Goal: Transaction & Acquisition: Purchase product/service

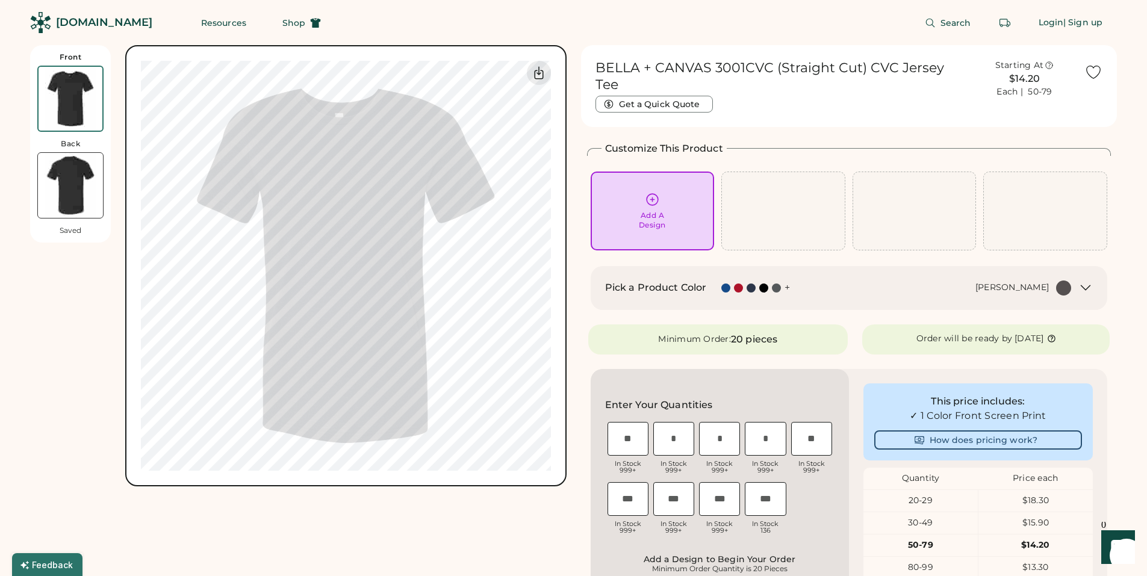
click at [668, 211] on div "Add A Design" at bounding box center [652, 211] width 107 height 38
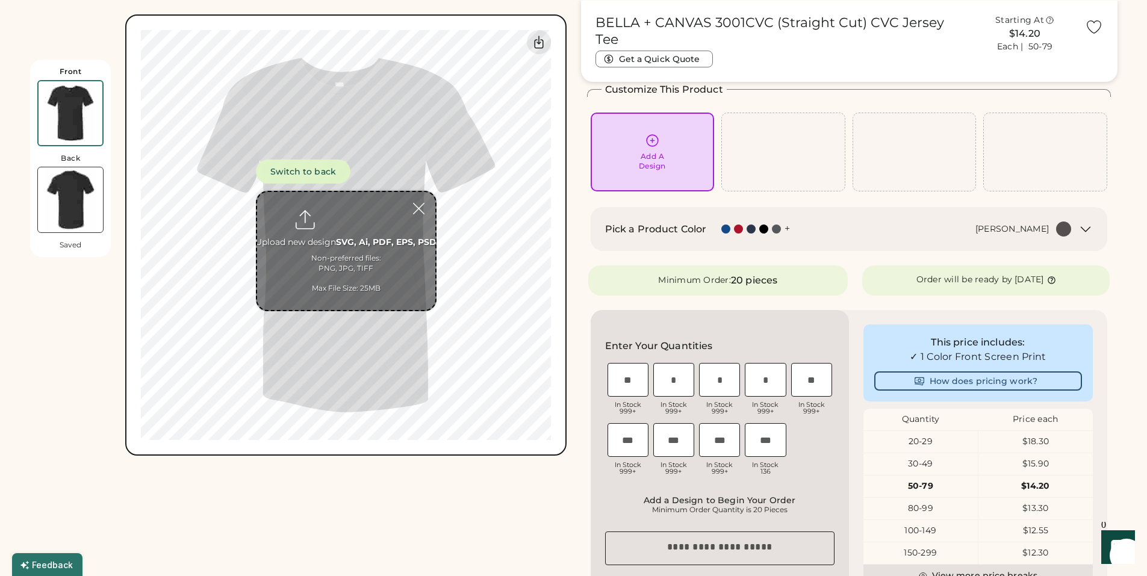
scroll to position [45, 0]
click at [339, 252] on input "file" at bounding box center [346, 251] width 178 height 118
type input "**********"
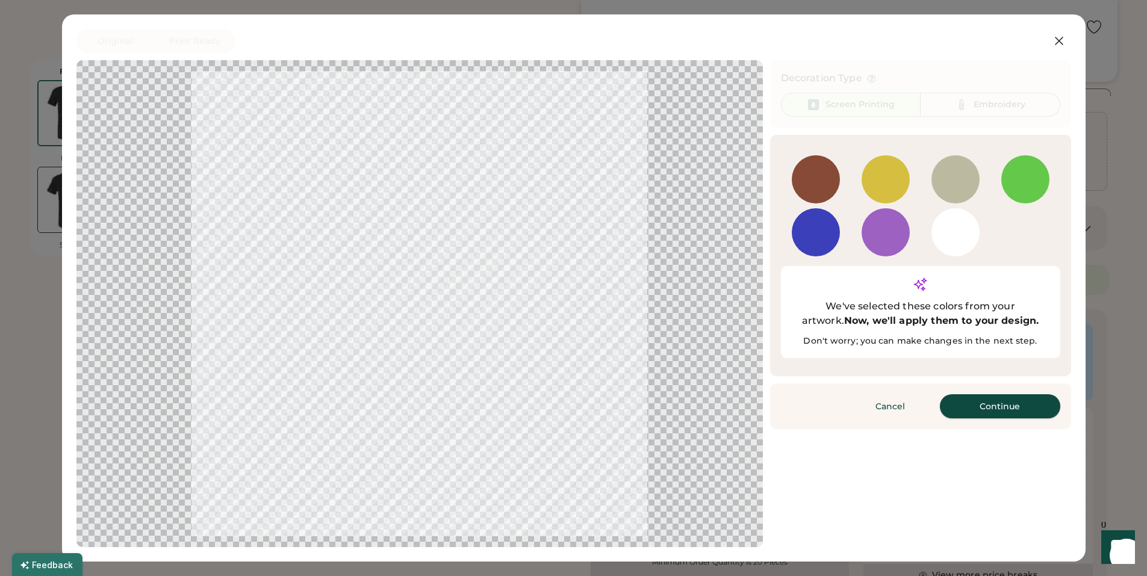
click at [998, 394] on button "Continue" at bounding box center [1000, 406] width 120 height 24
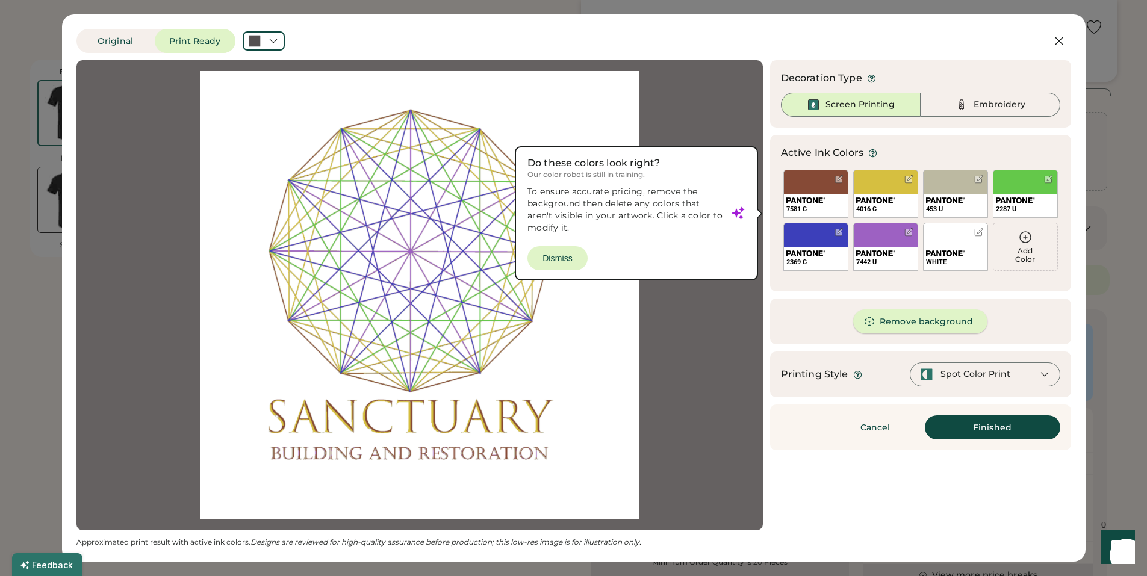
click at [909, 329] on button "Remove background" at bounding box center [920, 321] width 134 height 24
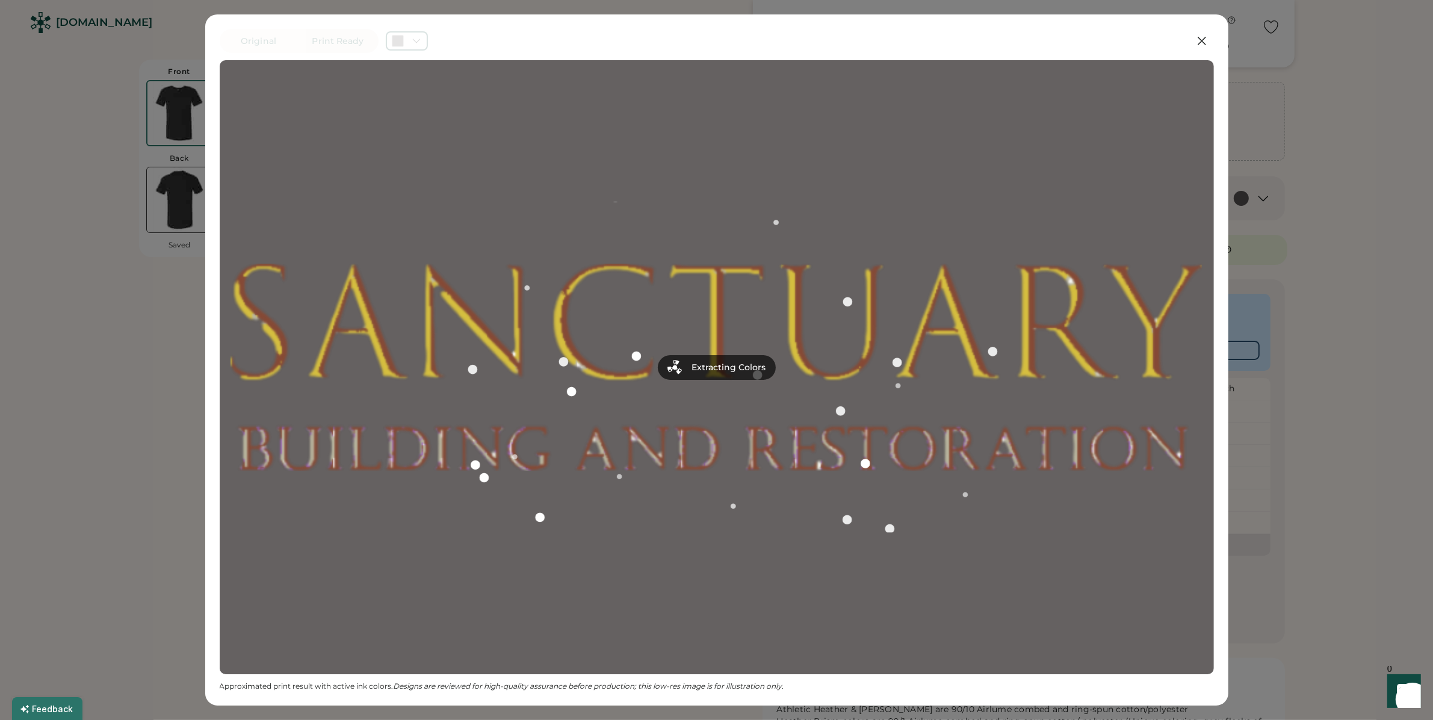
scroll to position [705, 0]
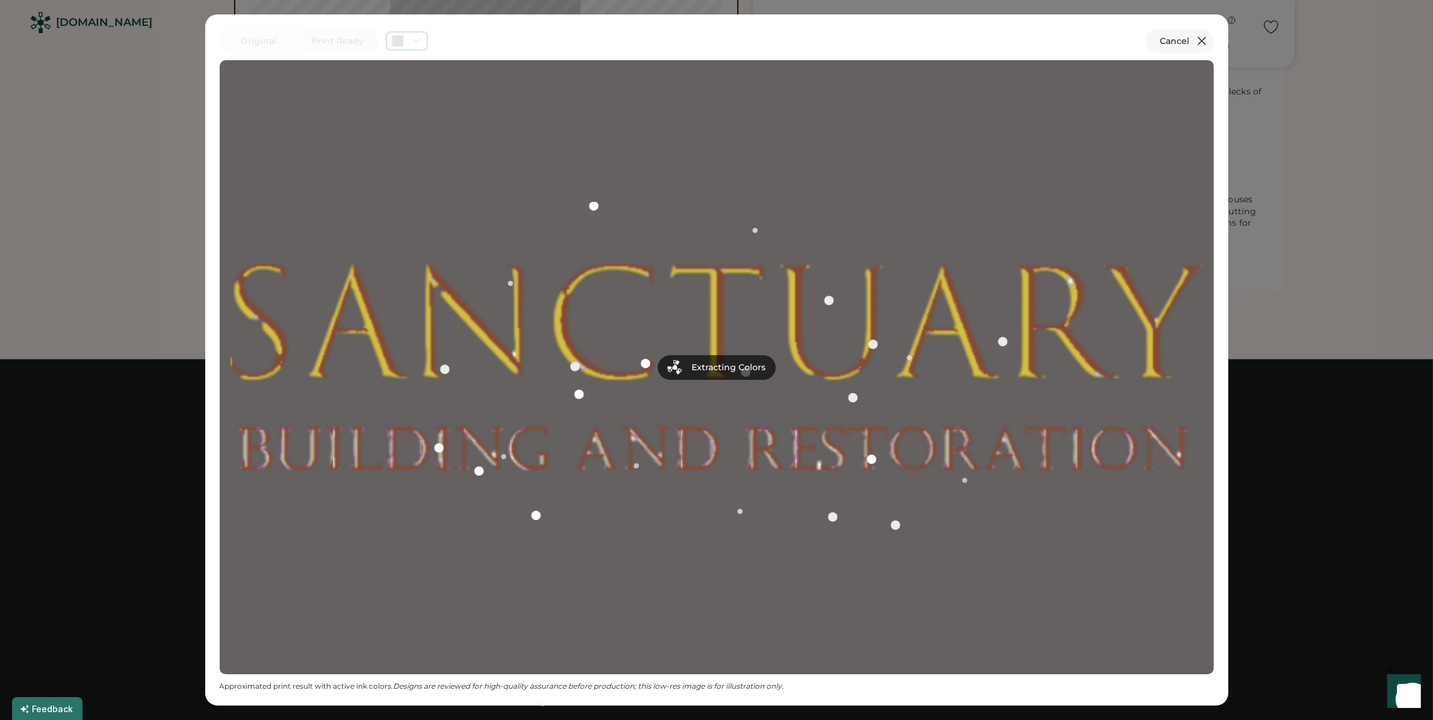
click at [1146, 39] on icon at bounding box center [1202, 41] width 14 height 14
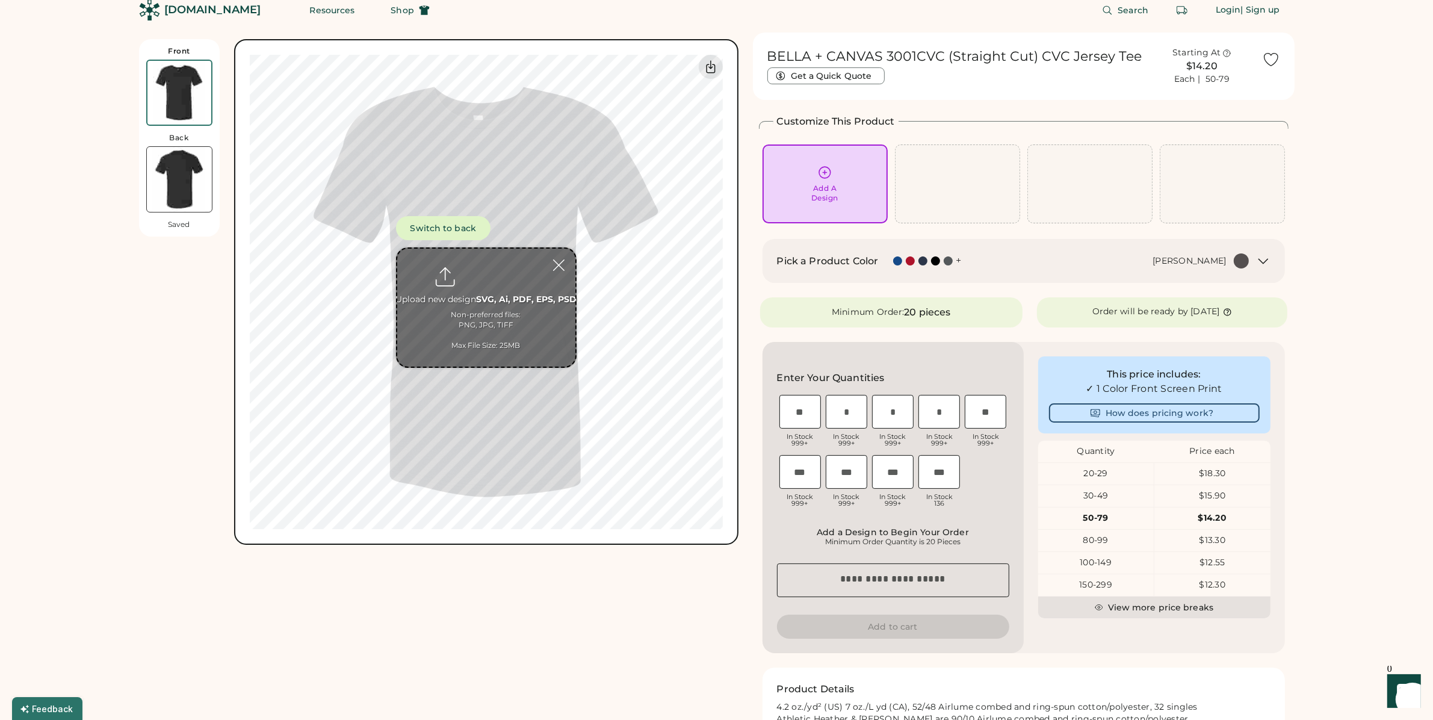
scroll to position [0, 0]
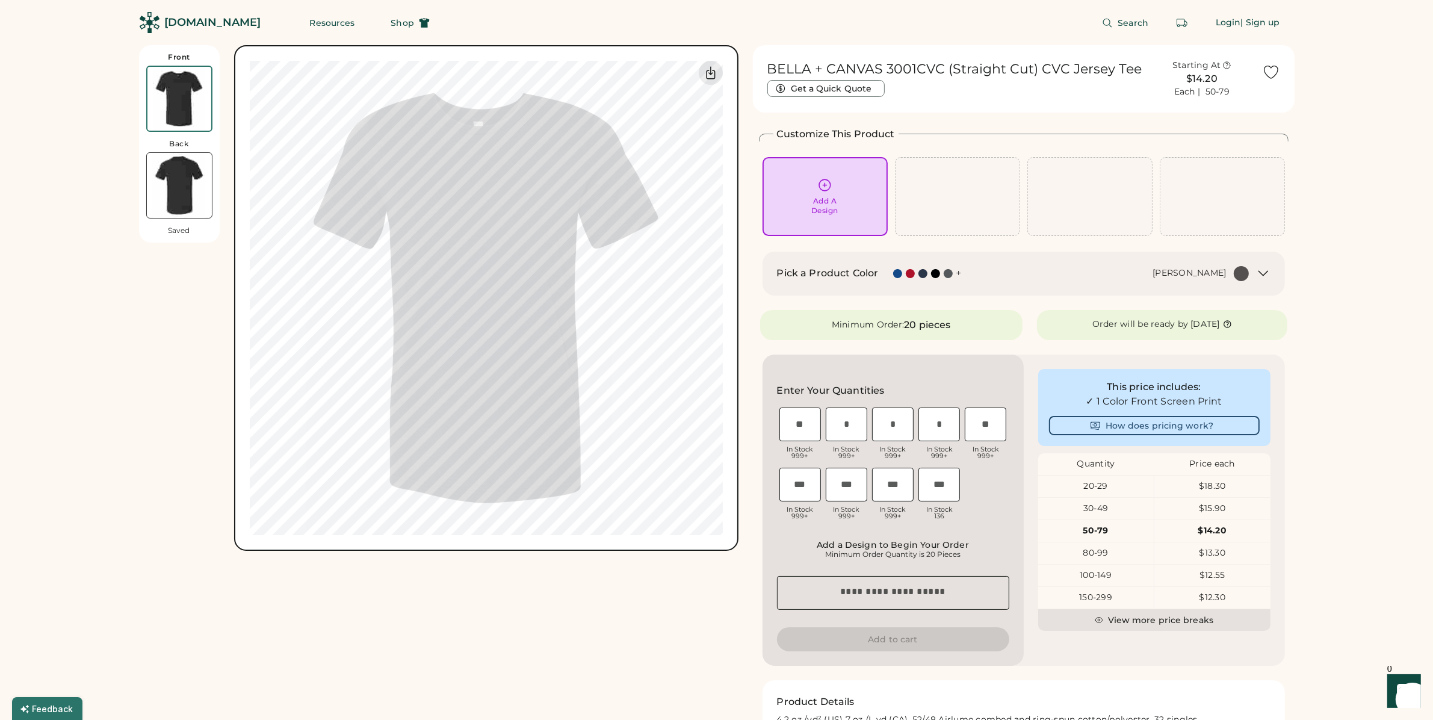
click at [947, 280] on div "Pick a Product Color + Black Heather" at bounding box center [1013, 273] width 472 height 15
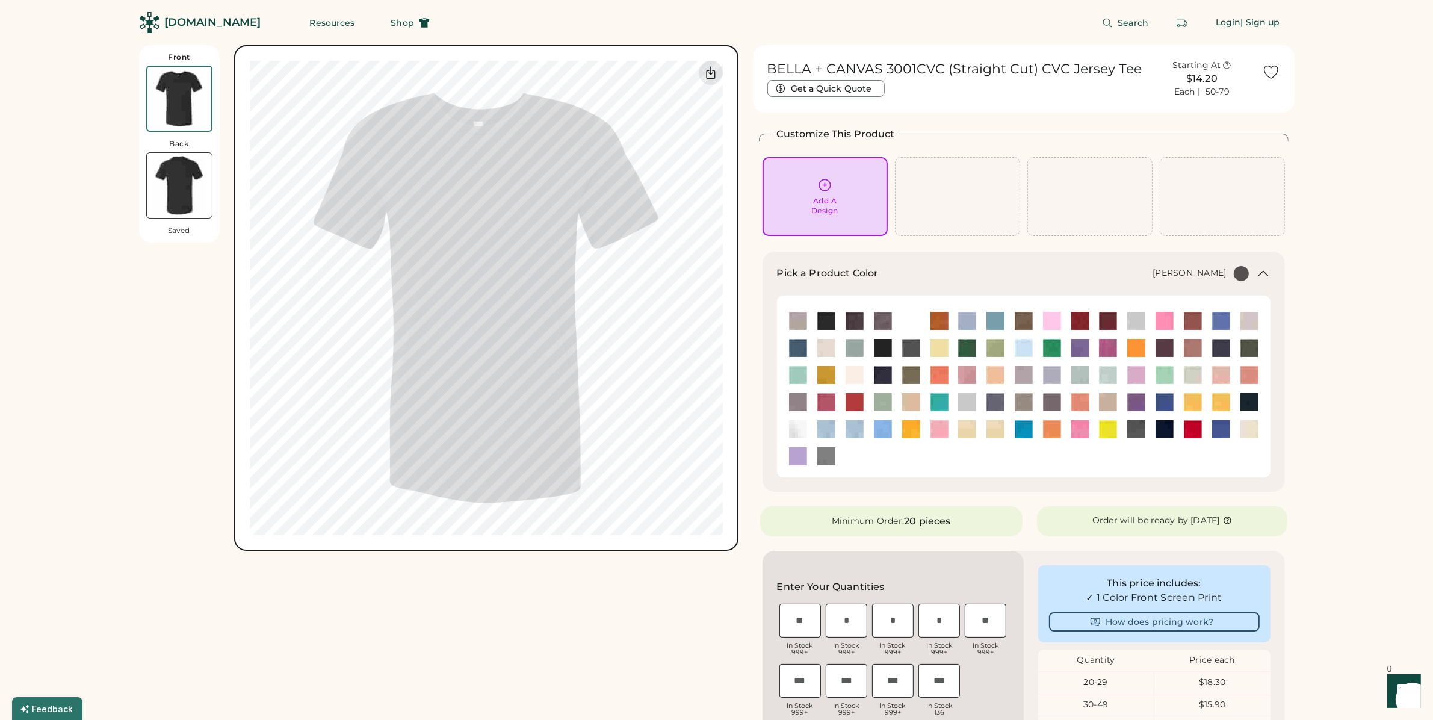
click at [967, 317] on img at bounding box center [967, 321] width 18 height 18
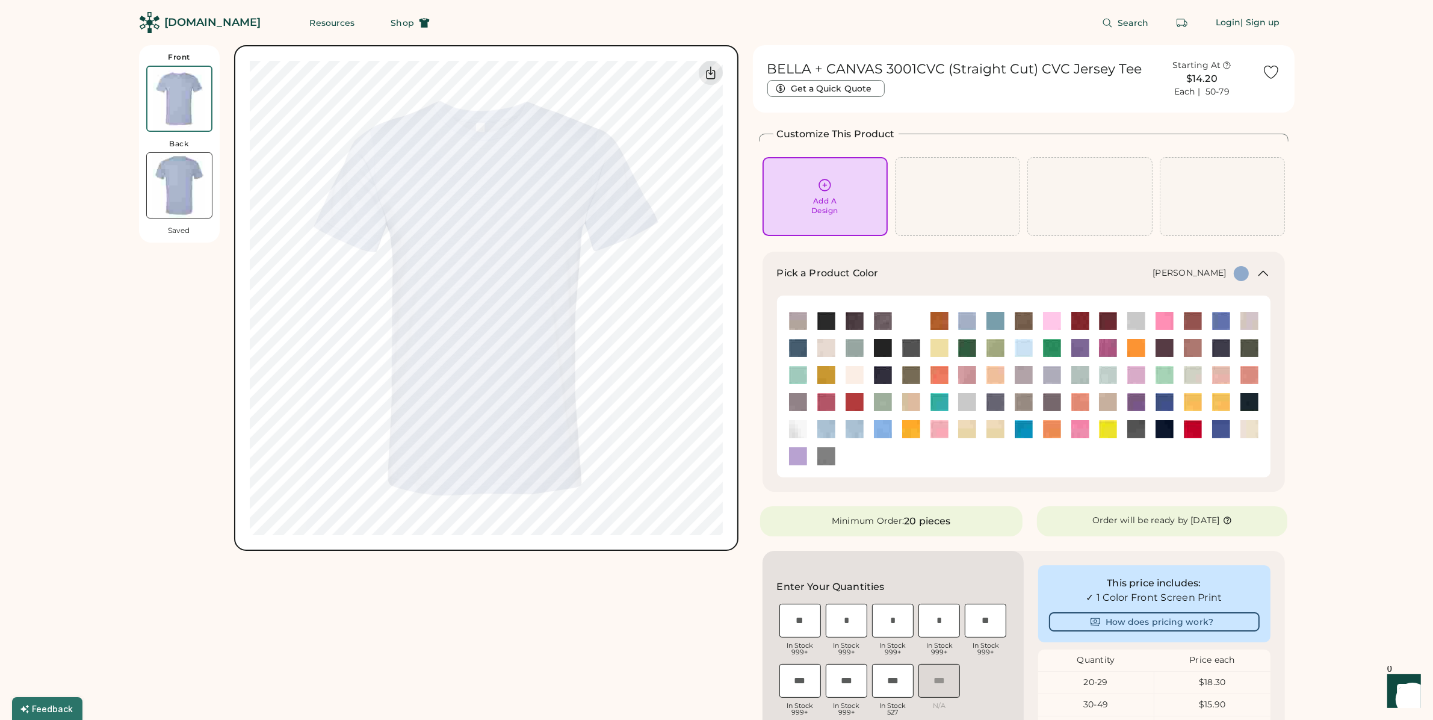
click at [963, 261] on div "Pick a Product Color + Heather Blue" at bounding box center [1024, 372] width 522 height 240
click at [828, 181] on icon at bounding box center [824, 184] width 11 height 11
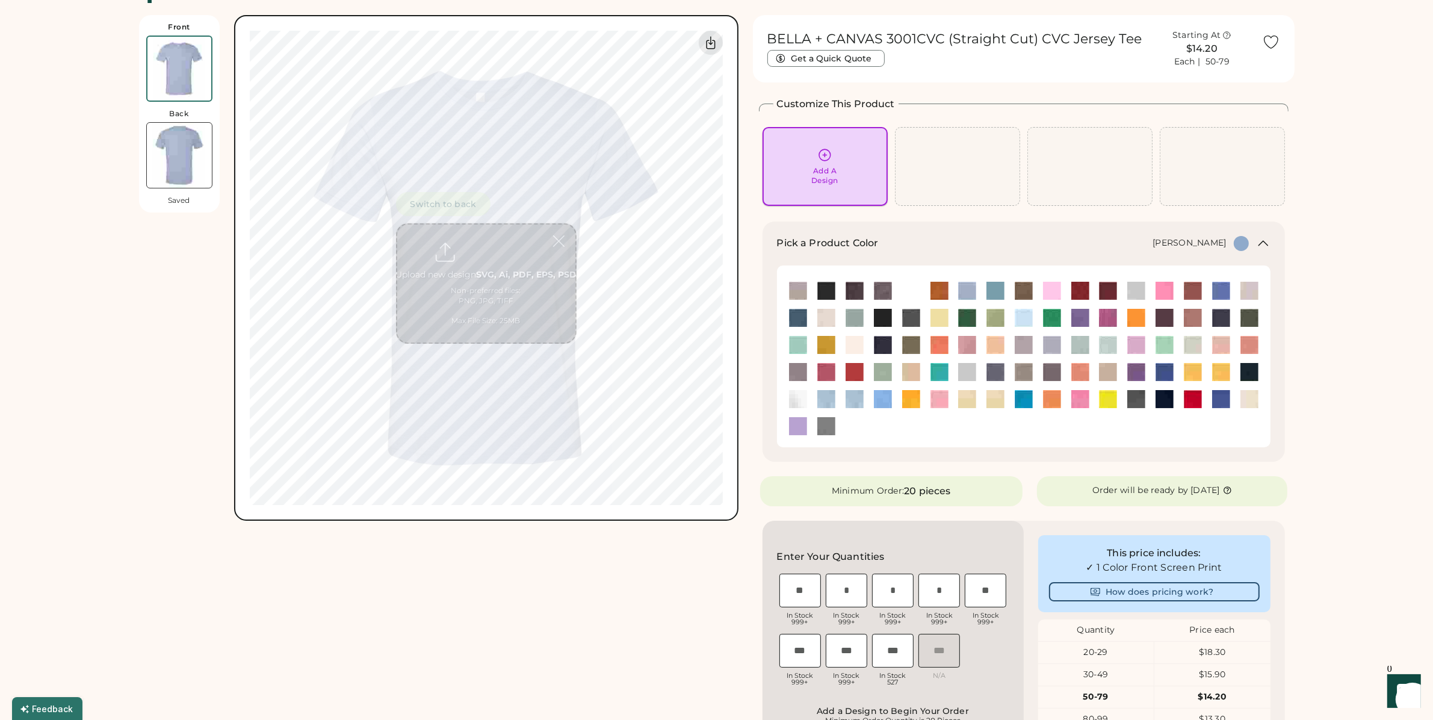
scroll to position [45, 0]
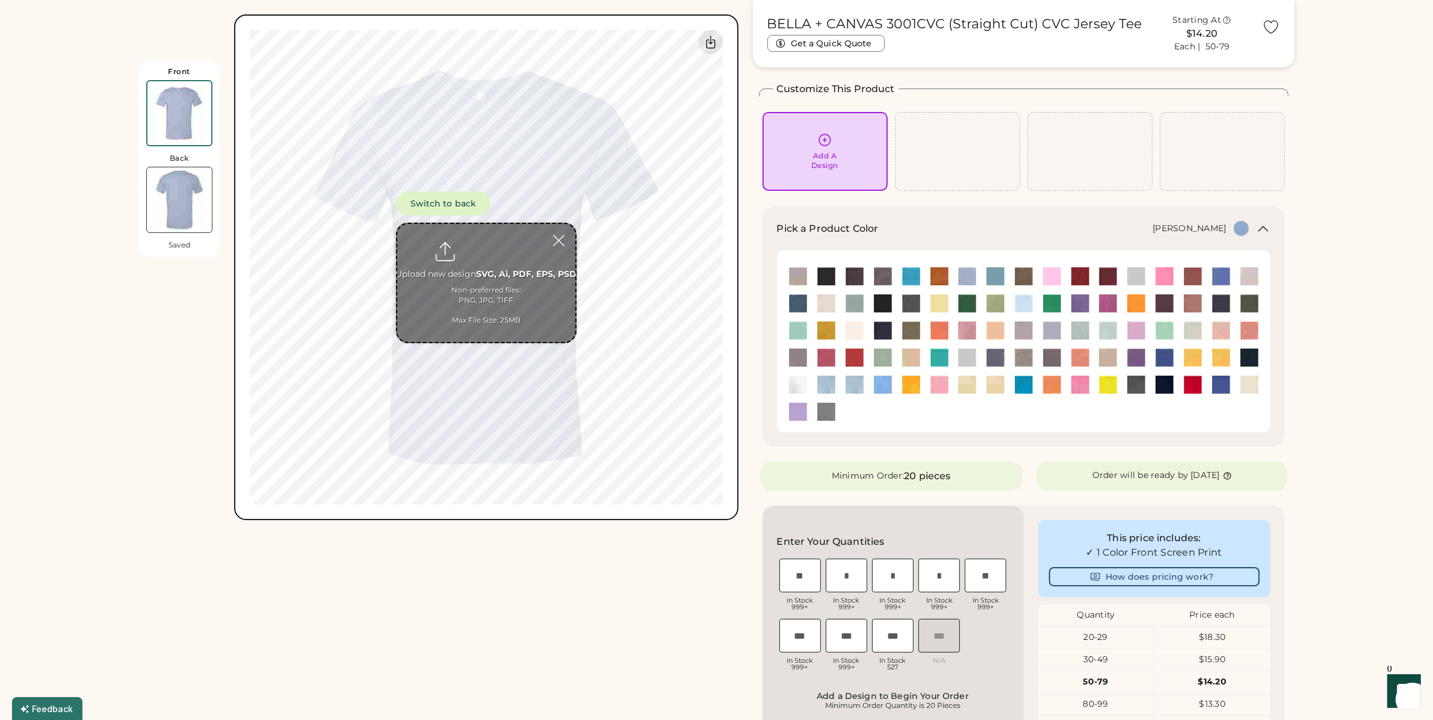
click at [510, 310] on input "file" at bounding box center [486, 283] width 178 height 118
type input "**********"
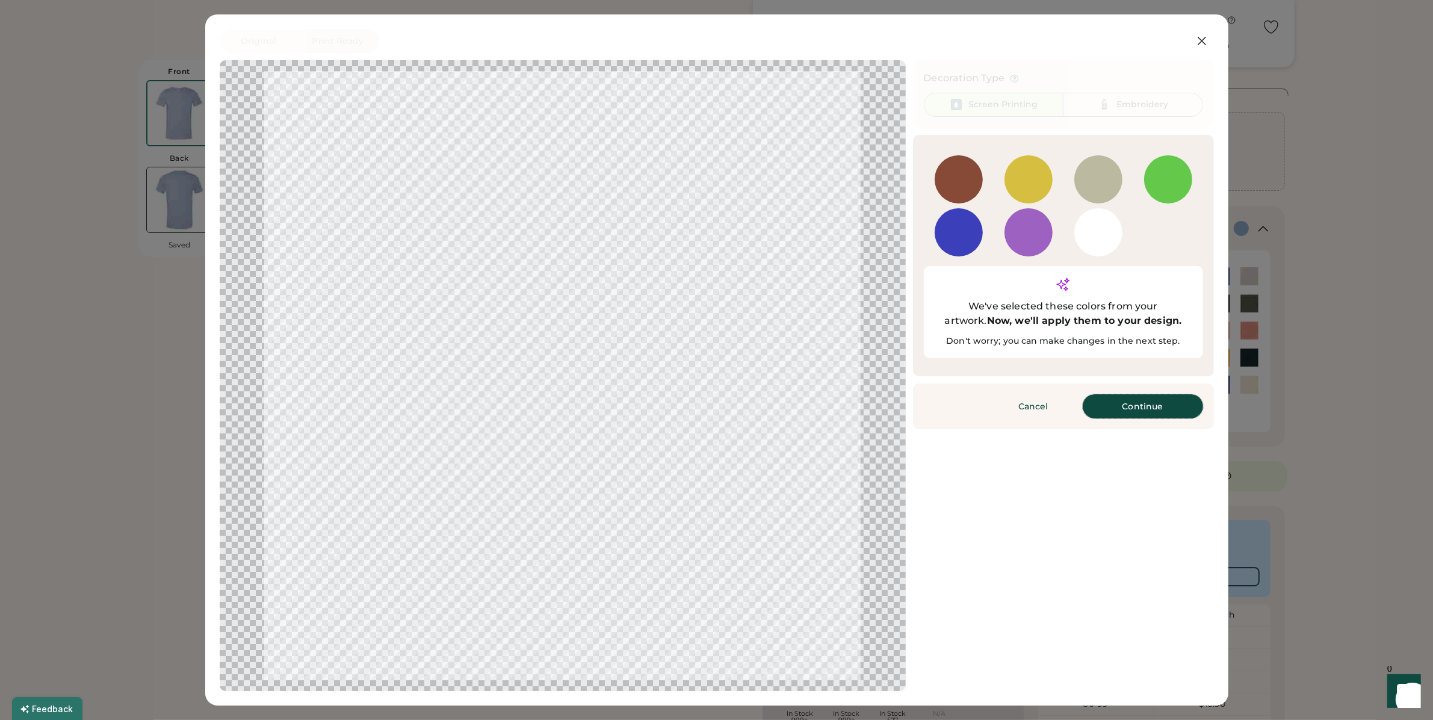
click at [1138, 394] on button "Continue" at bounding box center [1143, 406] width 120 height 24
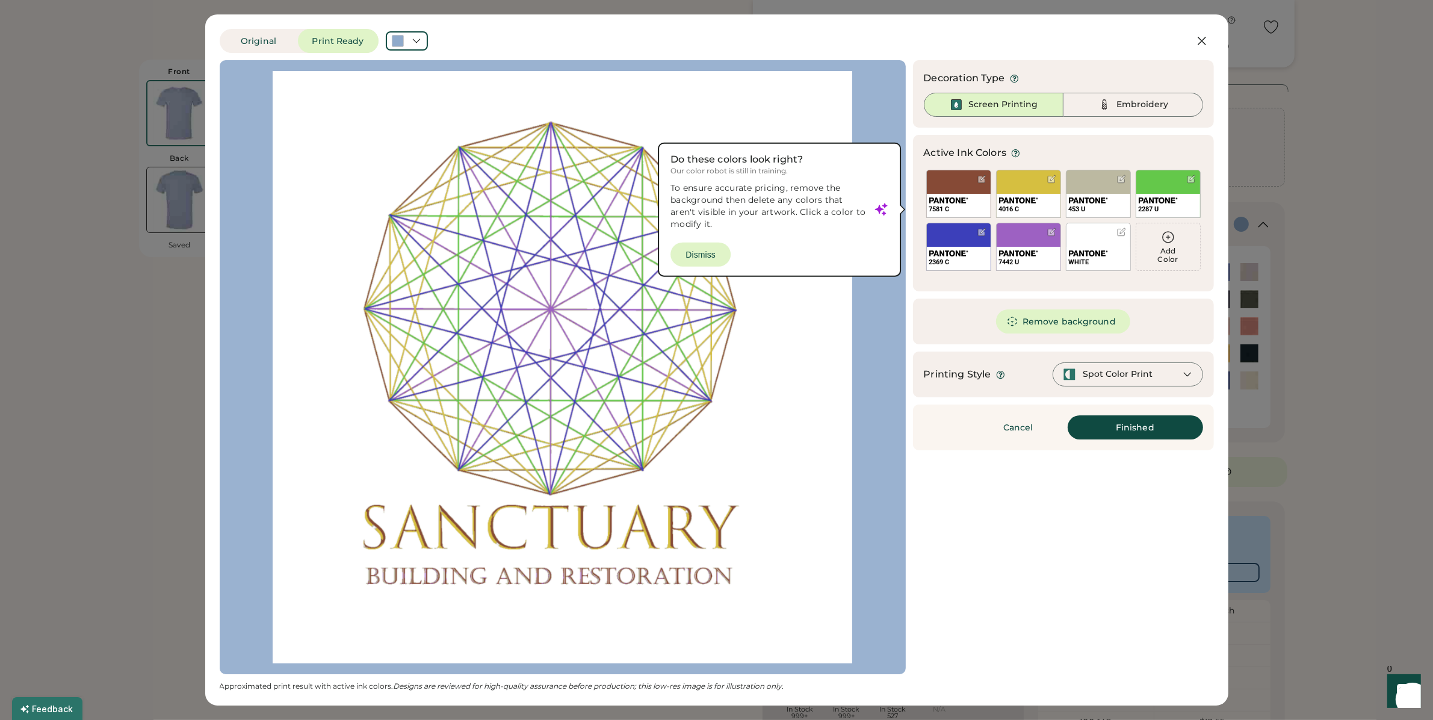
scroll to position [120, 0]
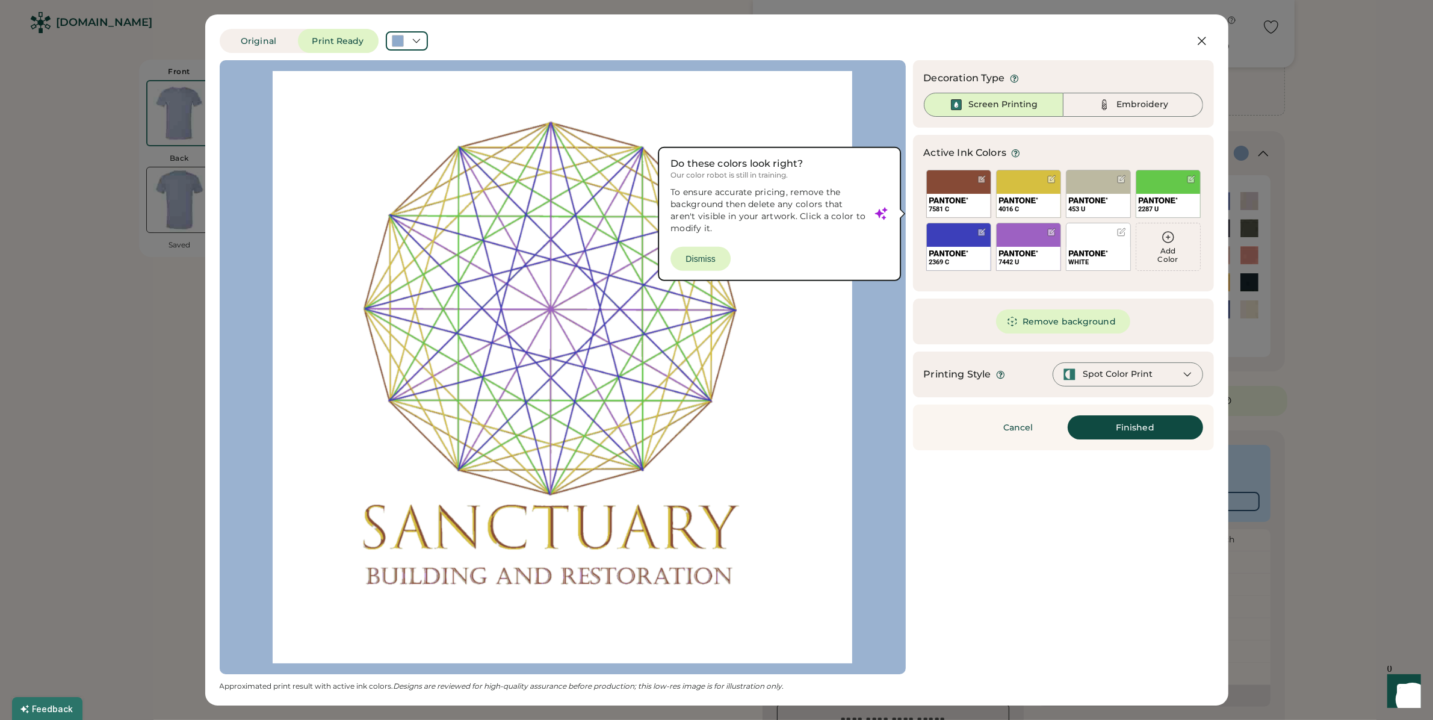
click at [697, 258] on div at bounding box center [563, 367] width 665 height 592
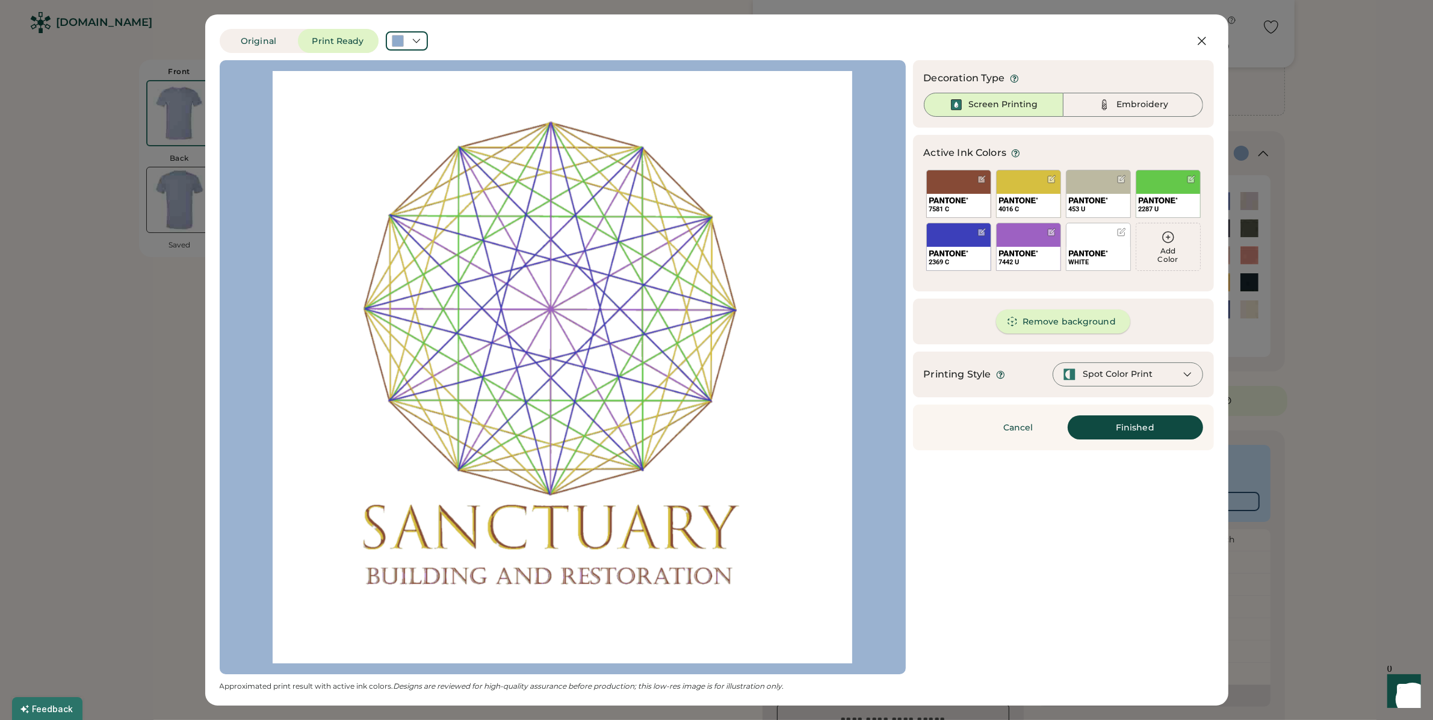
scroll to position [0, 0]
click at [1082, 318] on button "Remove background" at bounding box center [1063, 321] width 134 height 24
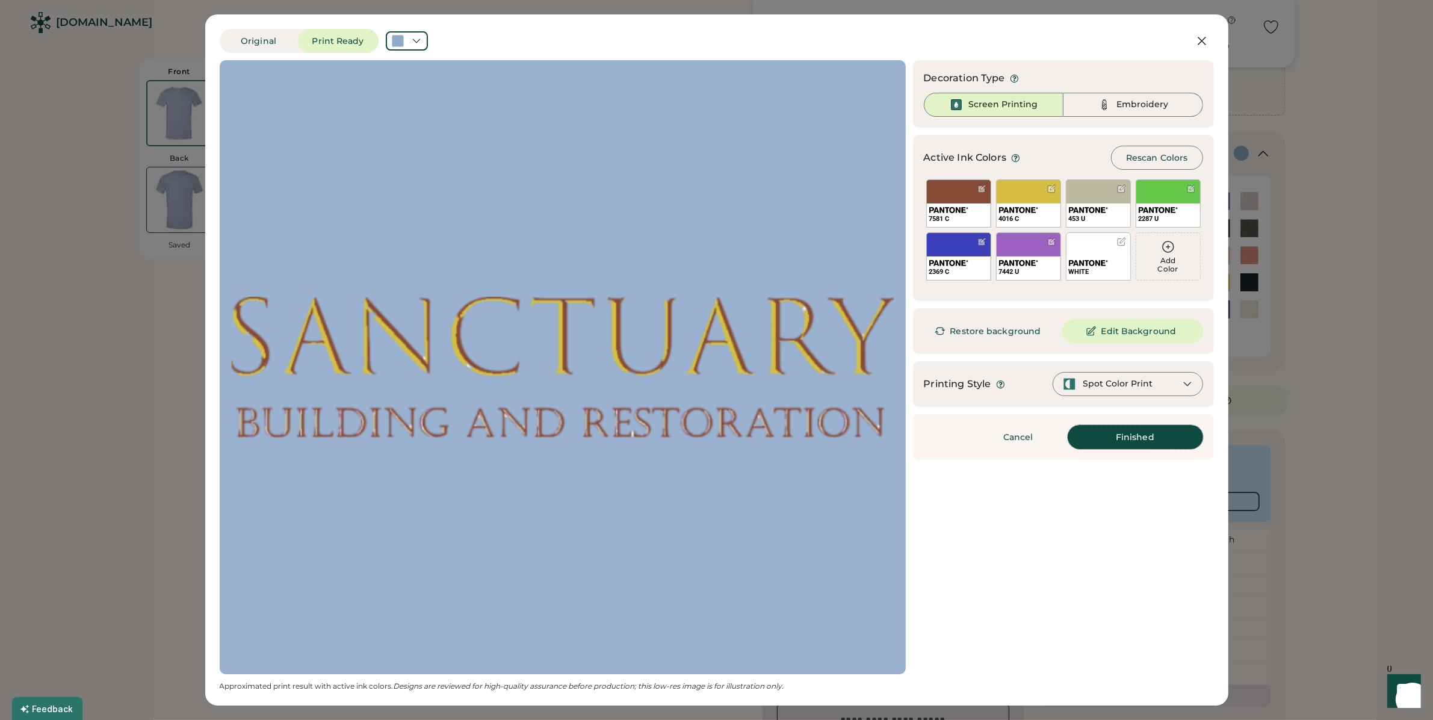
click at [1121, 436] on button "Finished" at bounding box center [1135, 437] width 135 height 24
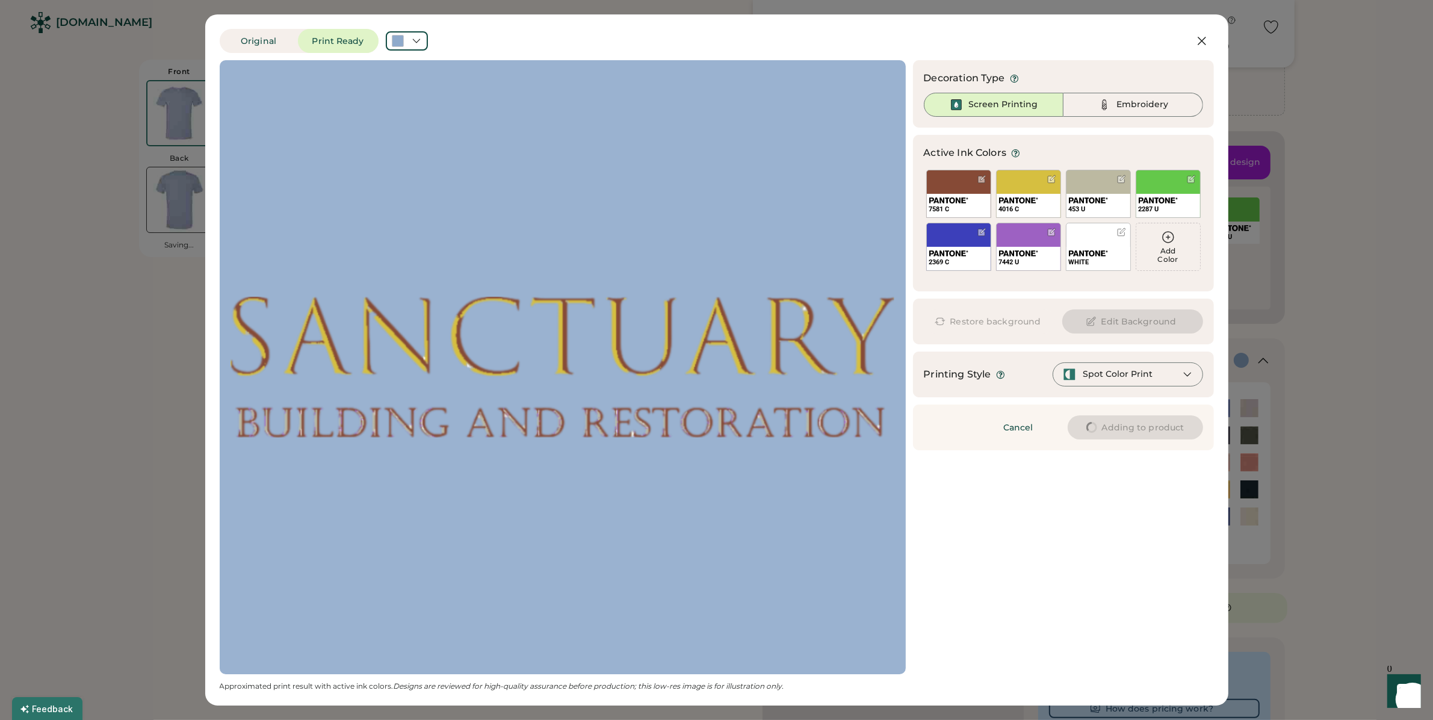
type input "****"
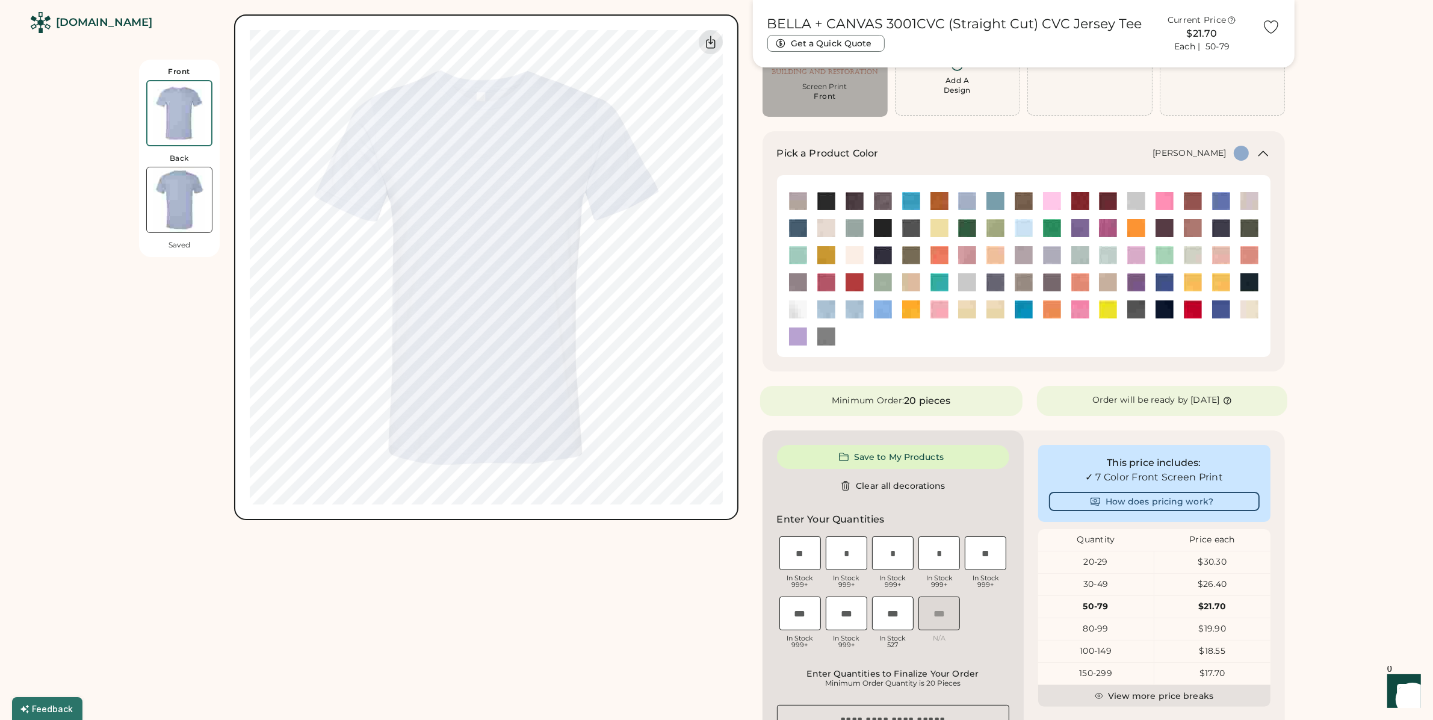
type input "****"
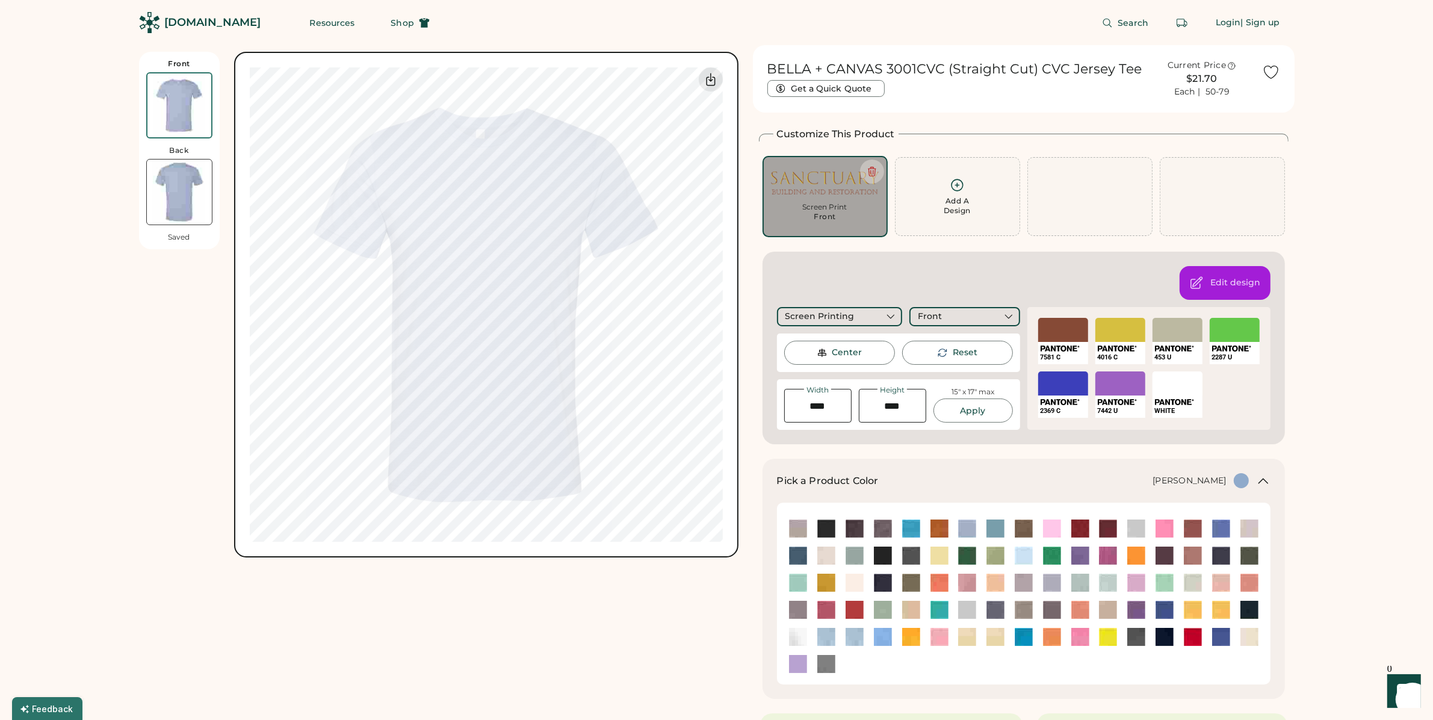
click at [961, 191] on icon at bounding box center [957, 185] width 15 height 15
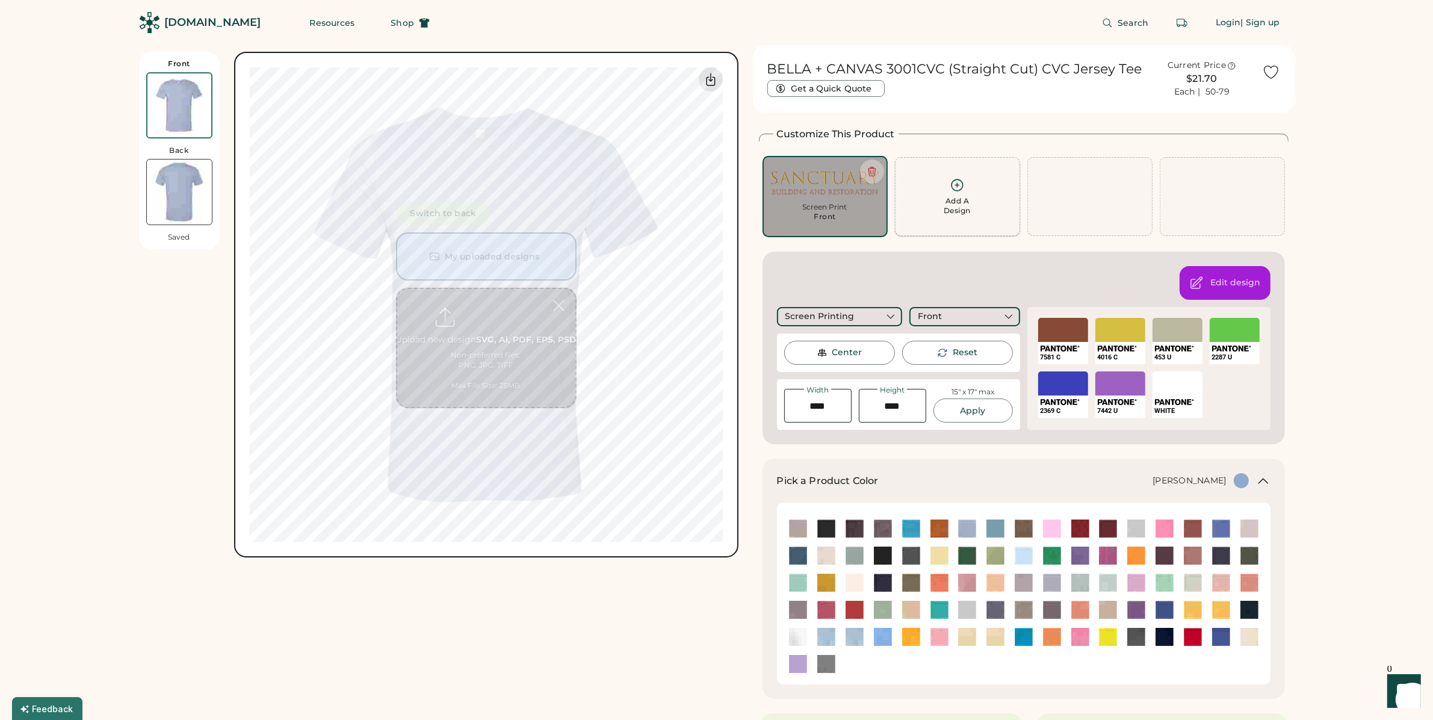
scroll to position [52, 0]
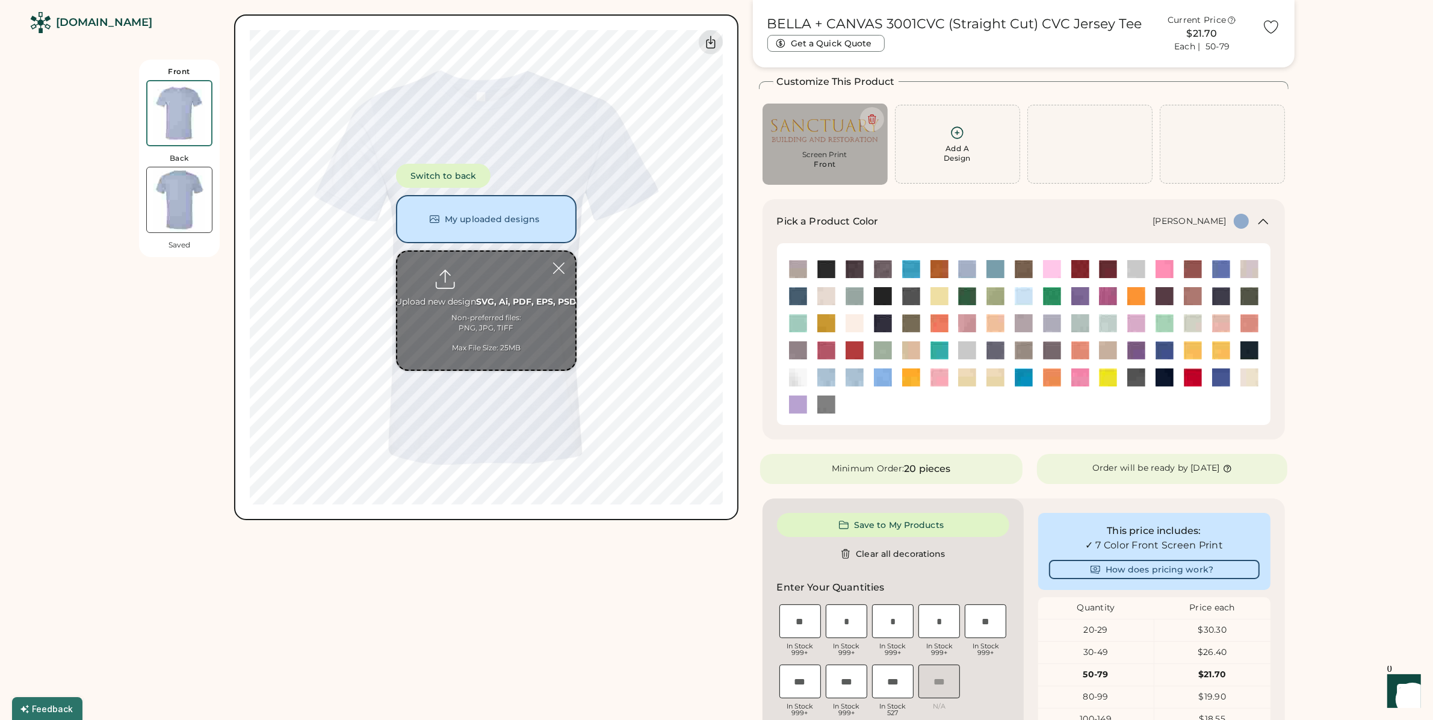
click at [501, 294] on input "file" at bounding box center [486, 311] width 178 height 118
click at [519, 298] on input "file" at bounding box center [486, 311] width 178 height 118
type input "**********"
click at [518, 287] on input "file" at bounding box center [486, 311] width 178 height 118
click at [950, 144] on div "Add A Design" at bounding box center [957, 153] width 27 height 19
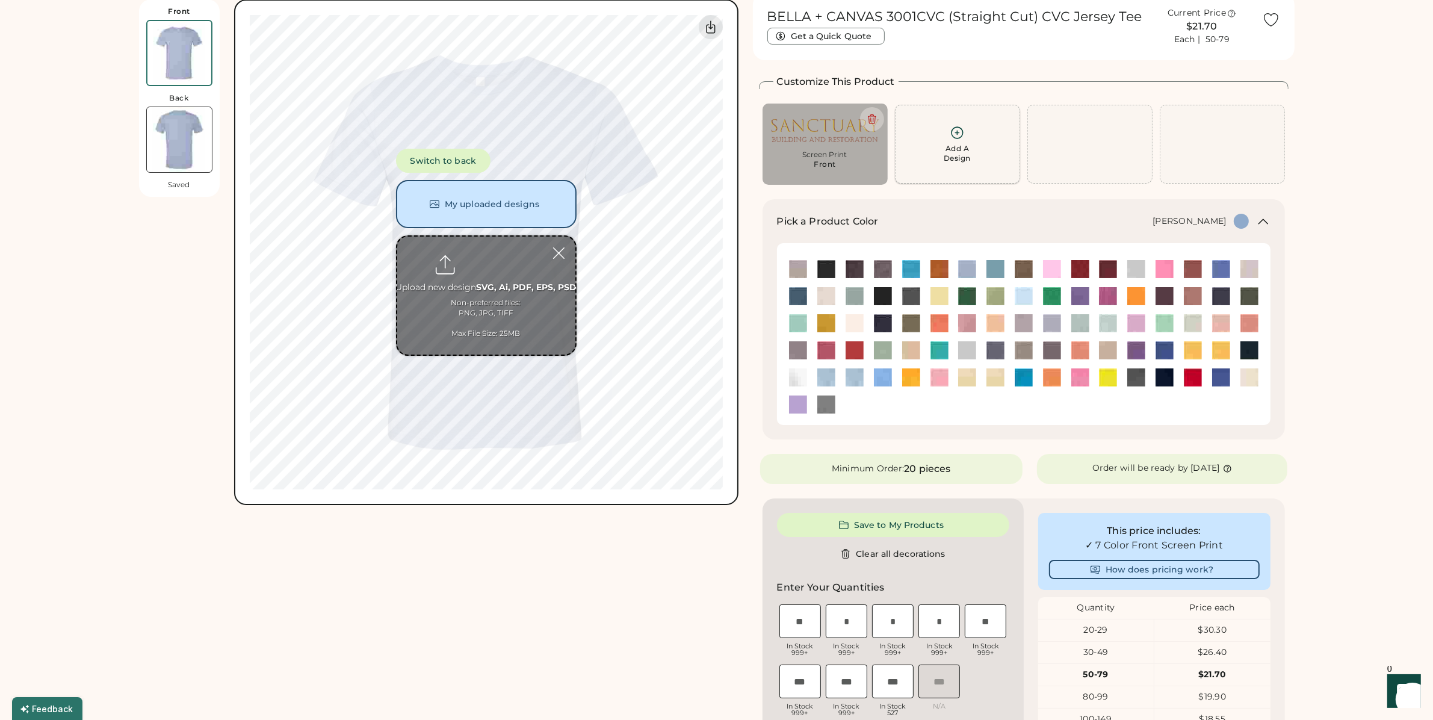
scroll to position [0, 0]
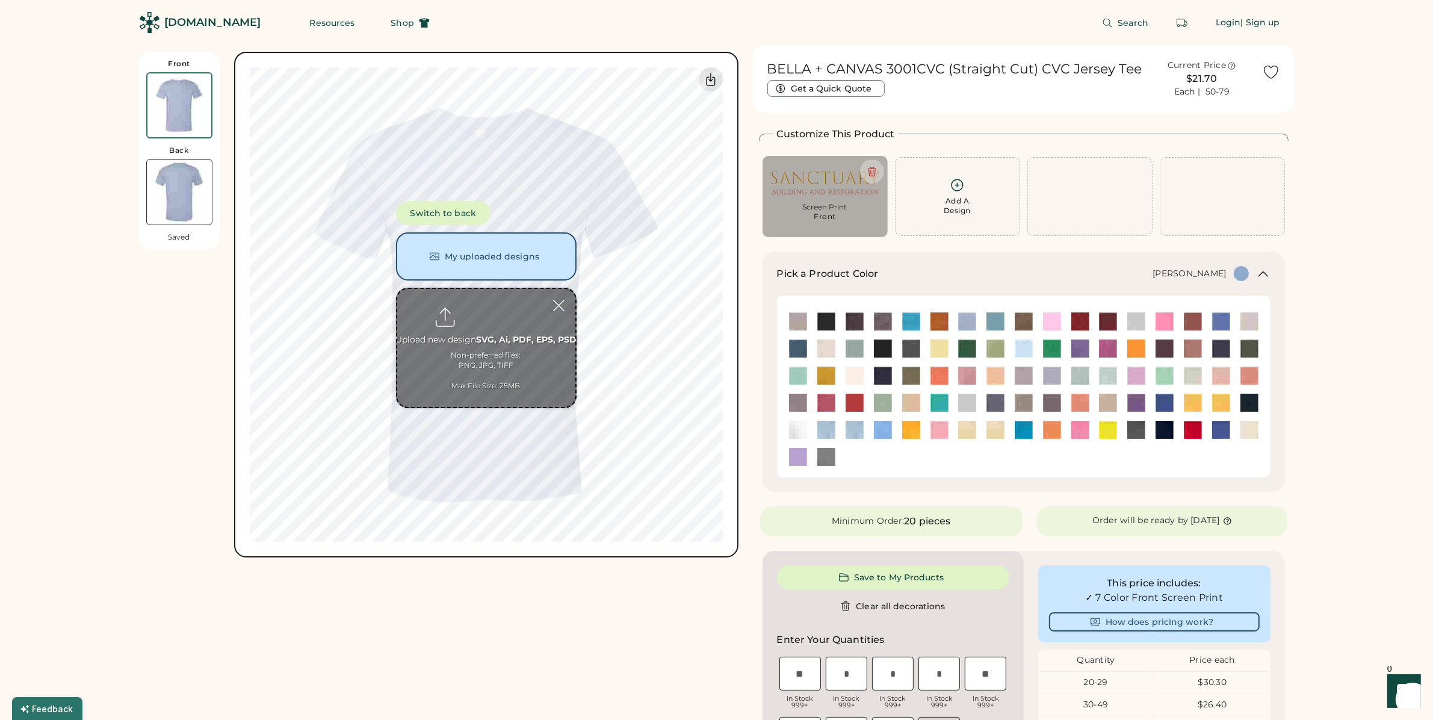
click at [480, 356] on input "file" at bounding box center [486, 348] width 178 height 118
click at [444, 256] on button "My uploaded designs" at bounding box center [486, 256] width 181 height 48
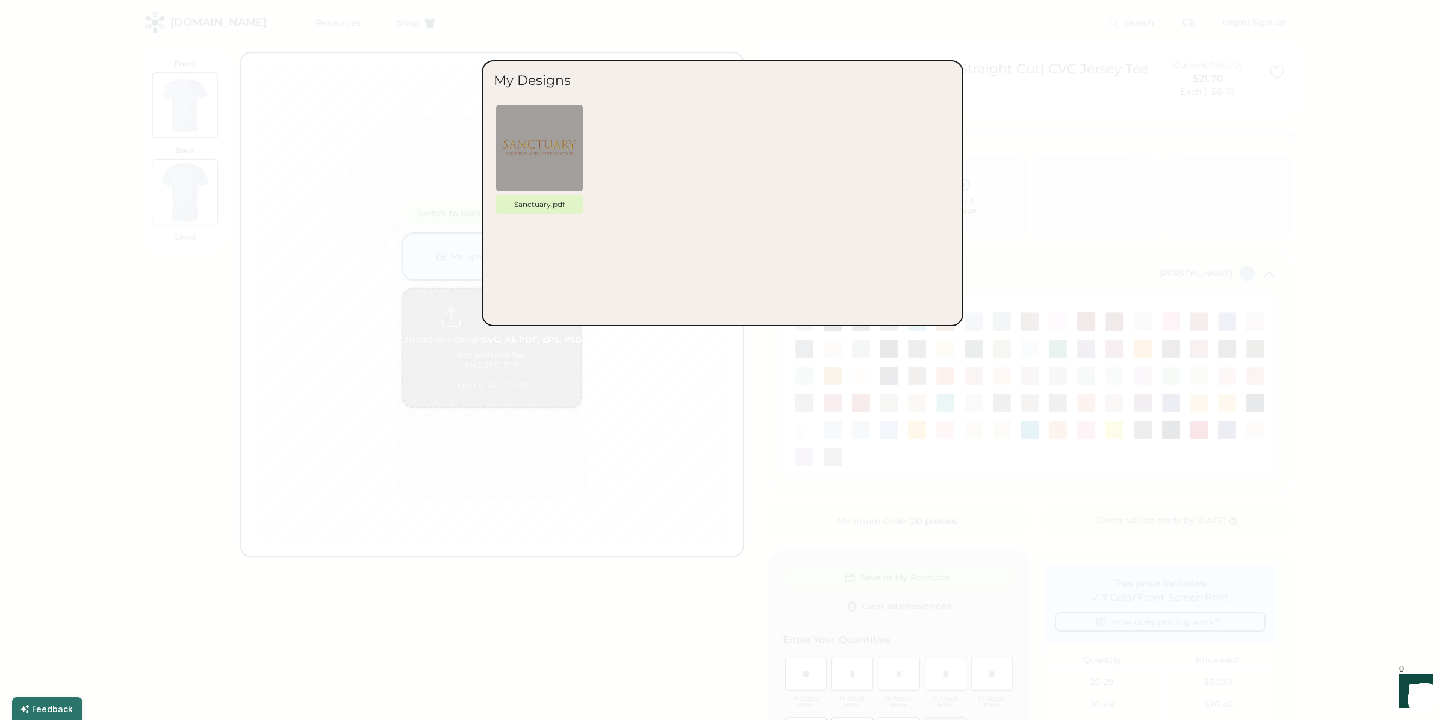
click at [315, 326] on div at bounding box center [722, 360] width 1445 height 720
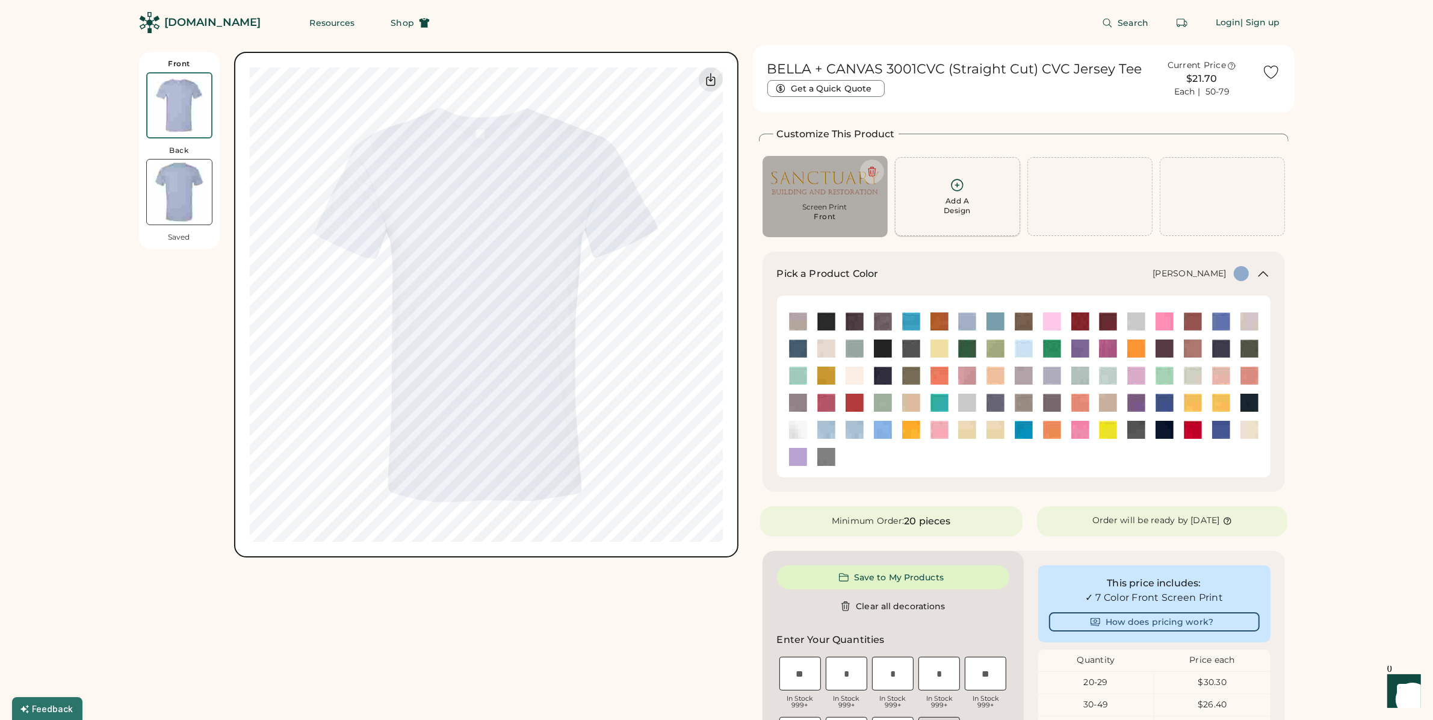
click at [936, 194] on div "Add A Design" at bounding box center [958, 197] width 110 height 38
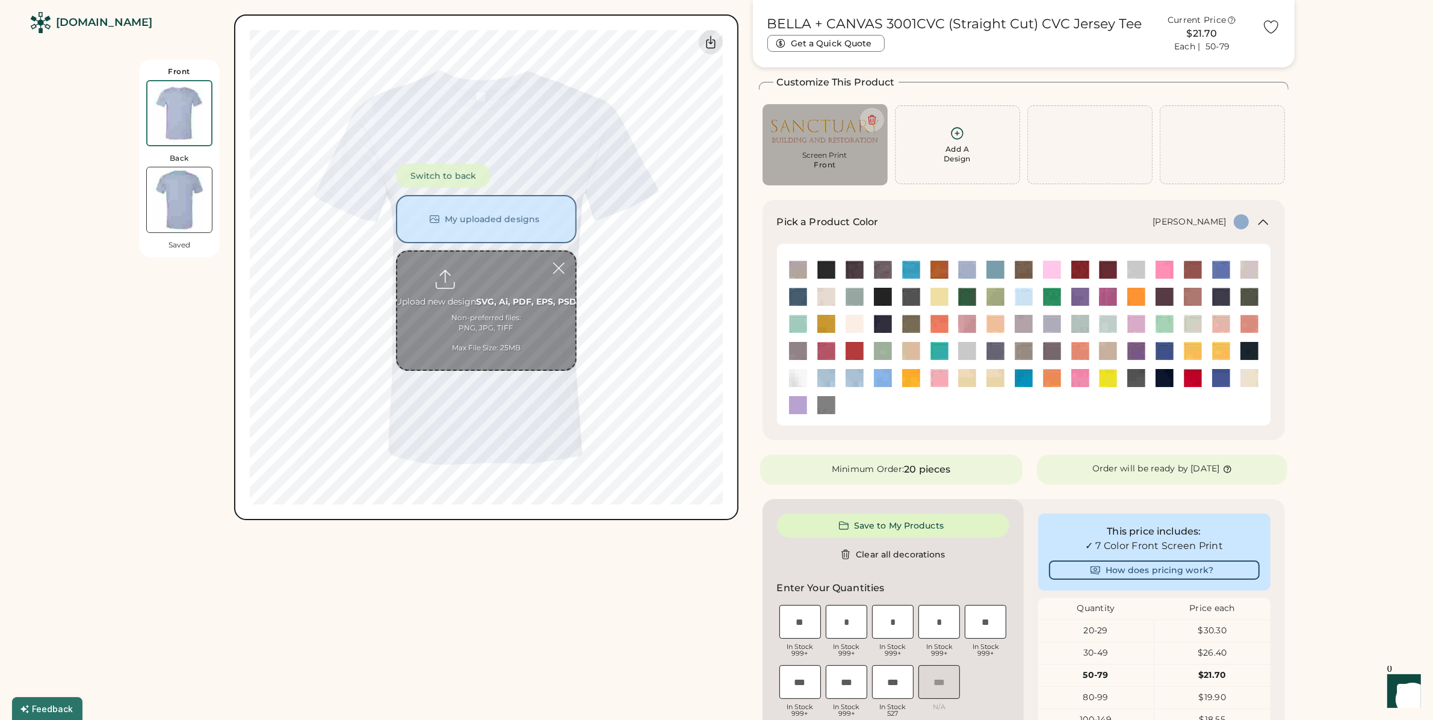
scroll to position [52, 0]
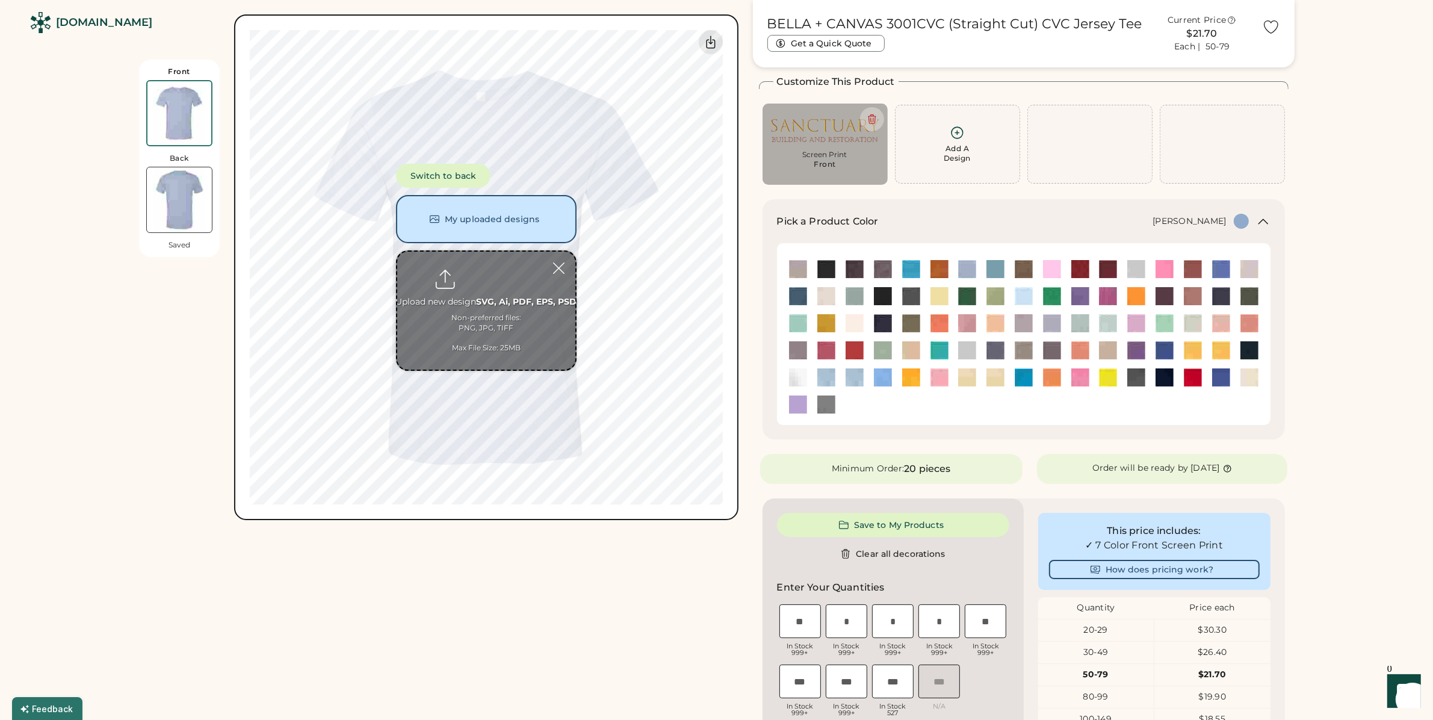
click at [492, 302] on input "file" at bounding box center [486, 311] width 178 height 118
click at [447, 178] on button "Switch to back" at bounding box center [443, 176] width 95 height 24
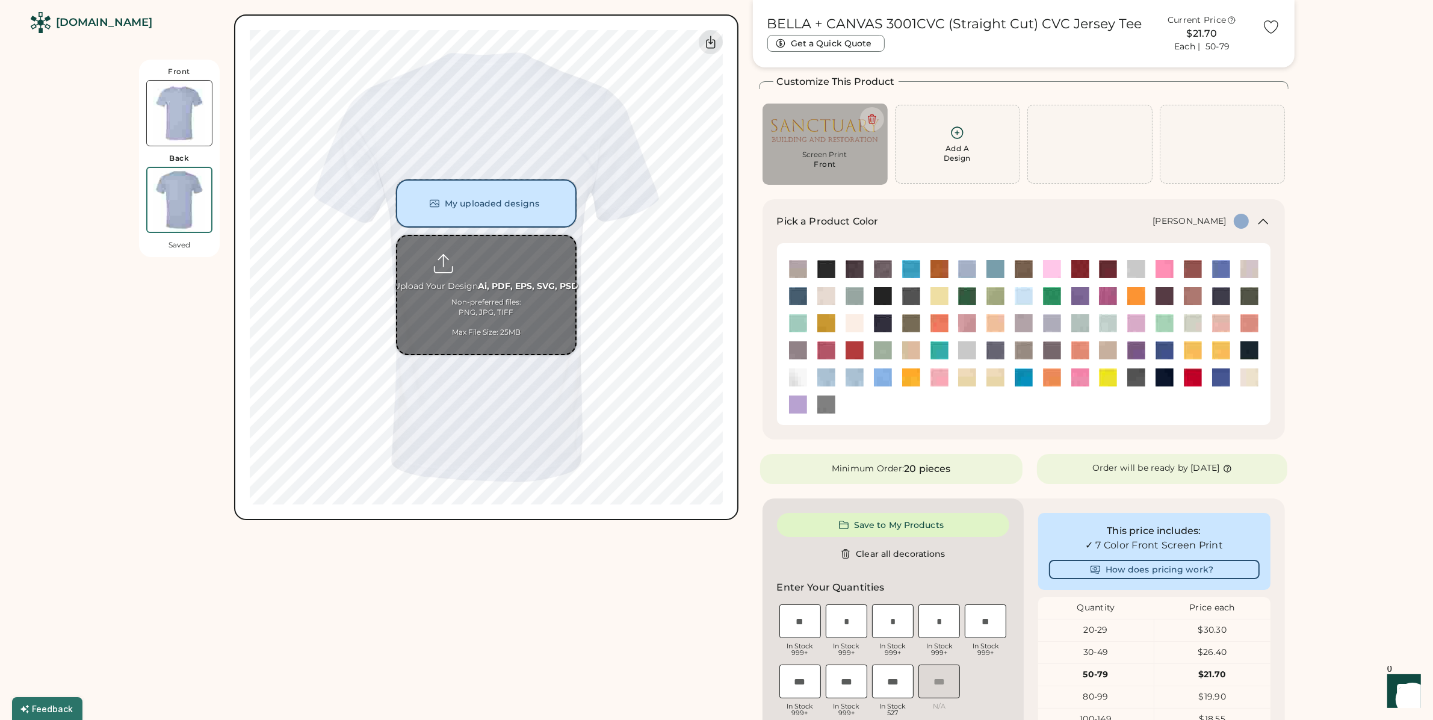
click at [465, 199] on button "My uploaded designs" at bounding box center [486, 203] width 181 height 48
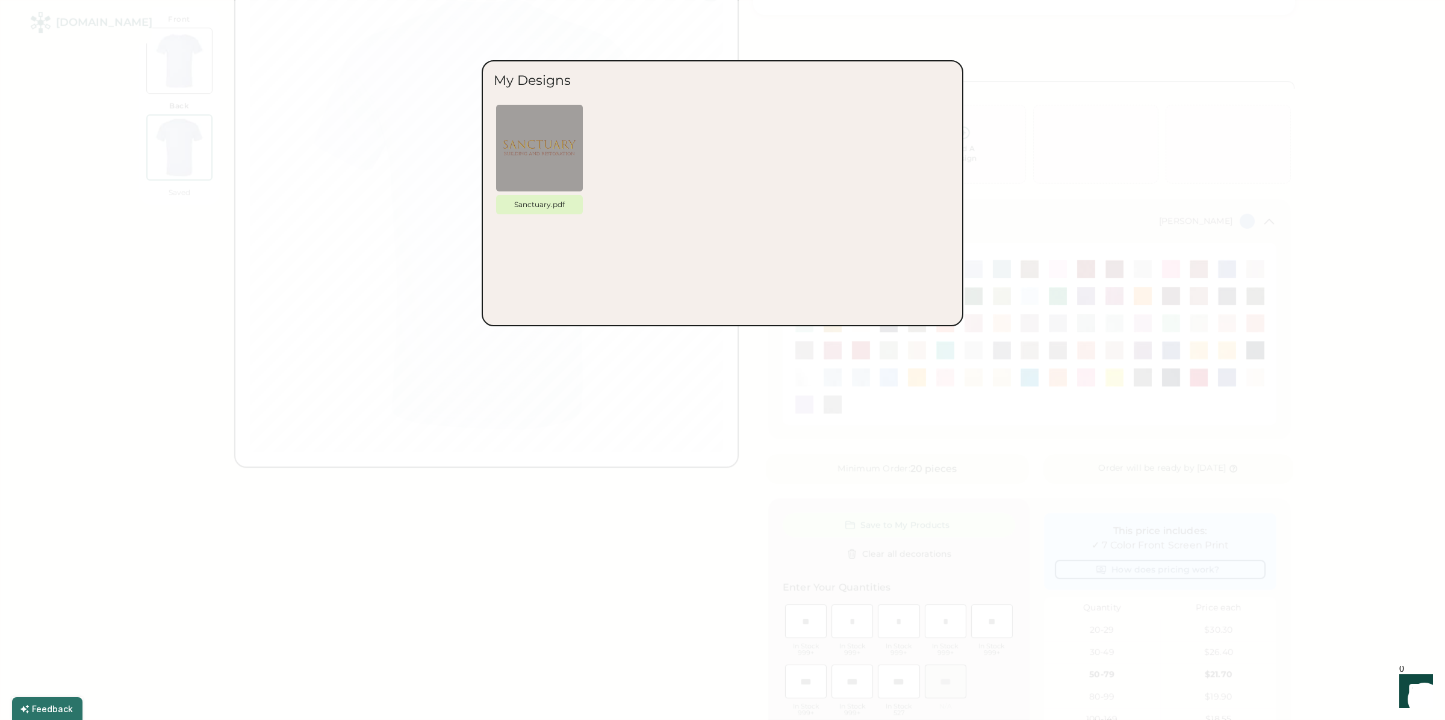
click at [367, 290] on div at bounding box center [722, 360] width 1445 height 720
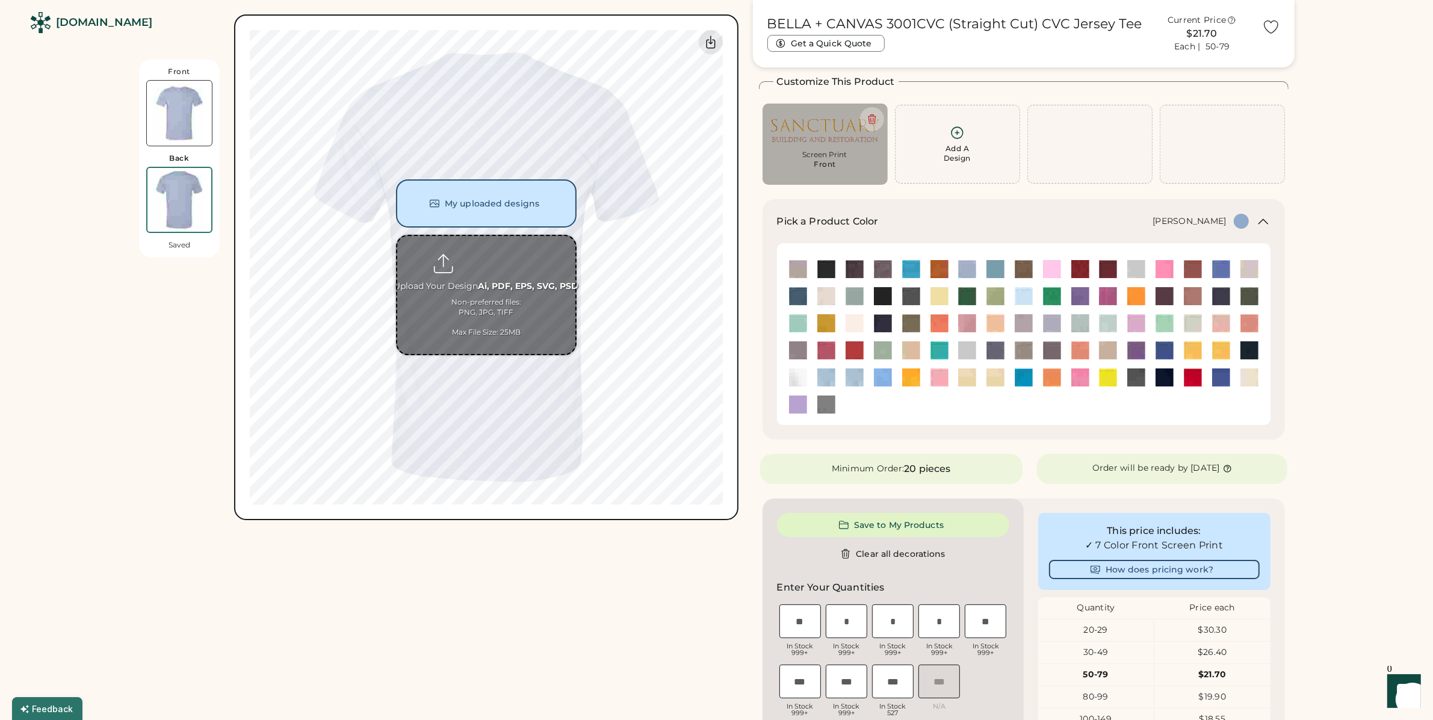
click at [446, 290] on input "file" at bounding box center [486, 295] width 178 height 118
type input "**********"
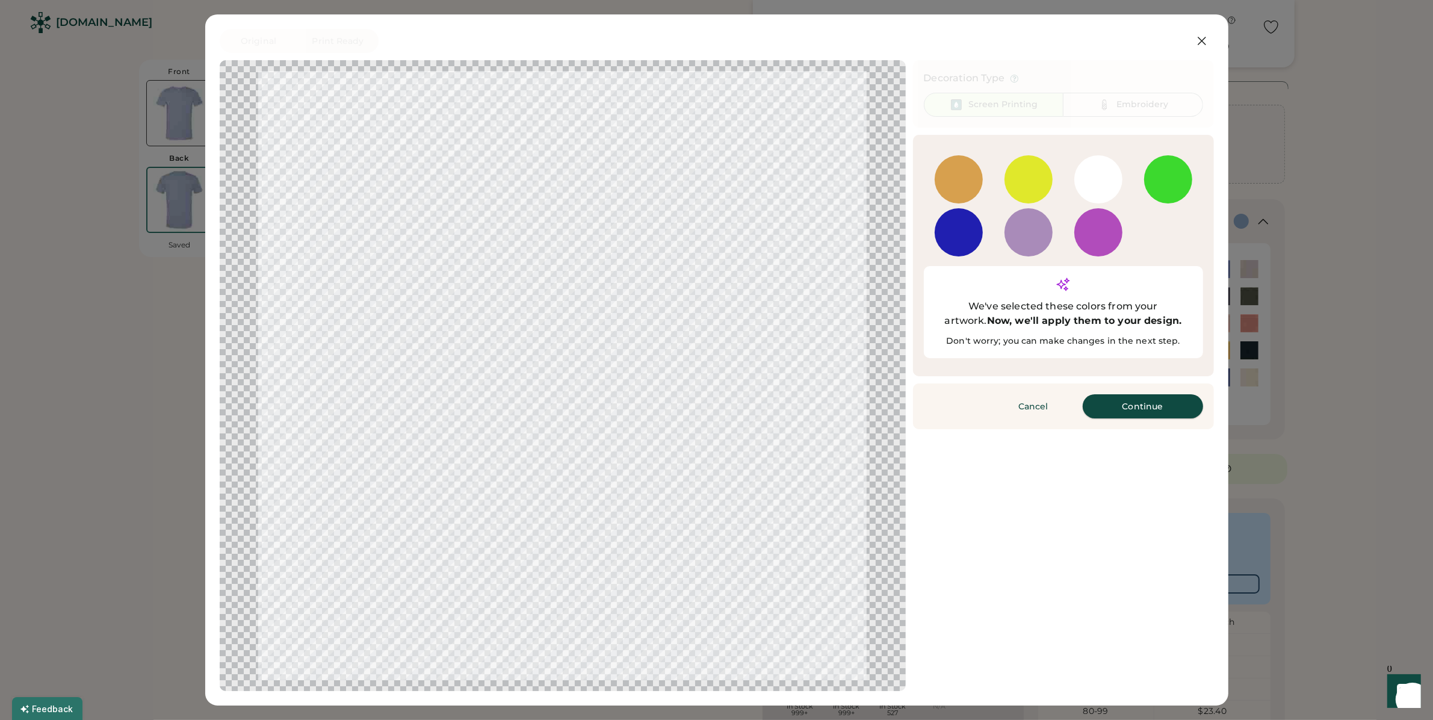
click at [1121, 394] on button "Continue" at bounding box center [1143, 406] width 120 height 24
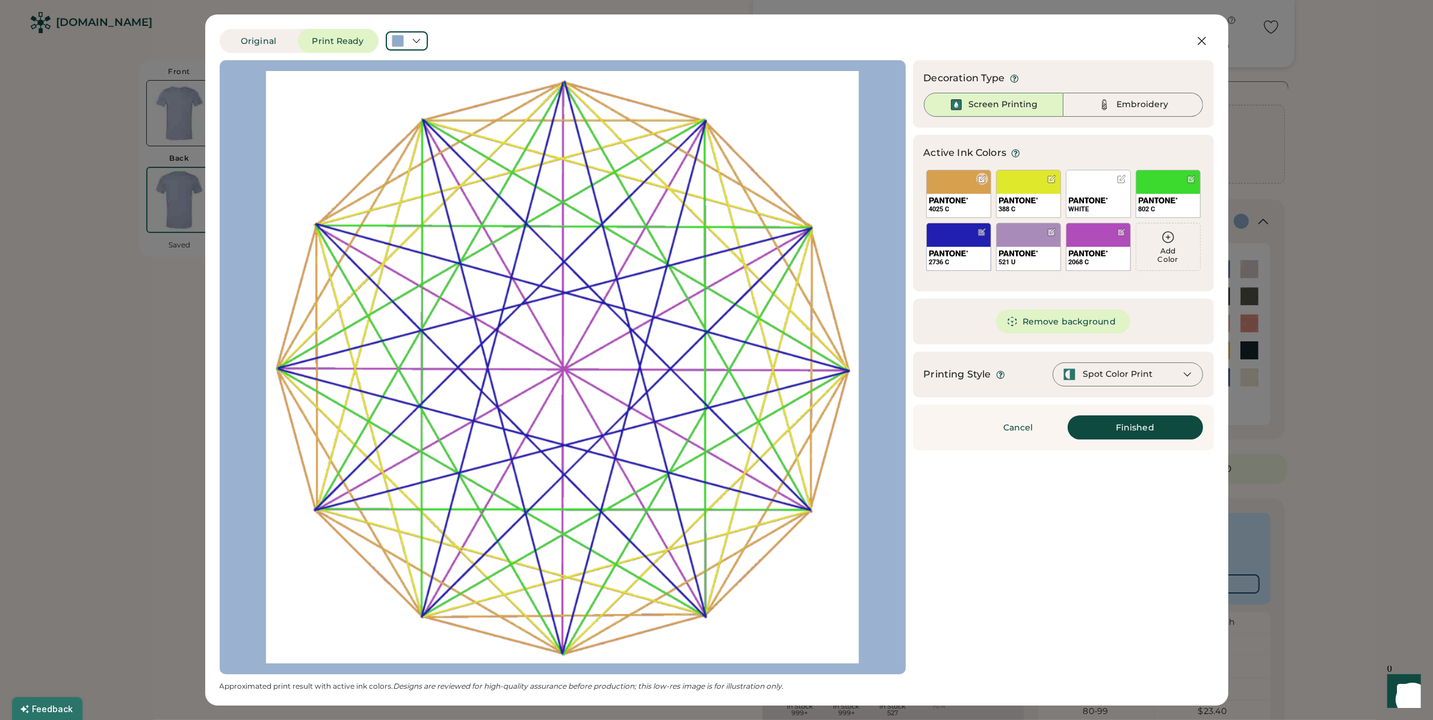
click at [957, 184] on div "4025 C" at bounding box center [958, 194] width 65 height 48
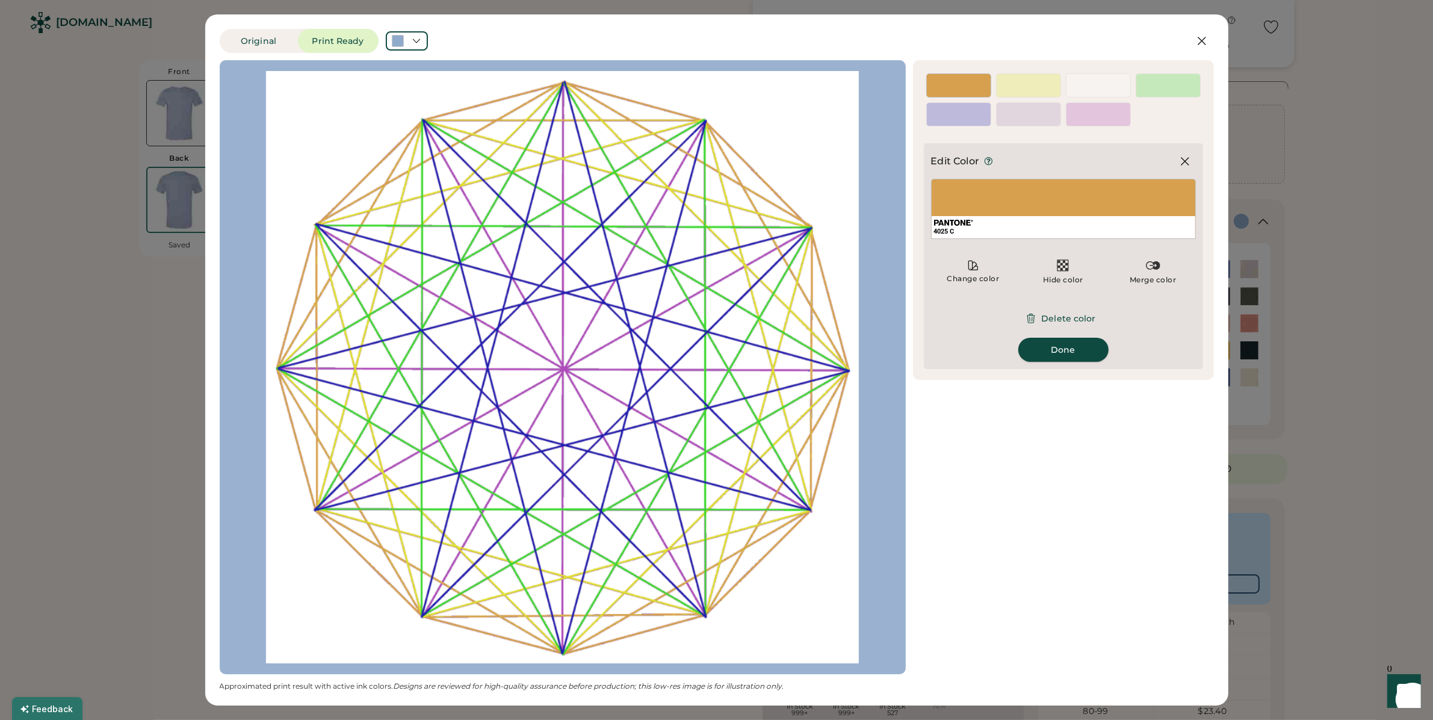
click at [1077, 345] on button "Done" at bounding box center [1063, 350] width 90 height 24
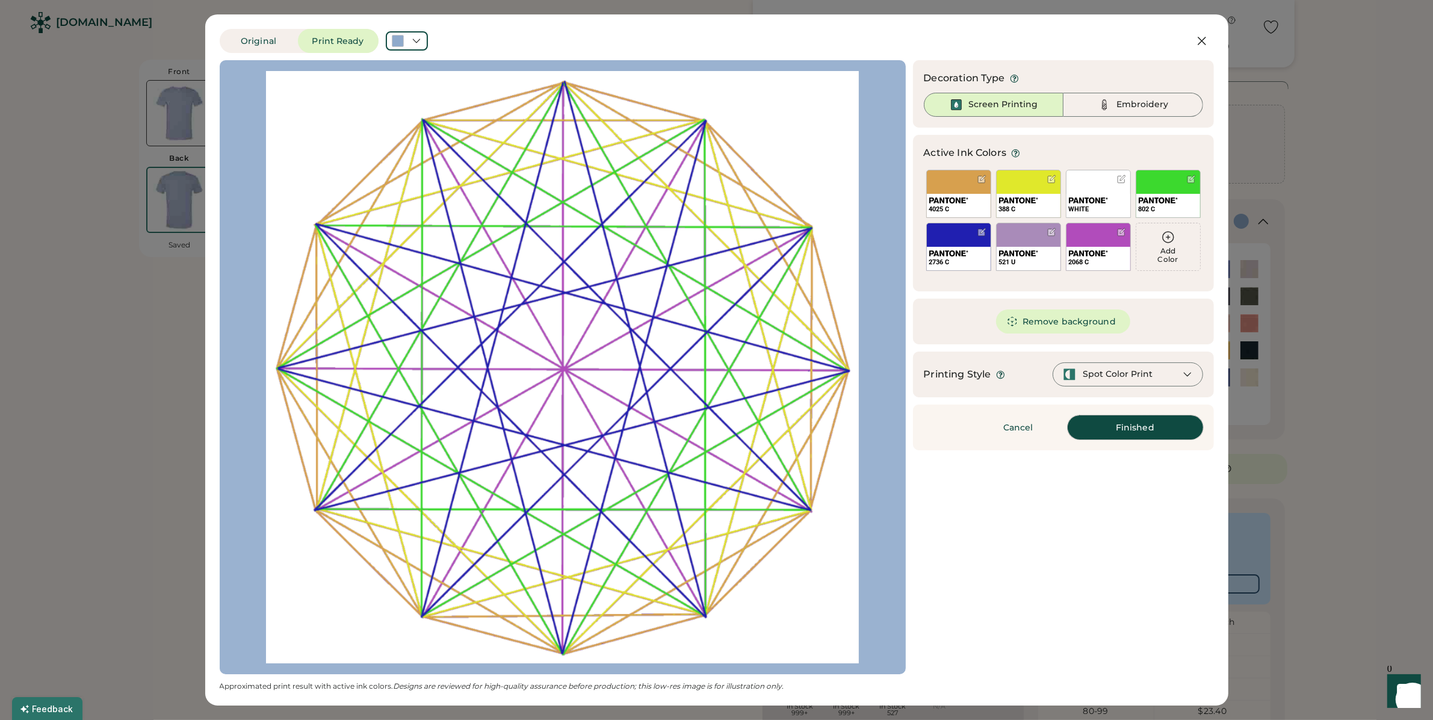
click at [1117, 429] on button "Finished" at bounding box center [1135, 427] width 135 height 24
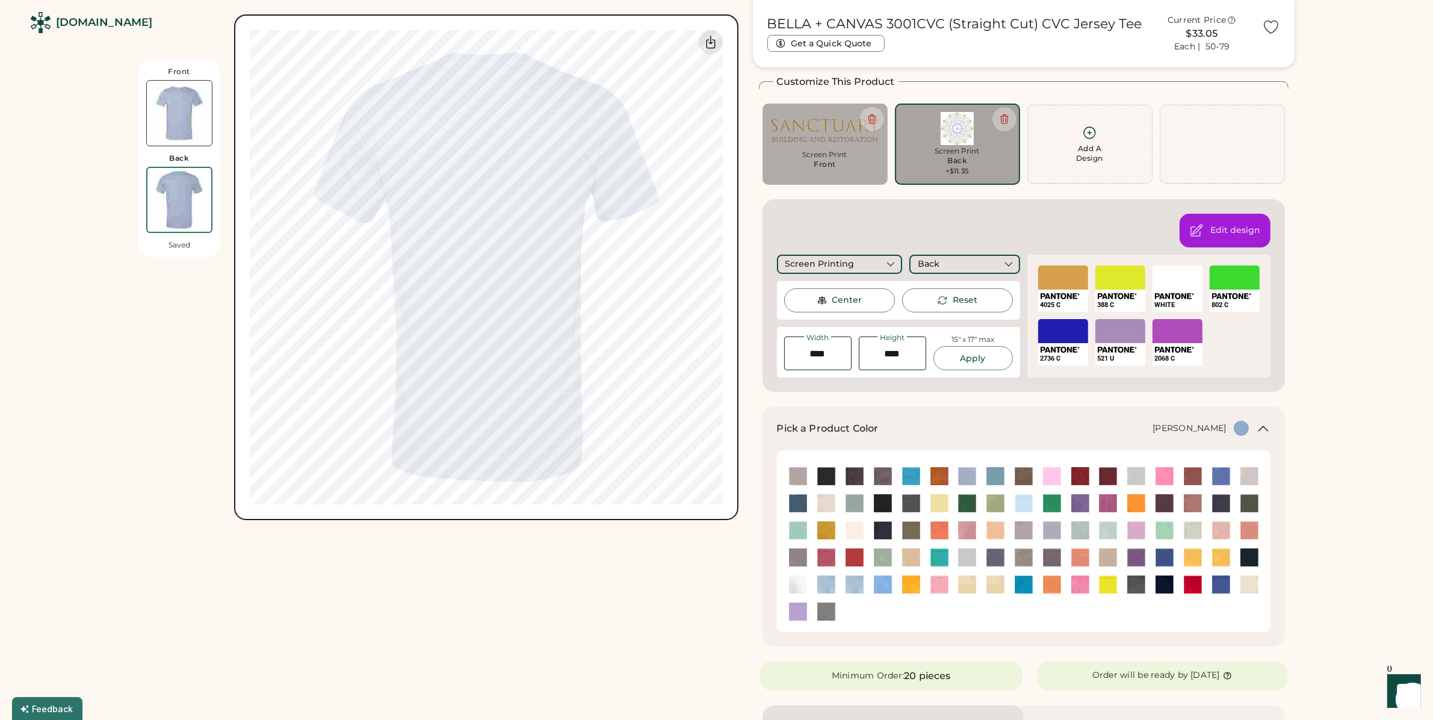
click at [958, 144] on img at bounding box center [957, 128] width 108 height 33
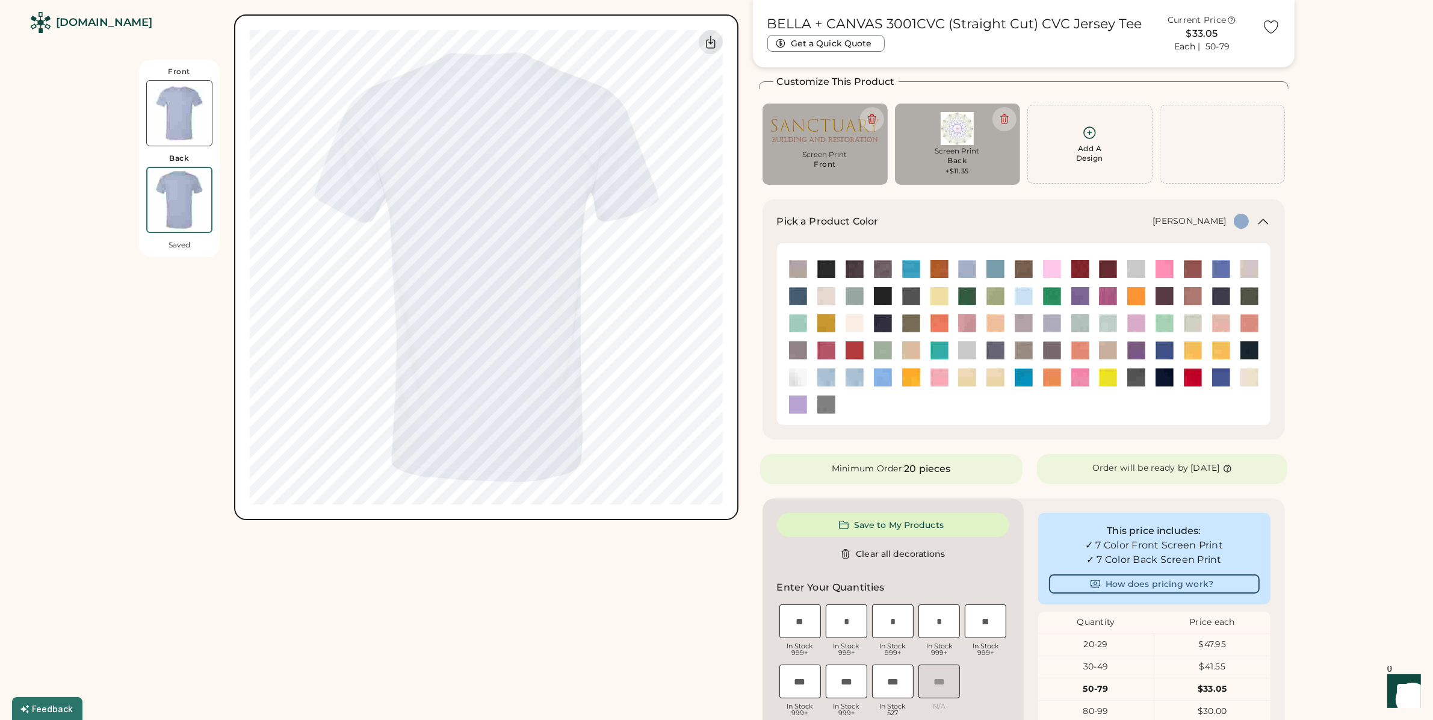
click at [958, 144] on img at bounding box center [957, 128] width 108 height 33
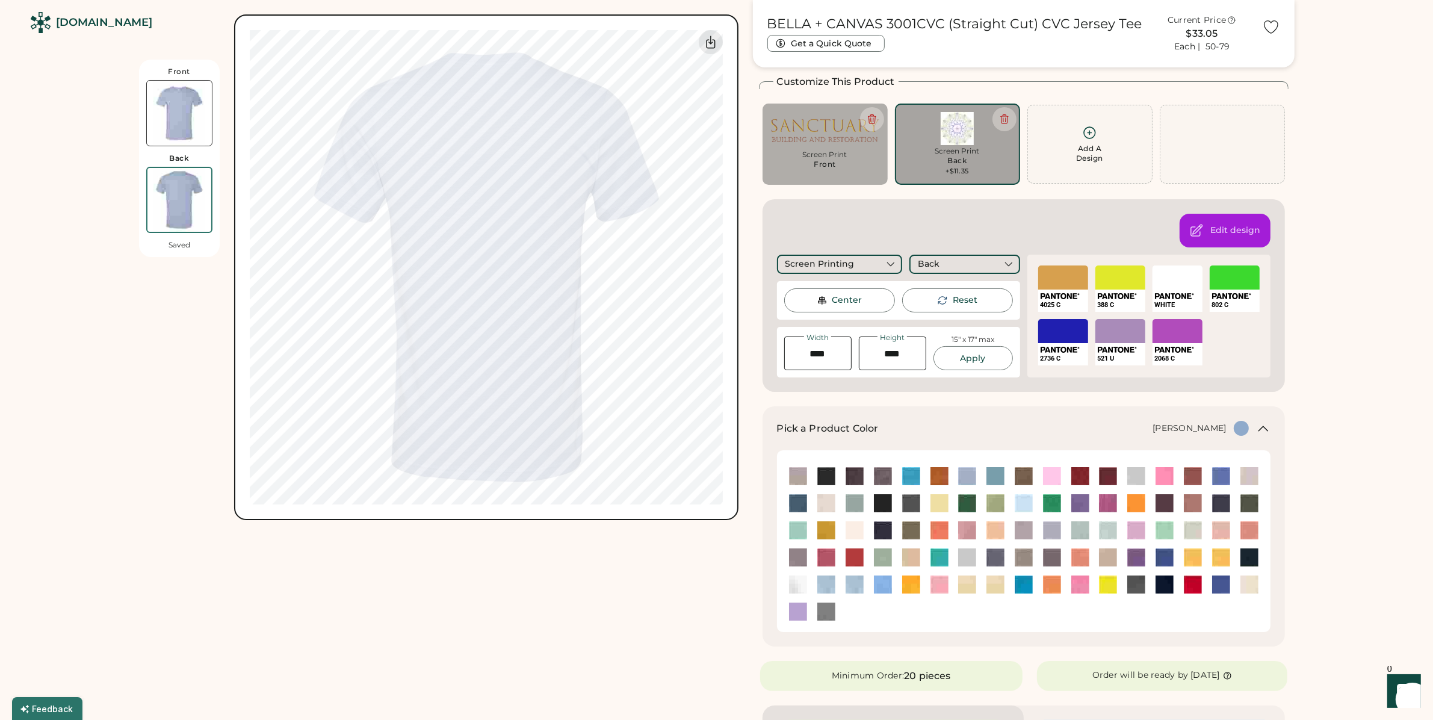
click at [958, 144] on img at bounding box center [957, 128] width 108 height 33
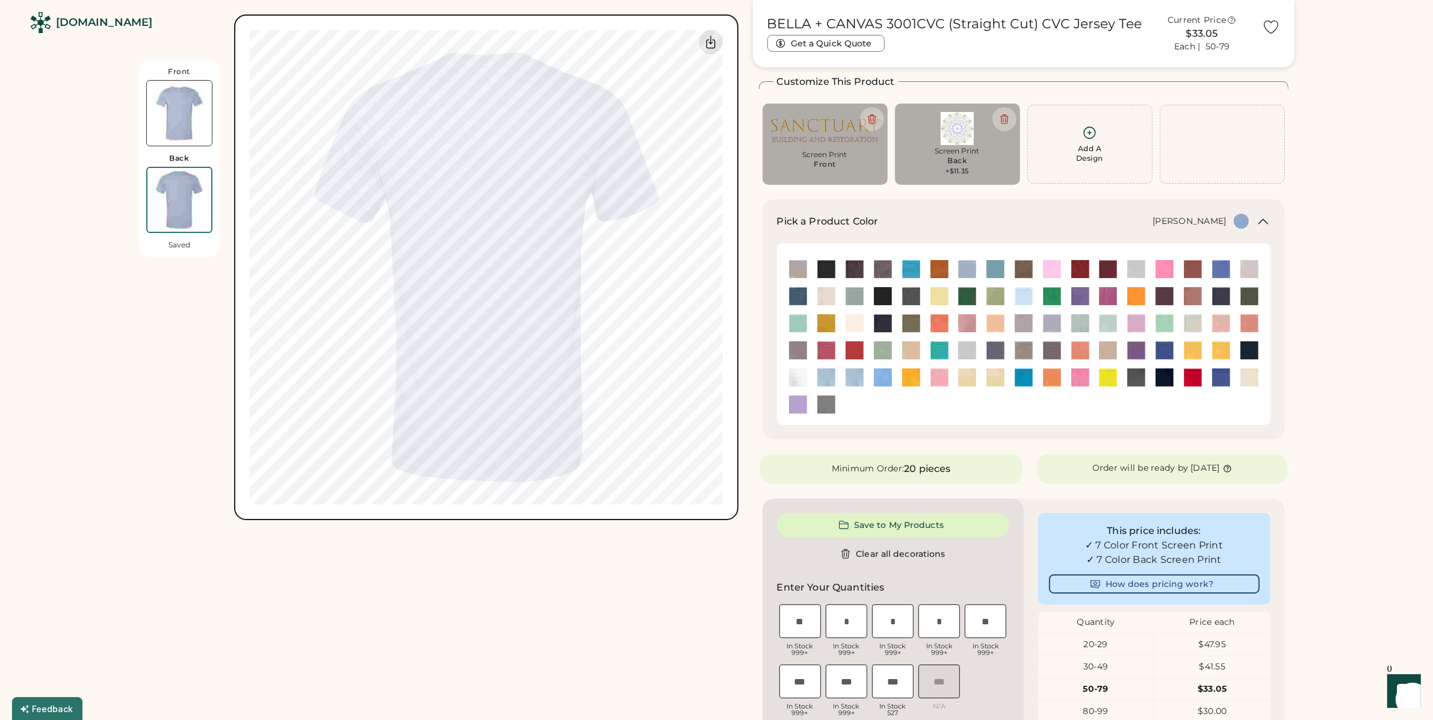
click at [958, 144] on img at bounding box center [957, 128] width 108 height 33
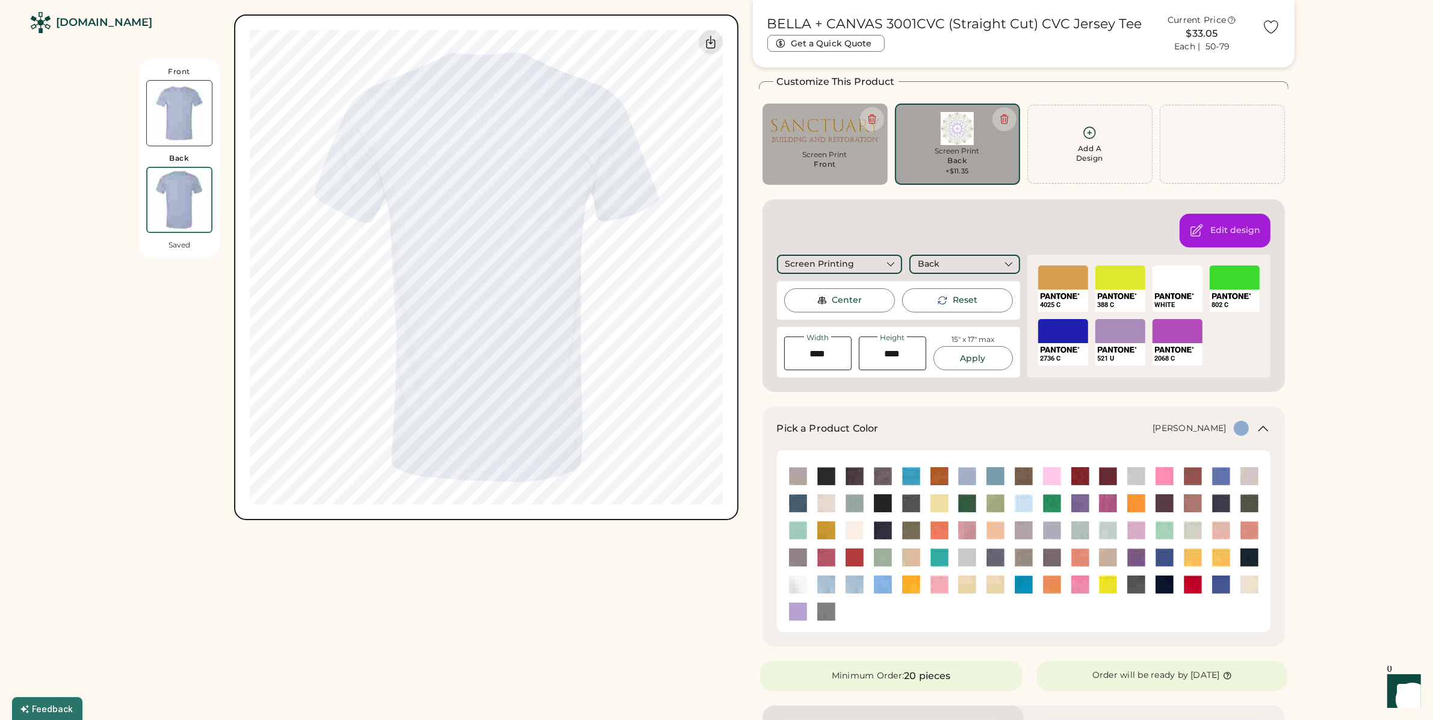
click at [958, 144] on img at bounding box center [957, 128] width 108 height 33
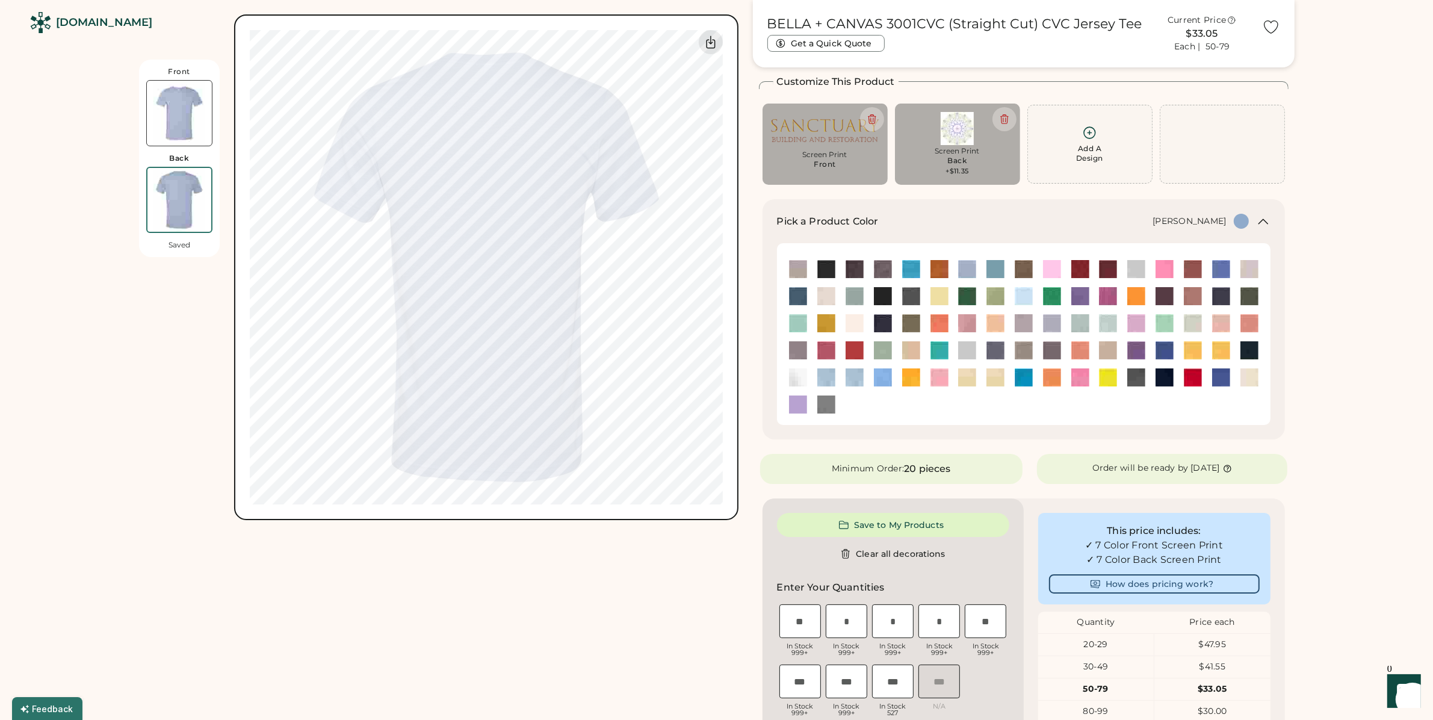
click at [958, 144] on img at bounding box center [957, 128] width 108 height 33
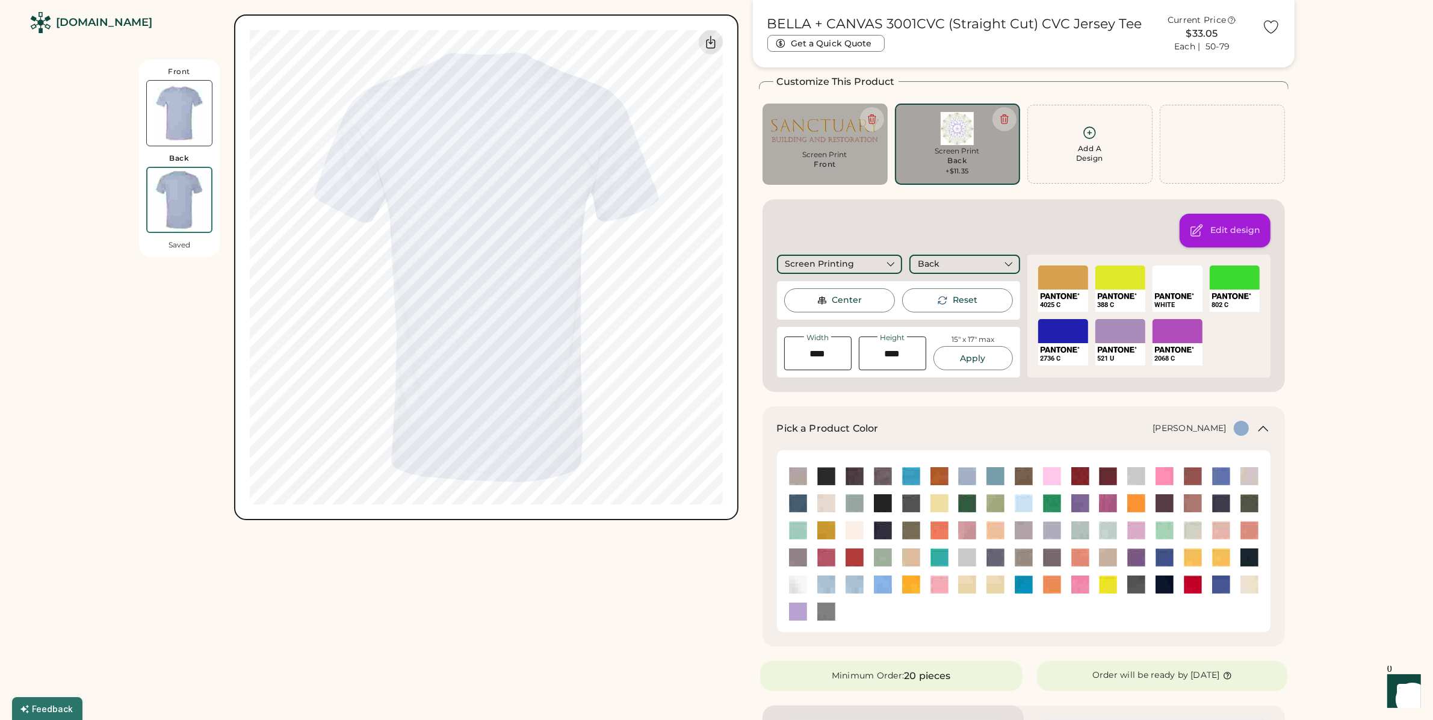
click at [1238, 232] on div "Edit design" at bounding box center [1236, 231] width 50 height 12
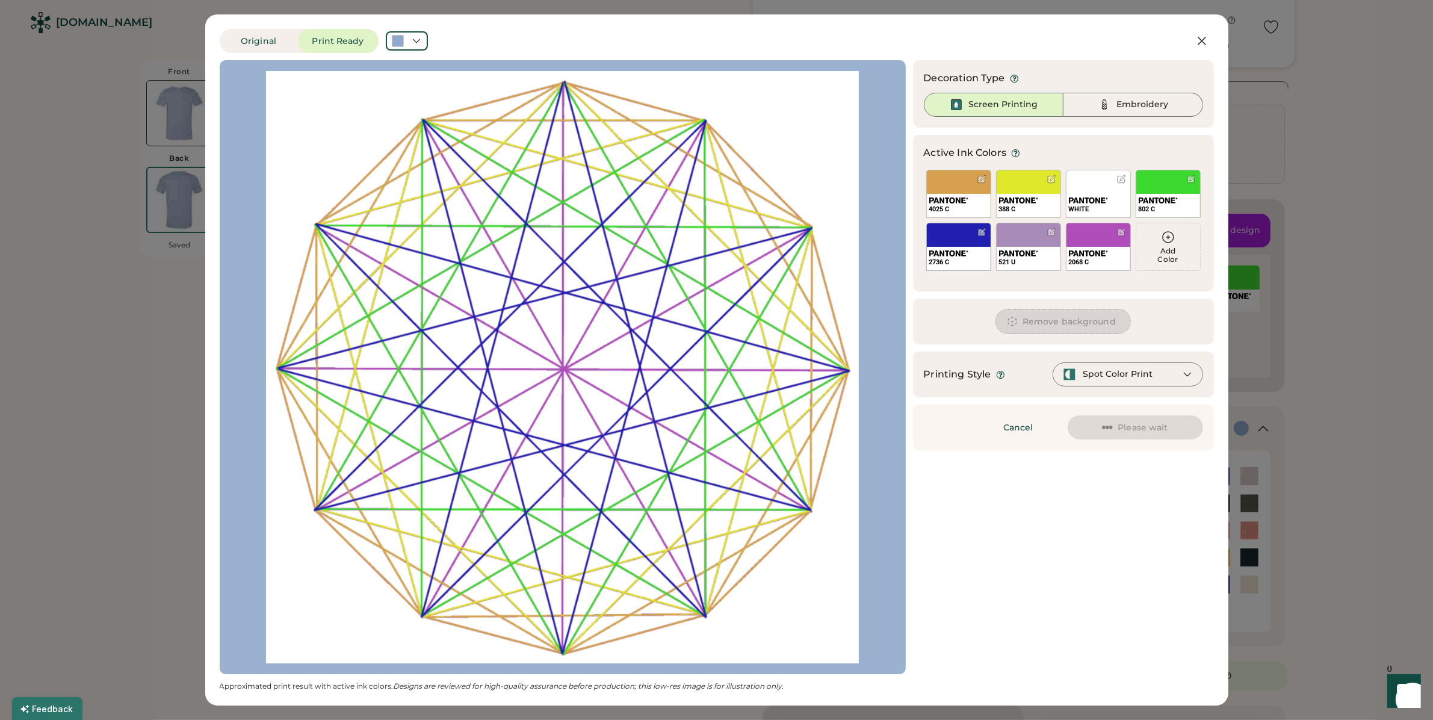
click at [1052, 317] on button "Remove background" at bounding box center [1063, 321] width 134 height 24
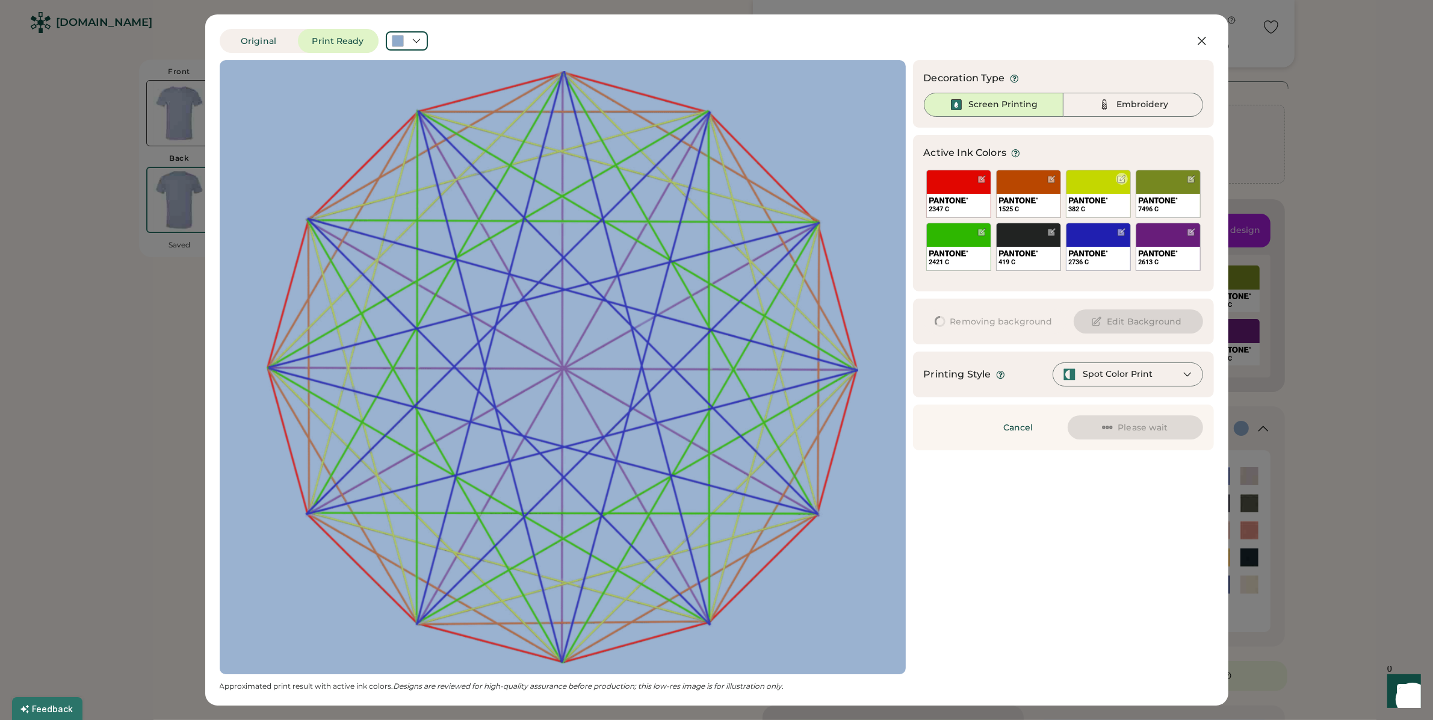
click at [1091, 182] on div "382 C" at bounding box center [1098, 194] width 65 height 48
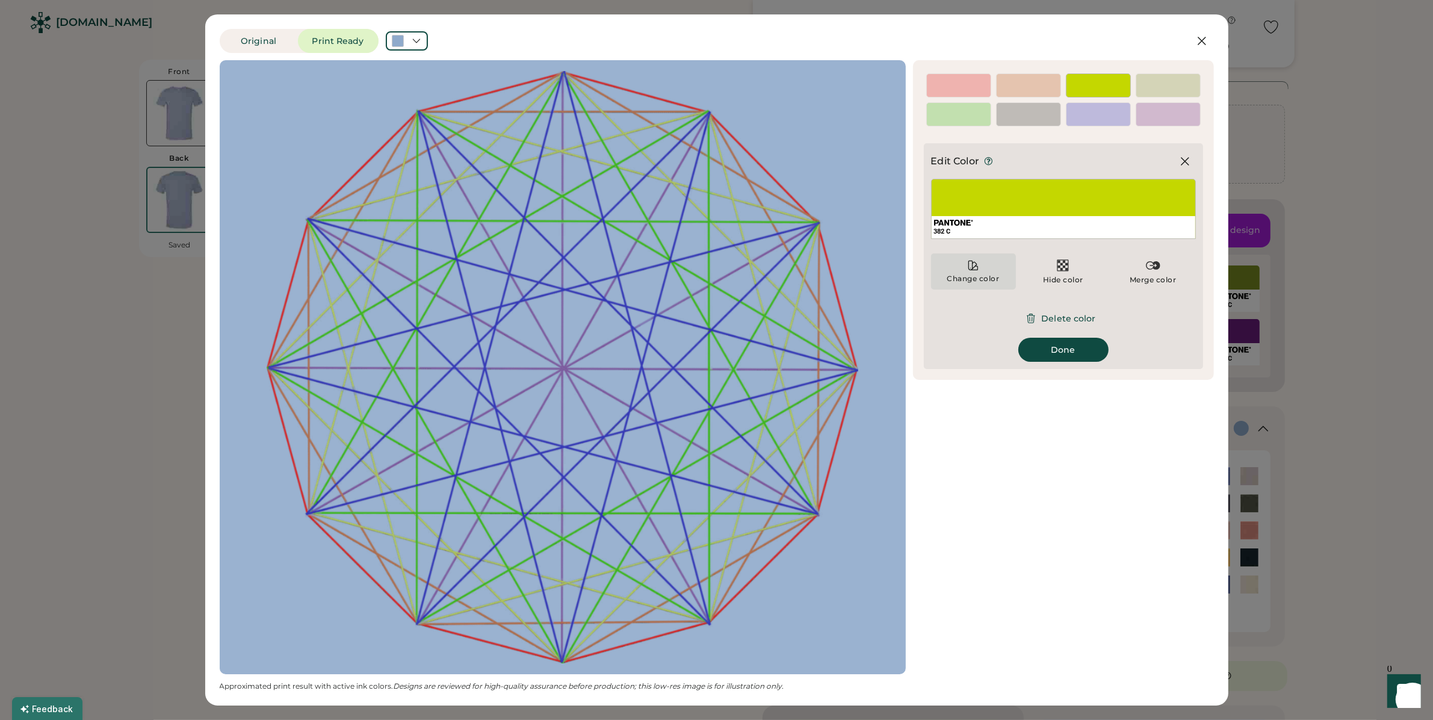
click at [982, 274] on div "Change color" at bounding box center [974, 279] width 54 height 10
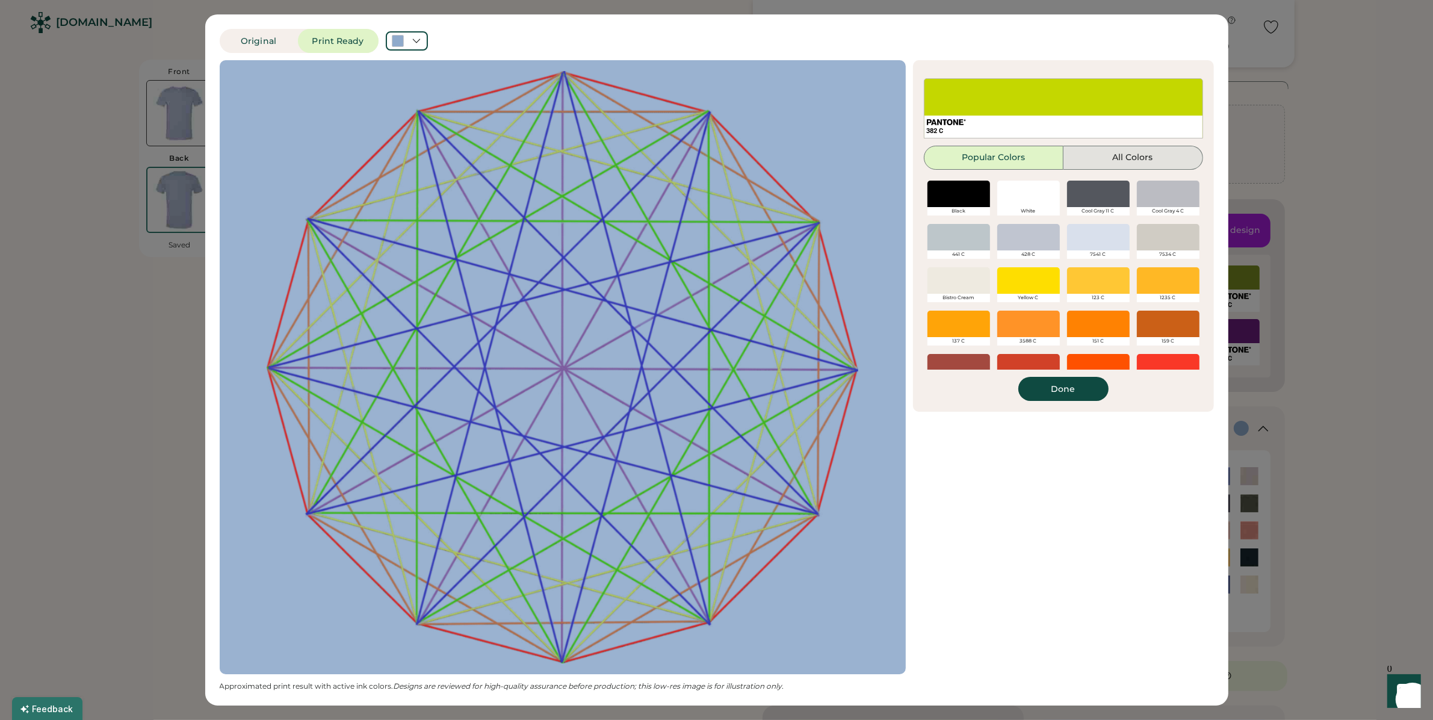
click at [1129, 164] on button "All Colors" at bounding box center [1134, 158] width 140 height 24
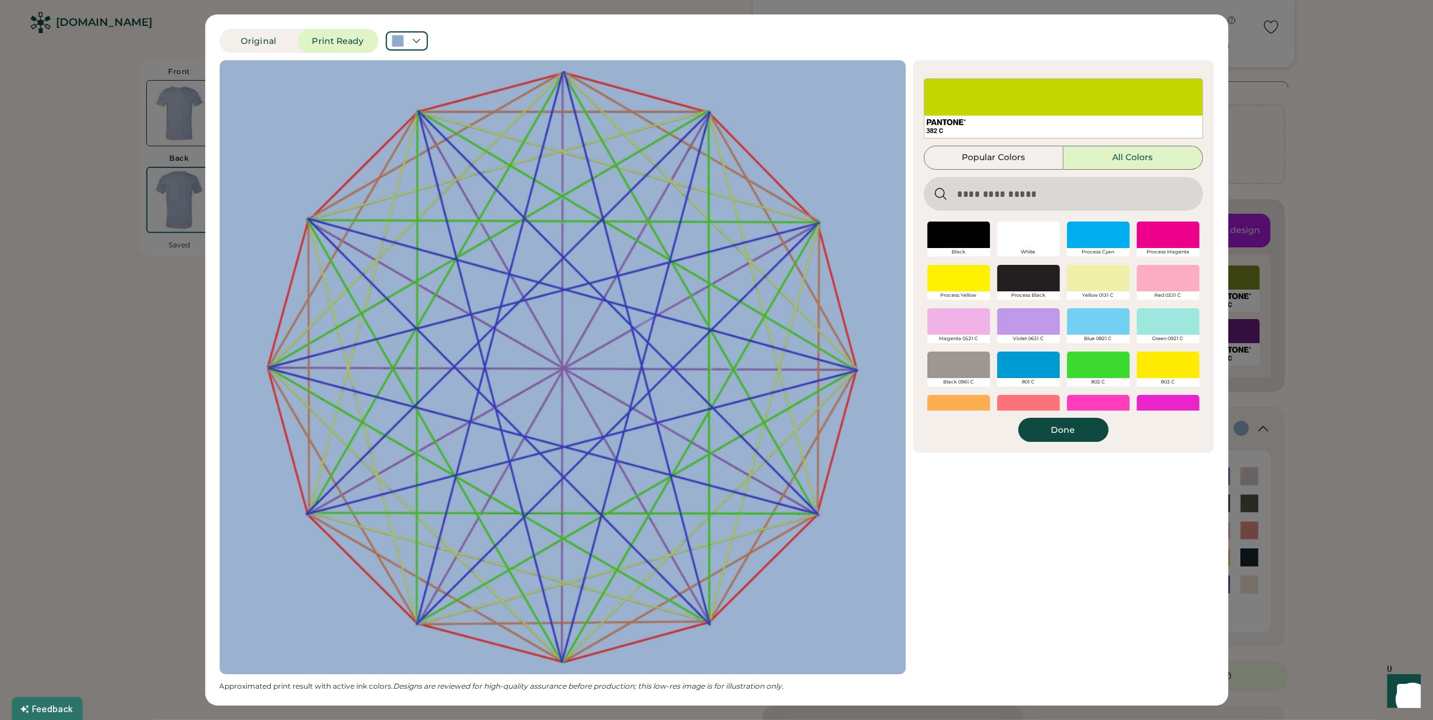
click at [973, 278] on div at bounding box center [959, 278] width 63 height 26
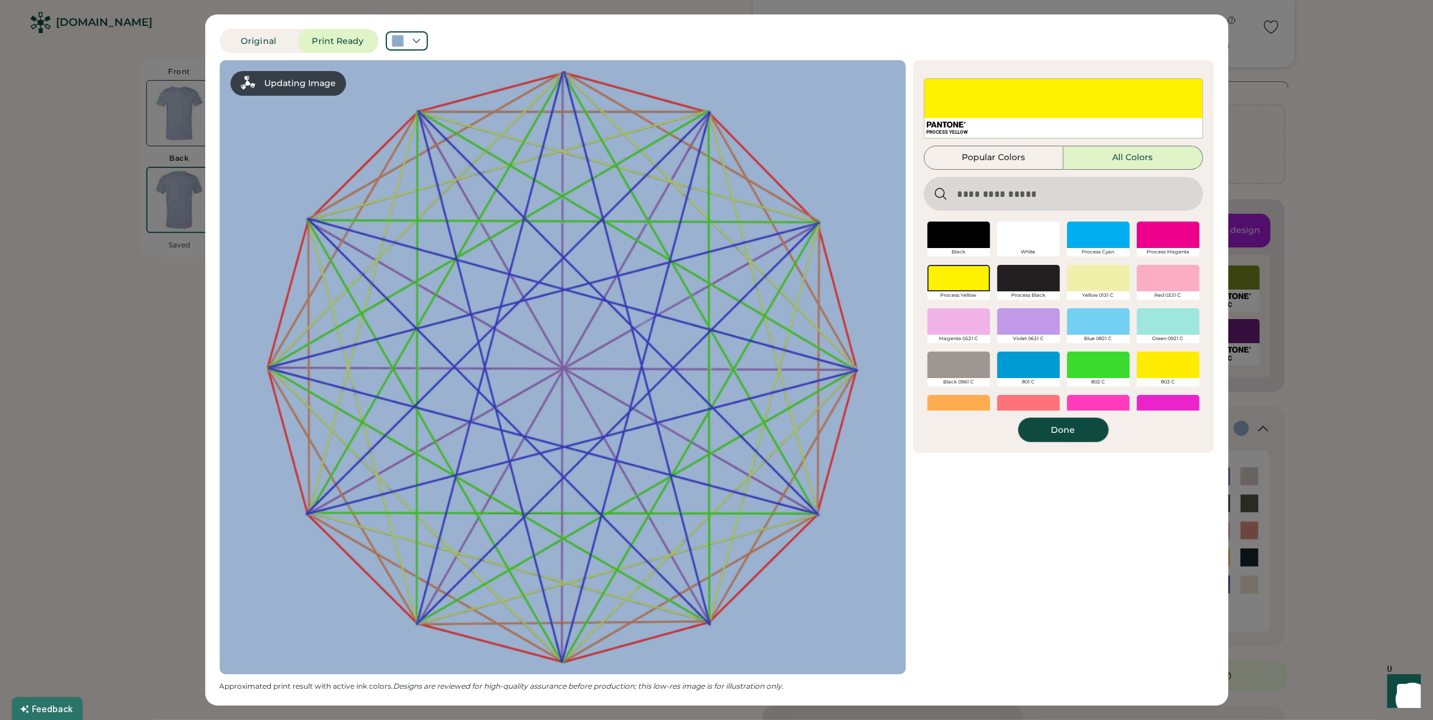
click at [1068, 428] on button "Done" at bounding box center [1063, 430] width 90 height 24
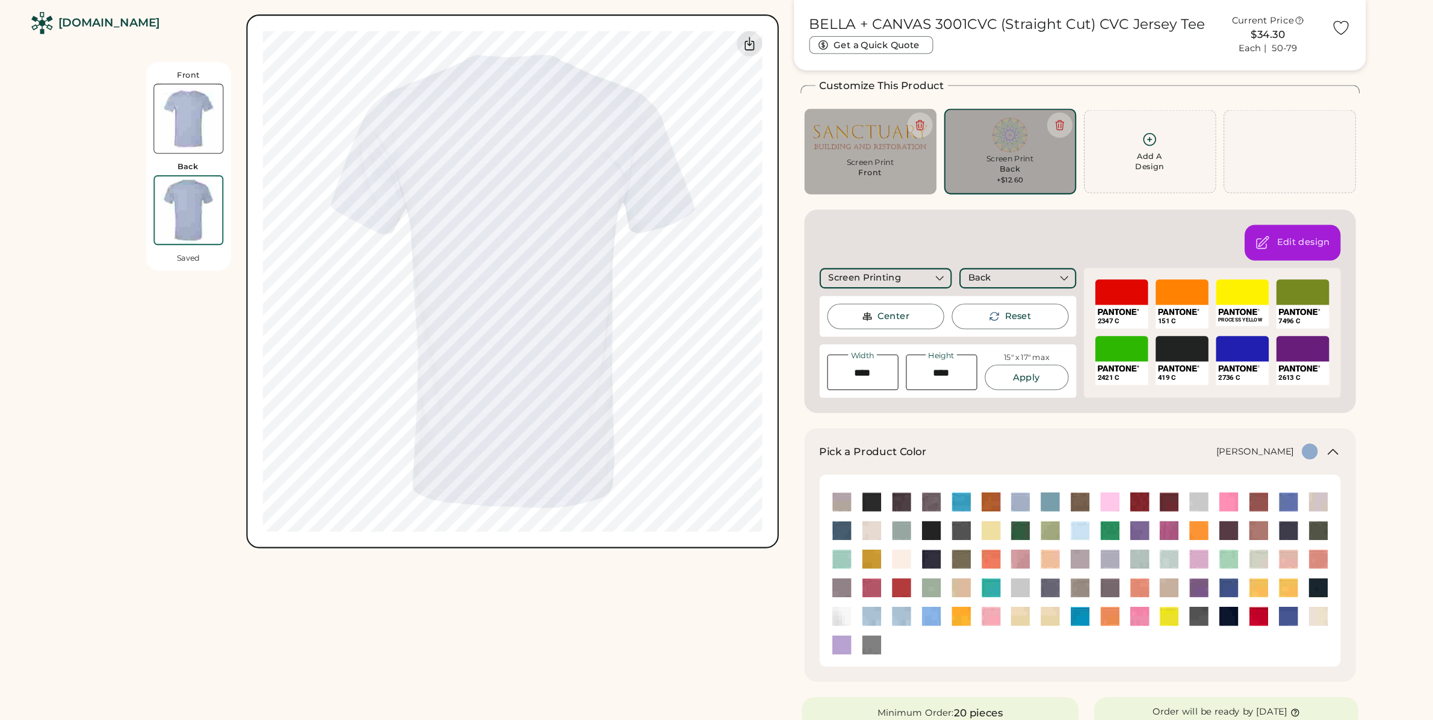
click at [1232, 430] on div "Heather Blue" at bounding box center [1071, 428] width 356 height 15
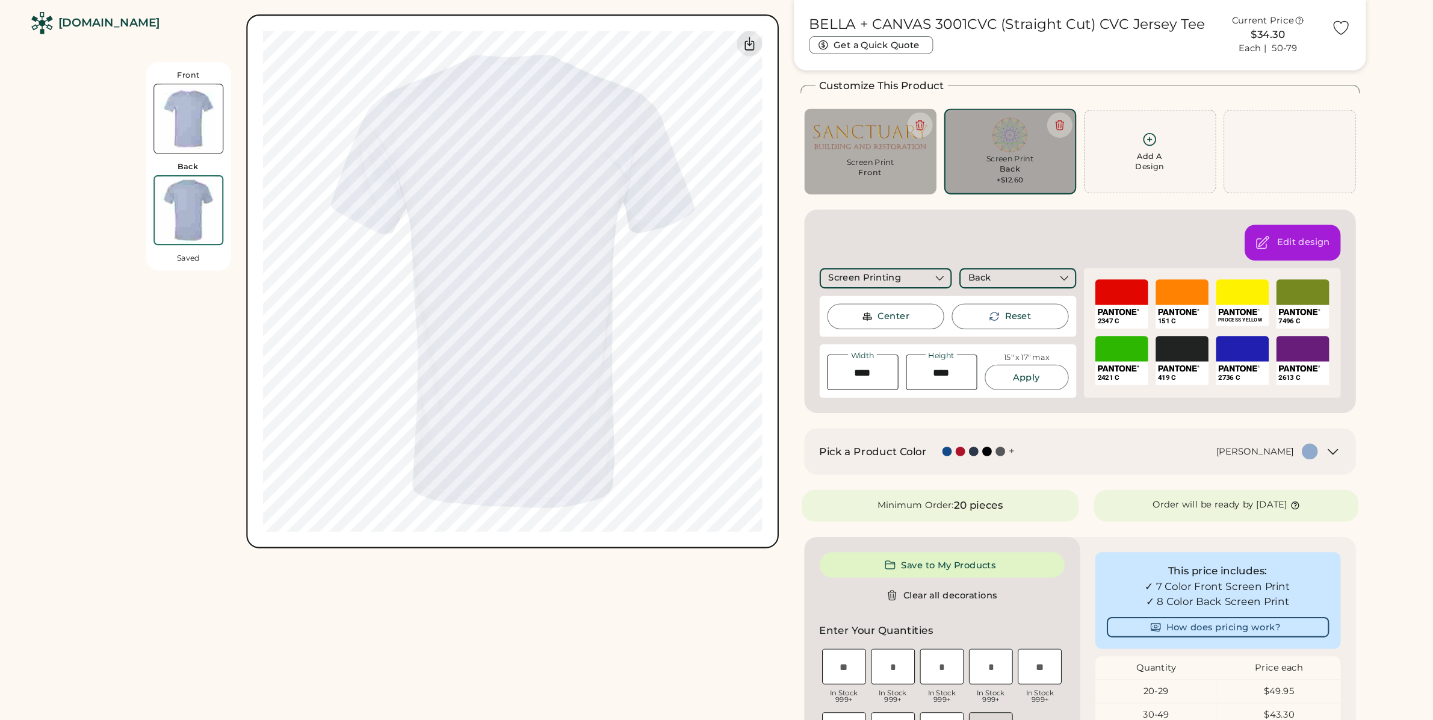
click at [1232, 430] on div "Heather Blue" at bounding box center [1112, 428] width 273 height 15
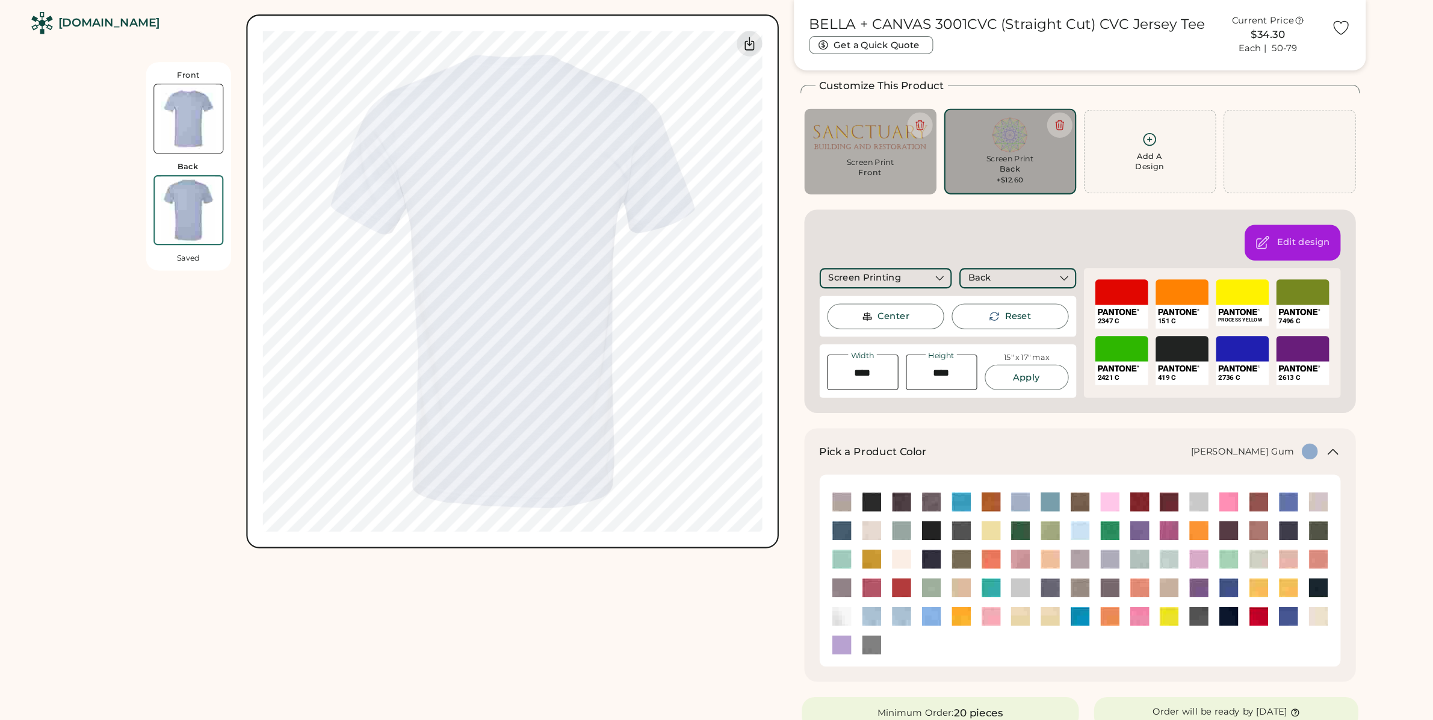
click at [1049, 474] on img at bounding box center [1052, 476] width 18 height 18
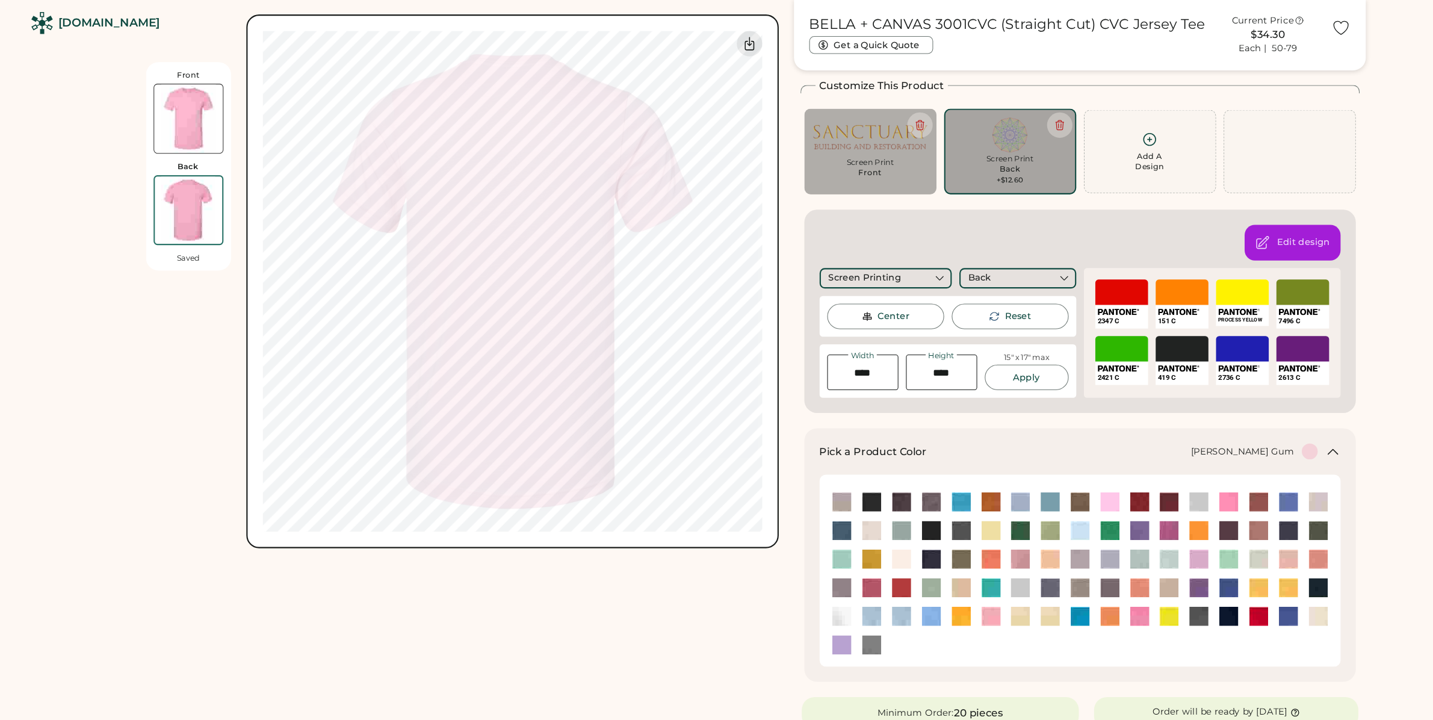
click at [819, 145] on img at bounding box center [825, 130] width 108 height 37
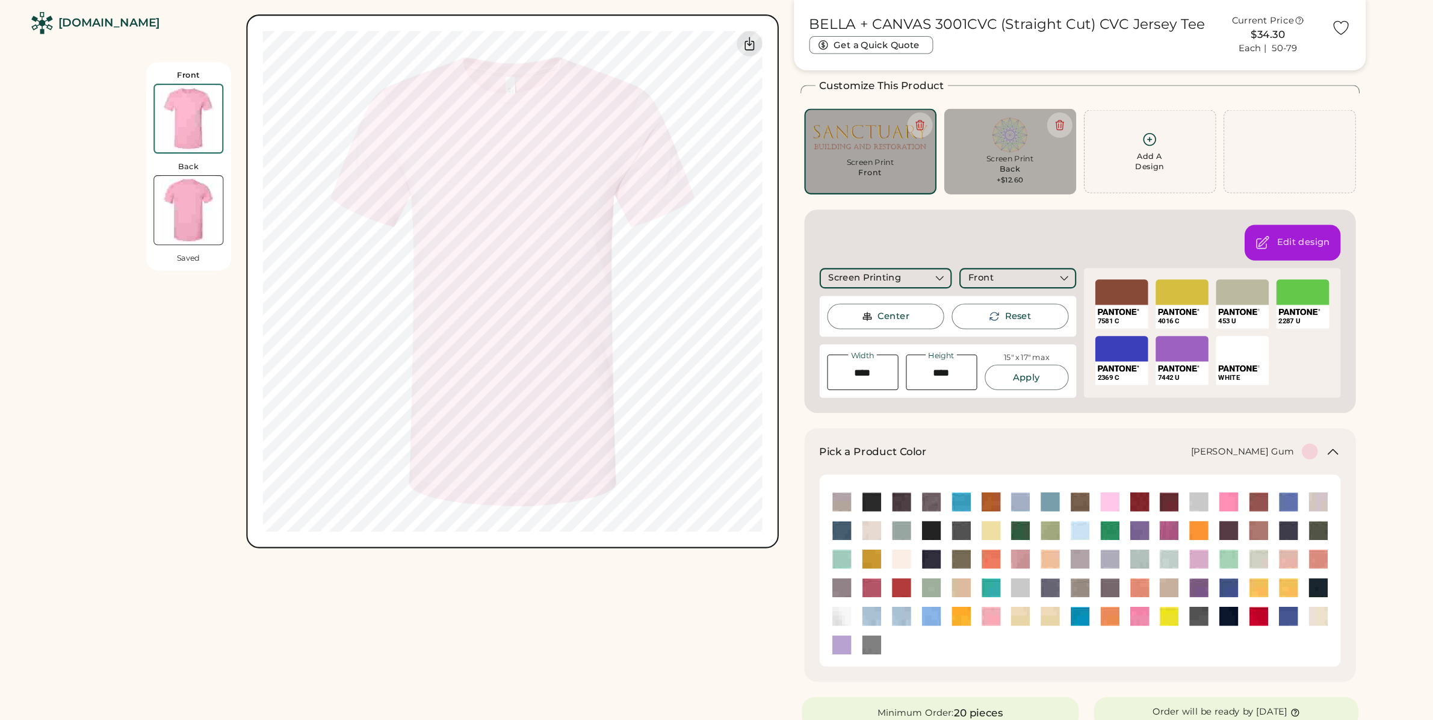
click at [1094, 137] on icon at bounding box center [1089, 132] width 15 height 15
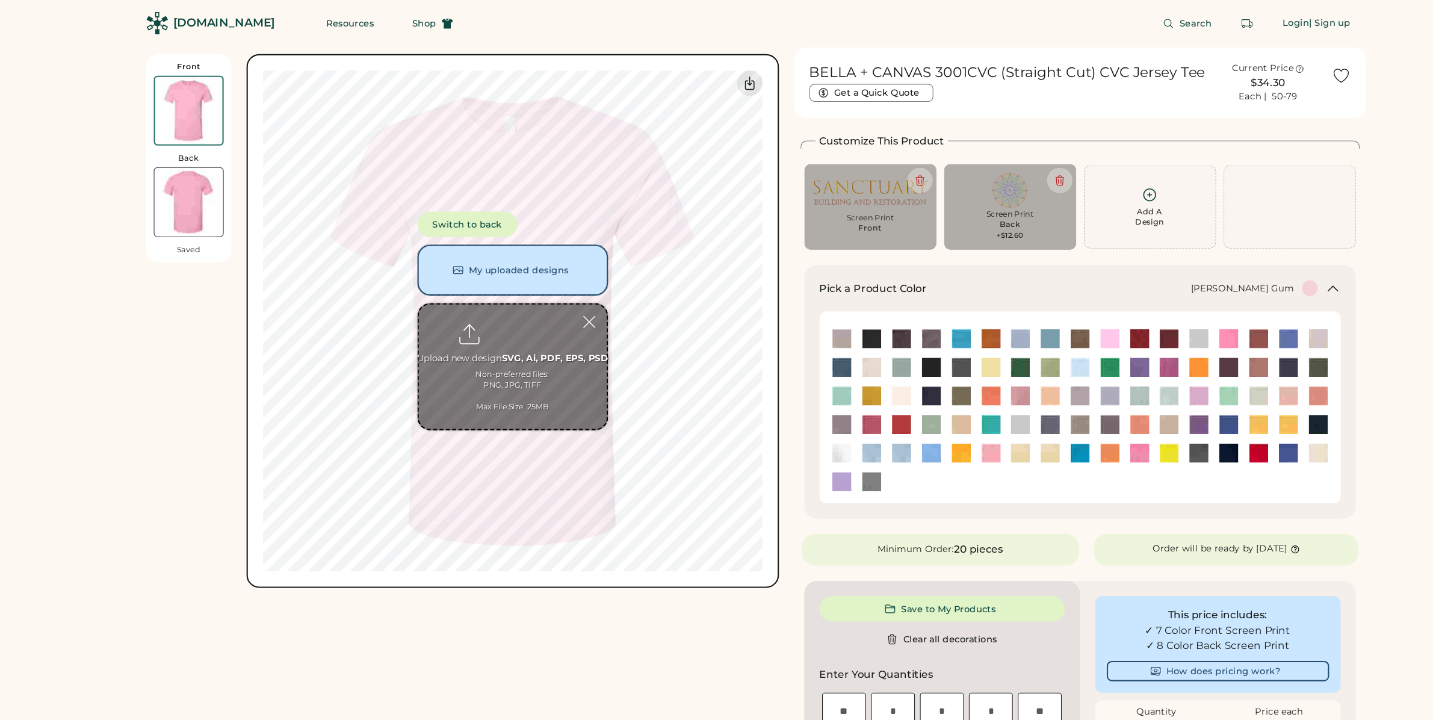
click at [474, 255] on button "My uploaded designs" at bounding box center [486, 256] width 181 height 48
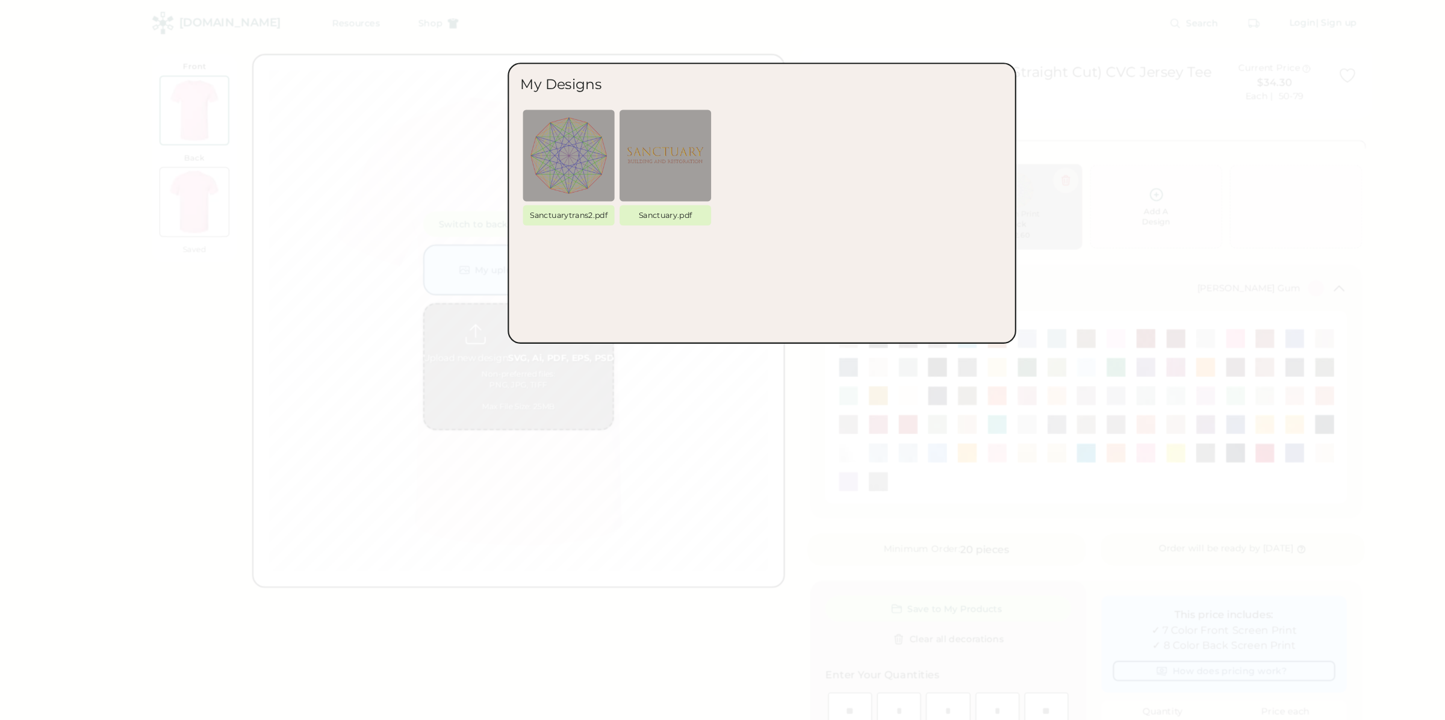
click at [465, 261] on div at bounding box center [722, 360] width 1445 height 720
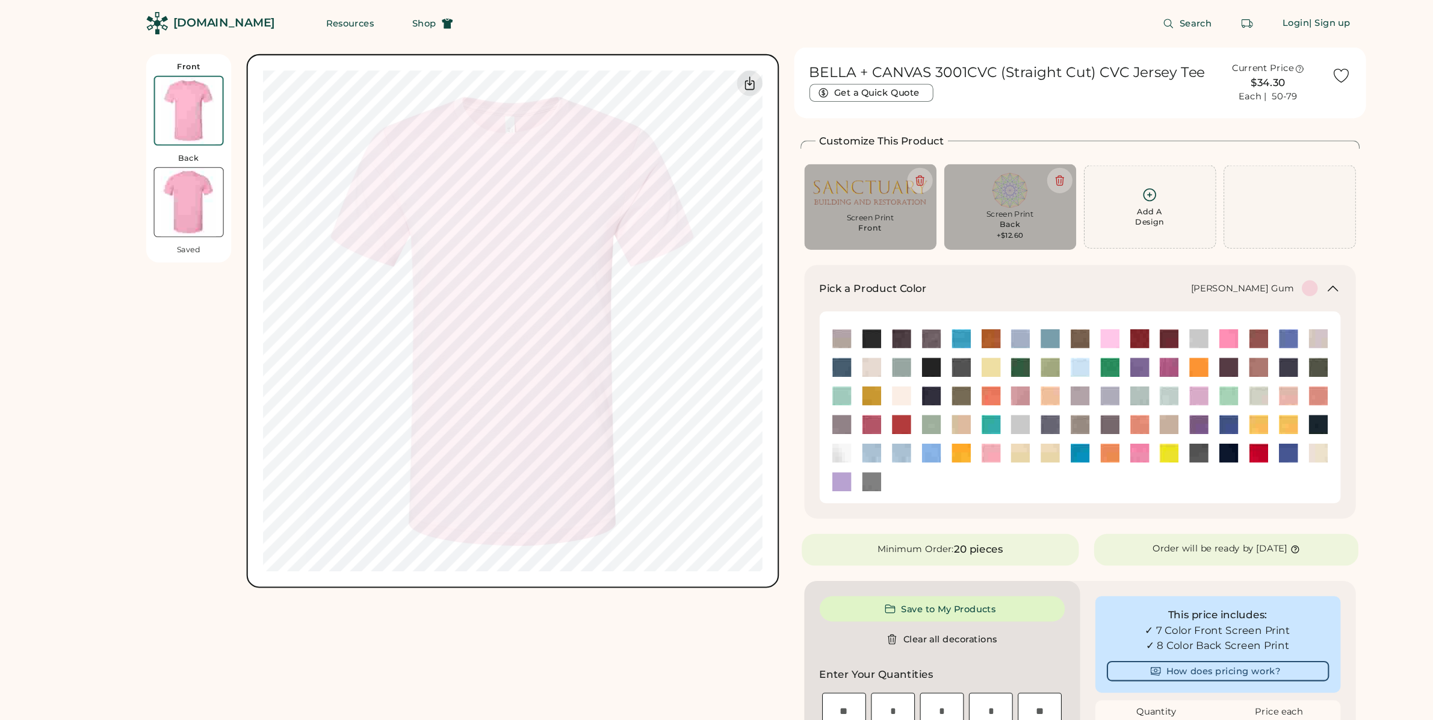
click at [1096, 194] on div "Add A Design" at bounding box center [1090, 197] width 110 height 38
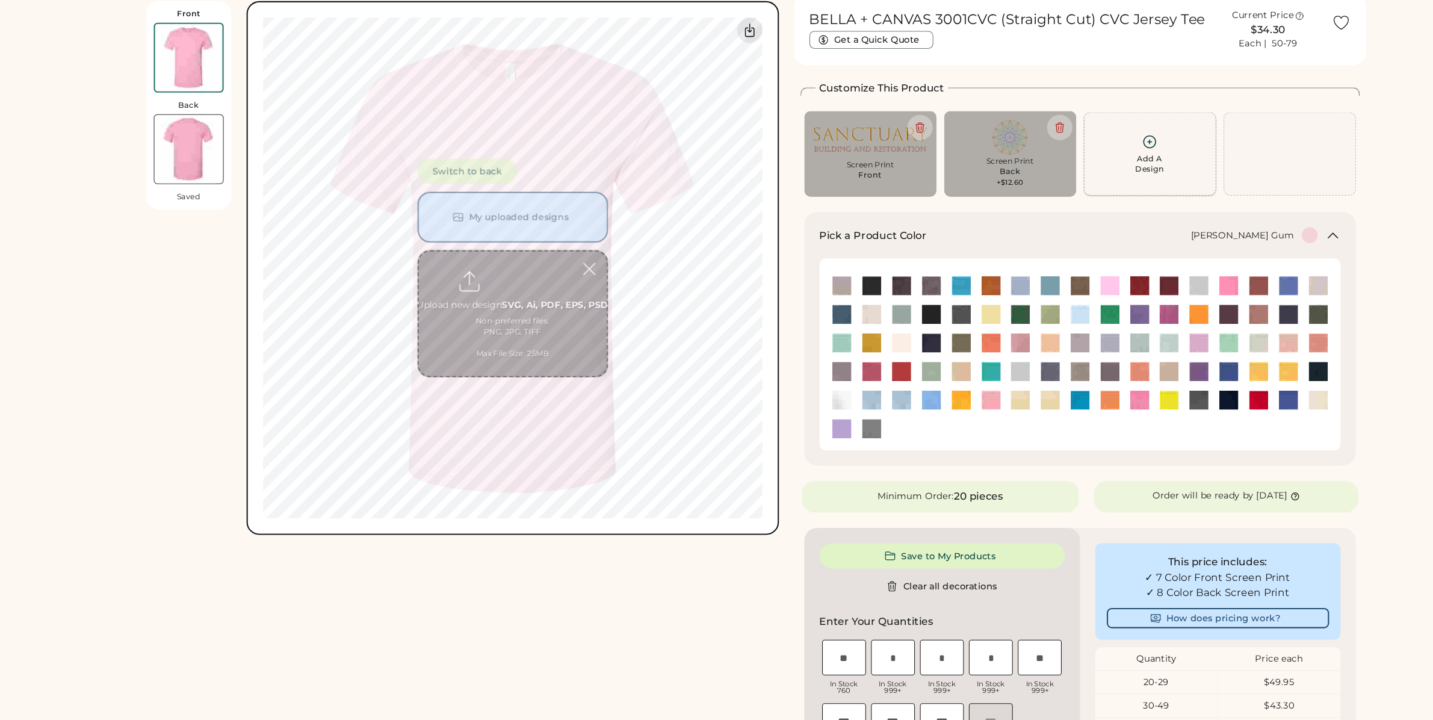
scroll to position [52, 0]
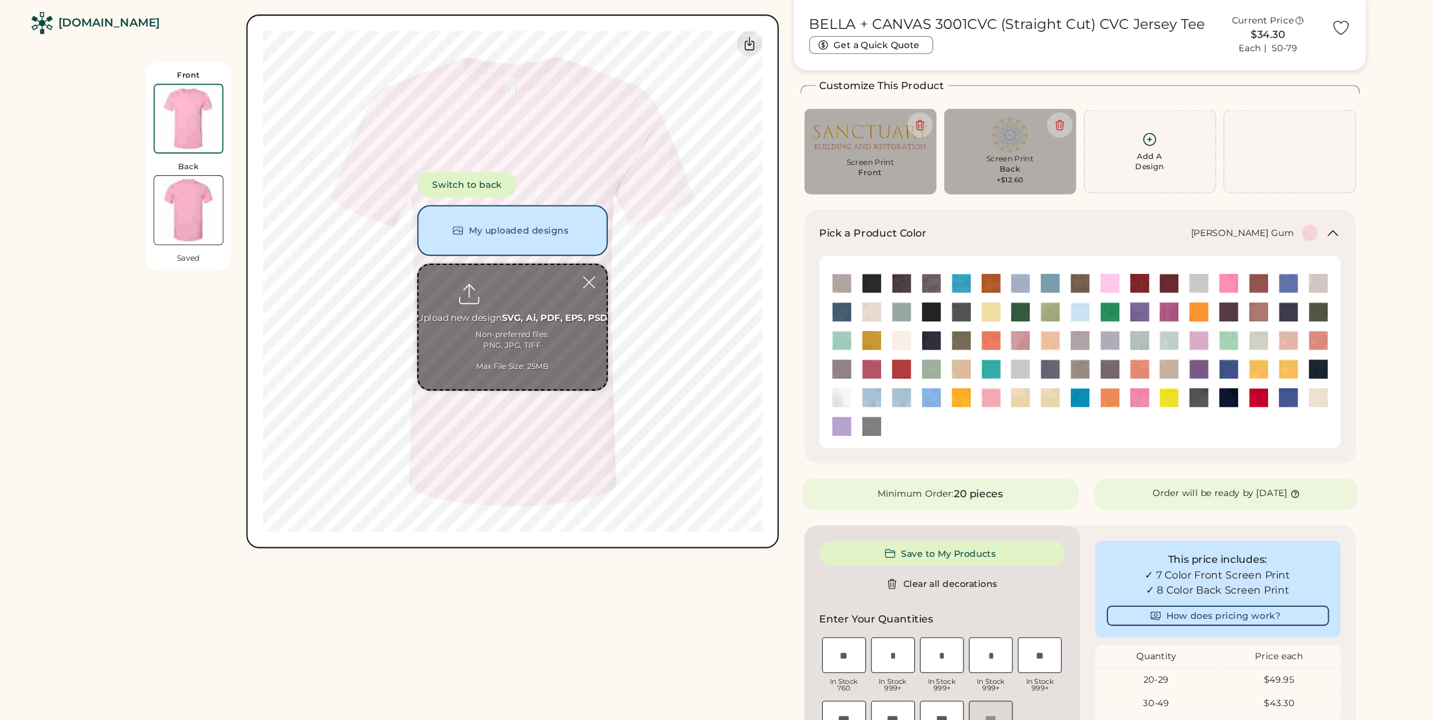
click at [471, 303] on input "file" at bounding box center [486, 311] width 178 height 118
click at [560, 268] on div at bounding box center [558, 268] width 21 height 21
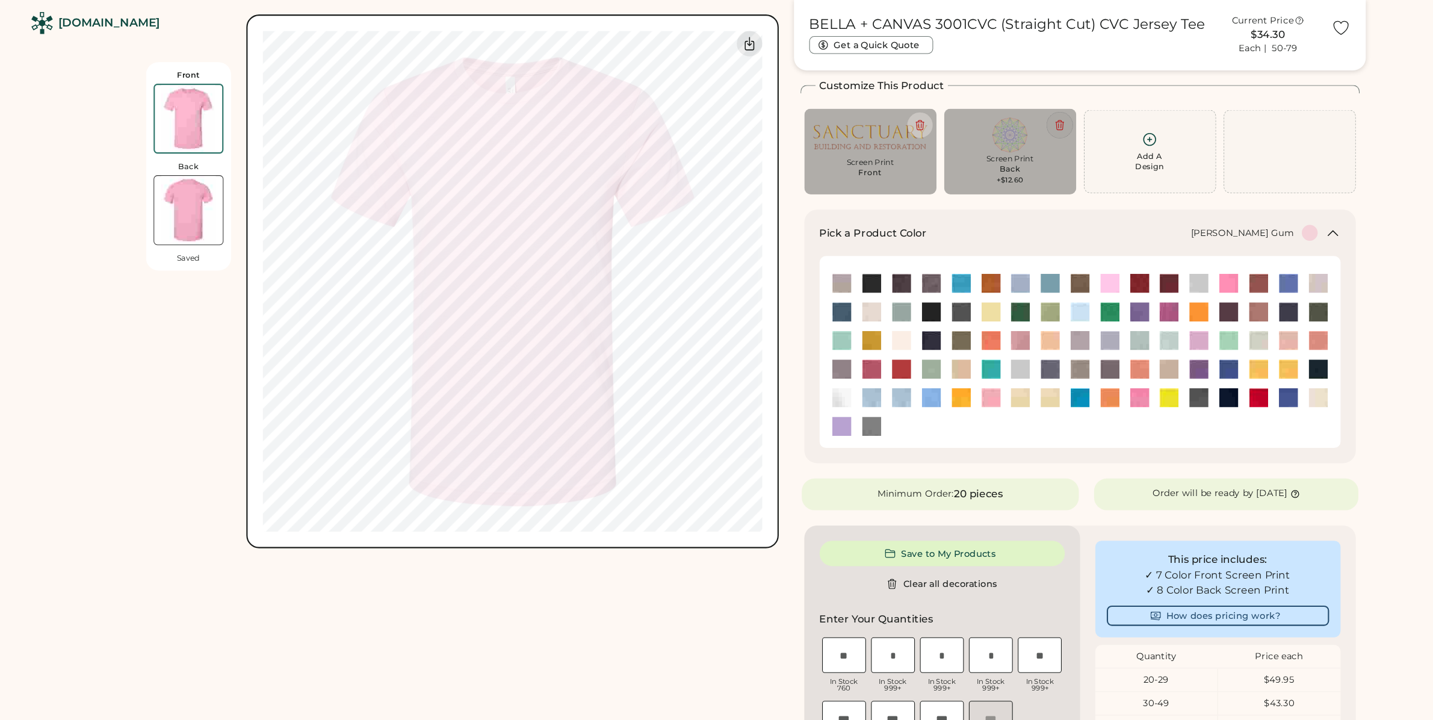
click at [1001, 114] on icon at bounding box center [1004, 119] width 11 height 11
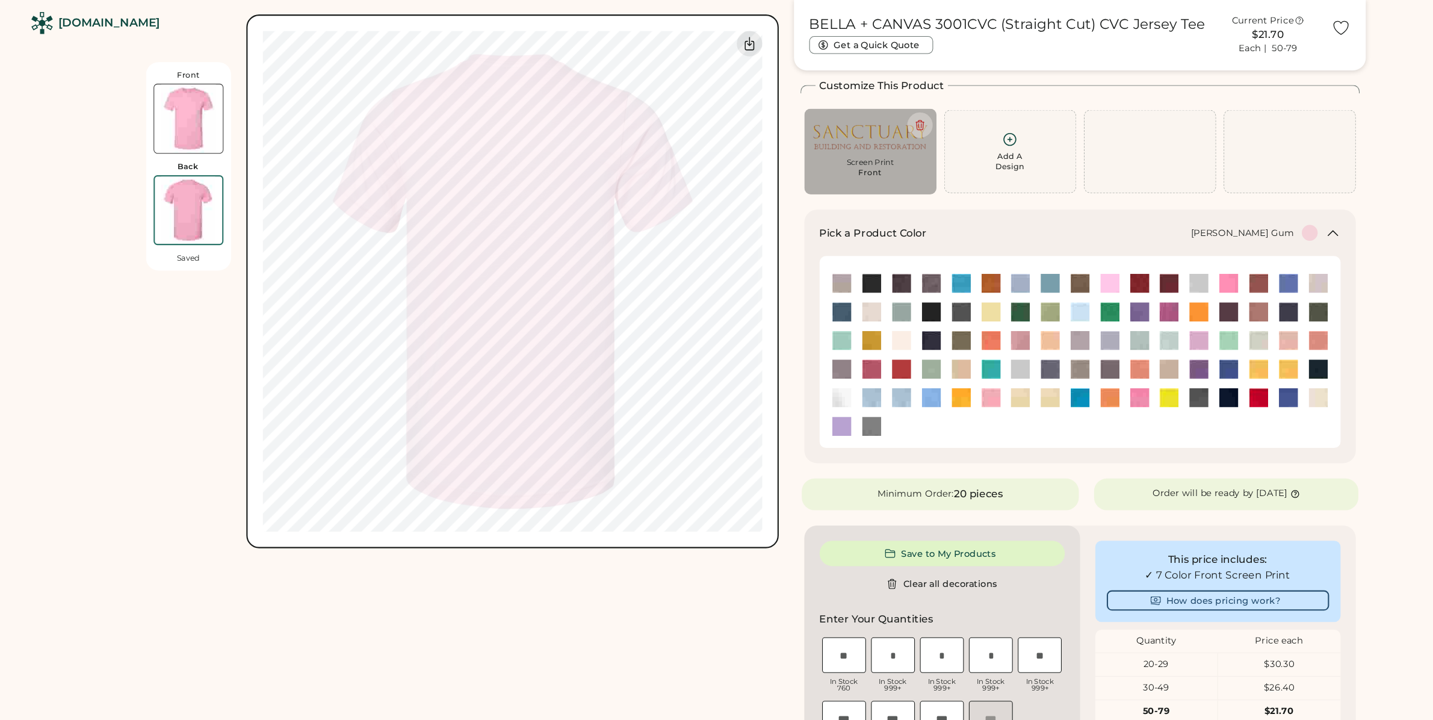
click at [958, 136] on icon at bounding box center [957, 132] width 15 height 15
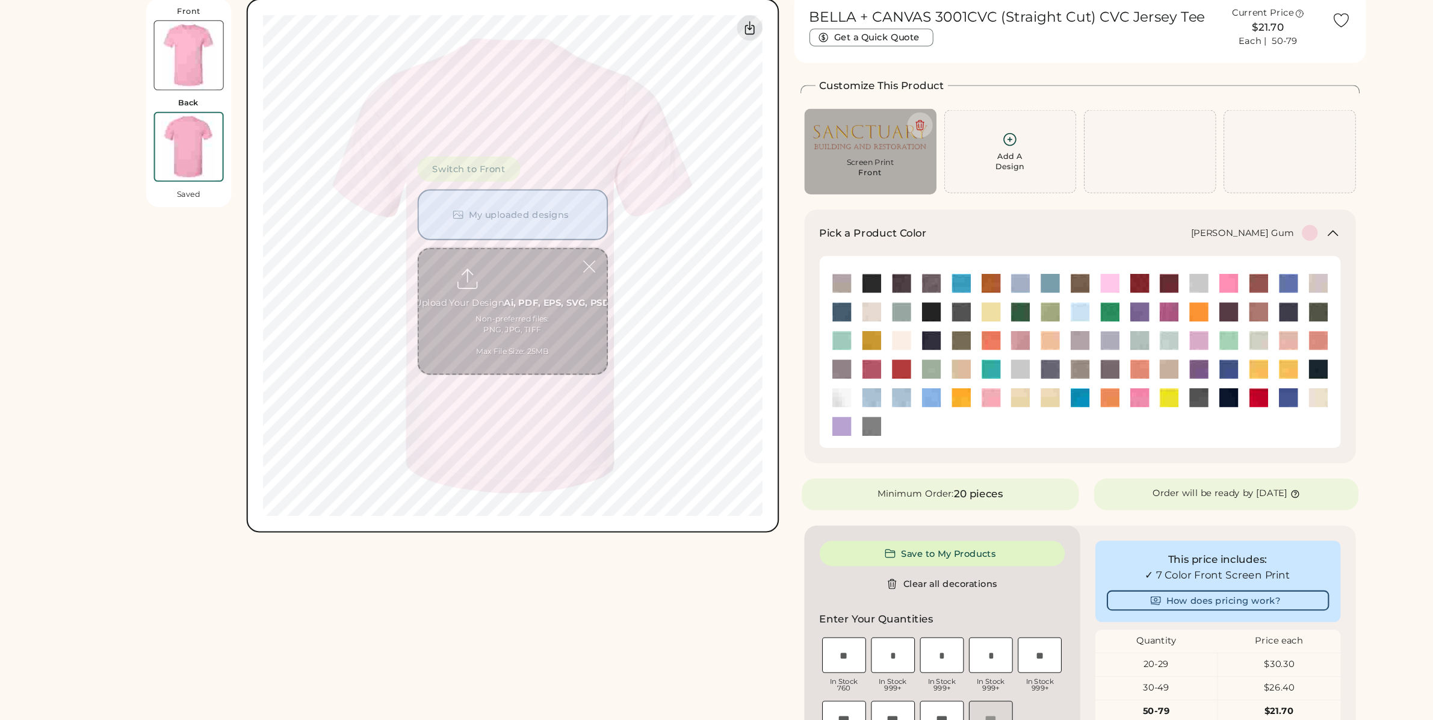
scroll to position [0, 0]
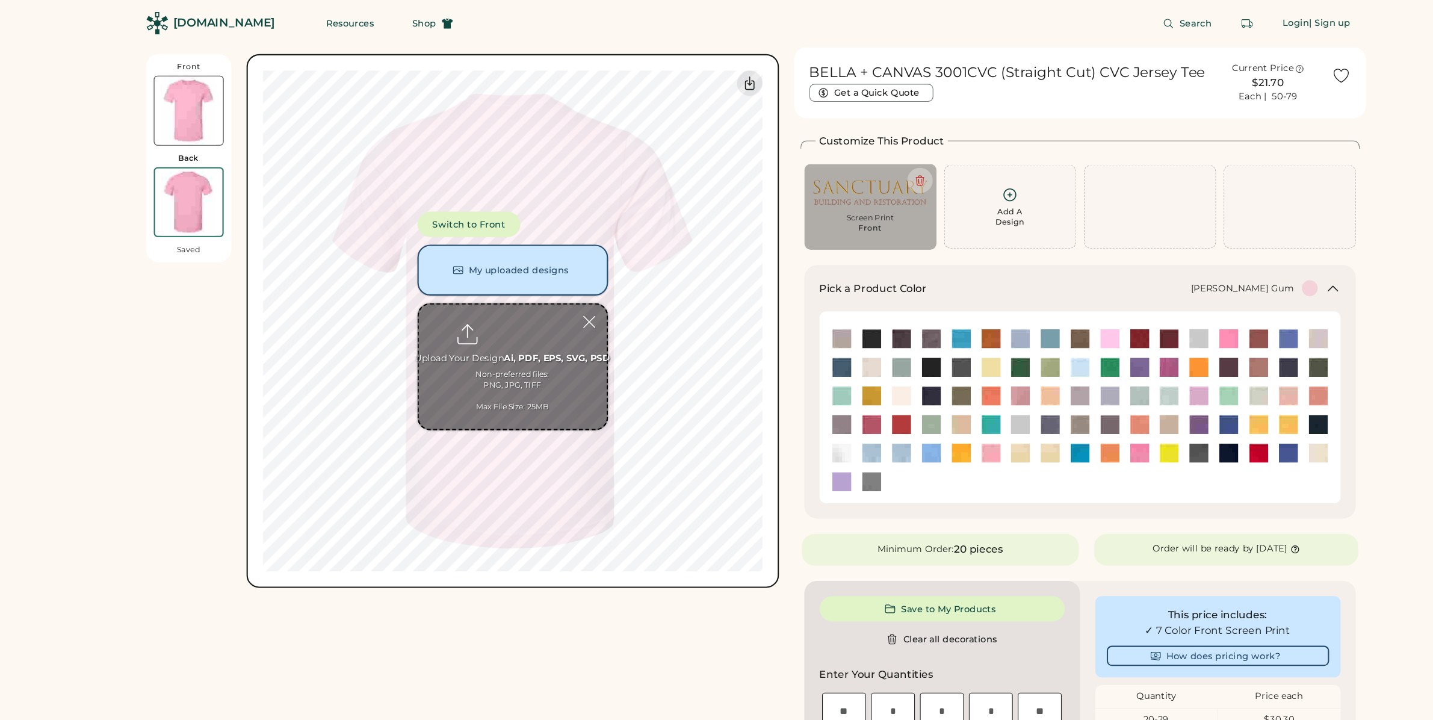
click at [513, 249] on button "My uploaded designs" at bounding box center [486, 256] width 181 height 48
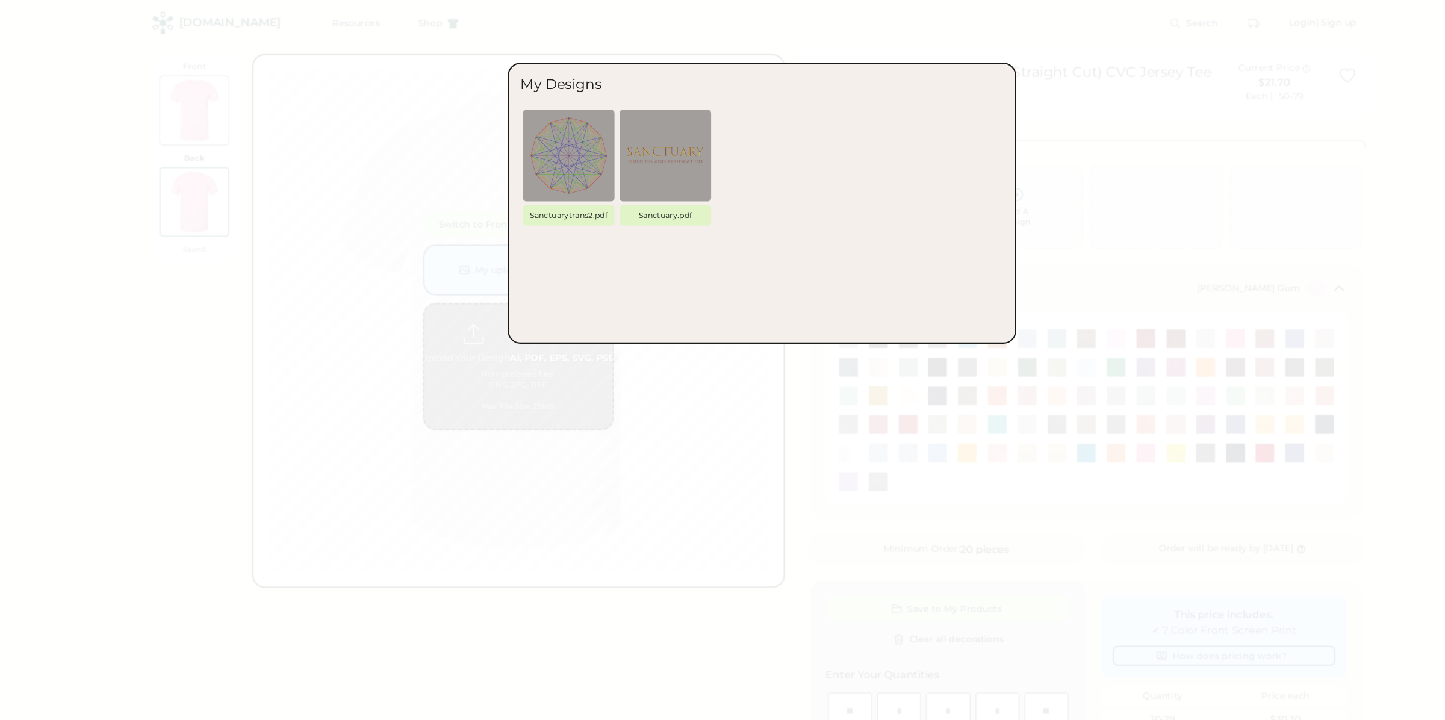
click at [372, 330] on div at bounding box center [722, 360] width 1445 height 720
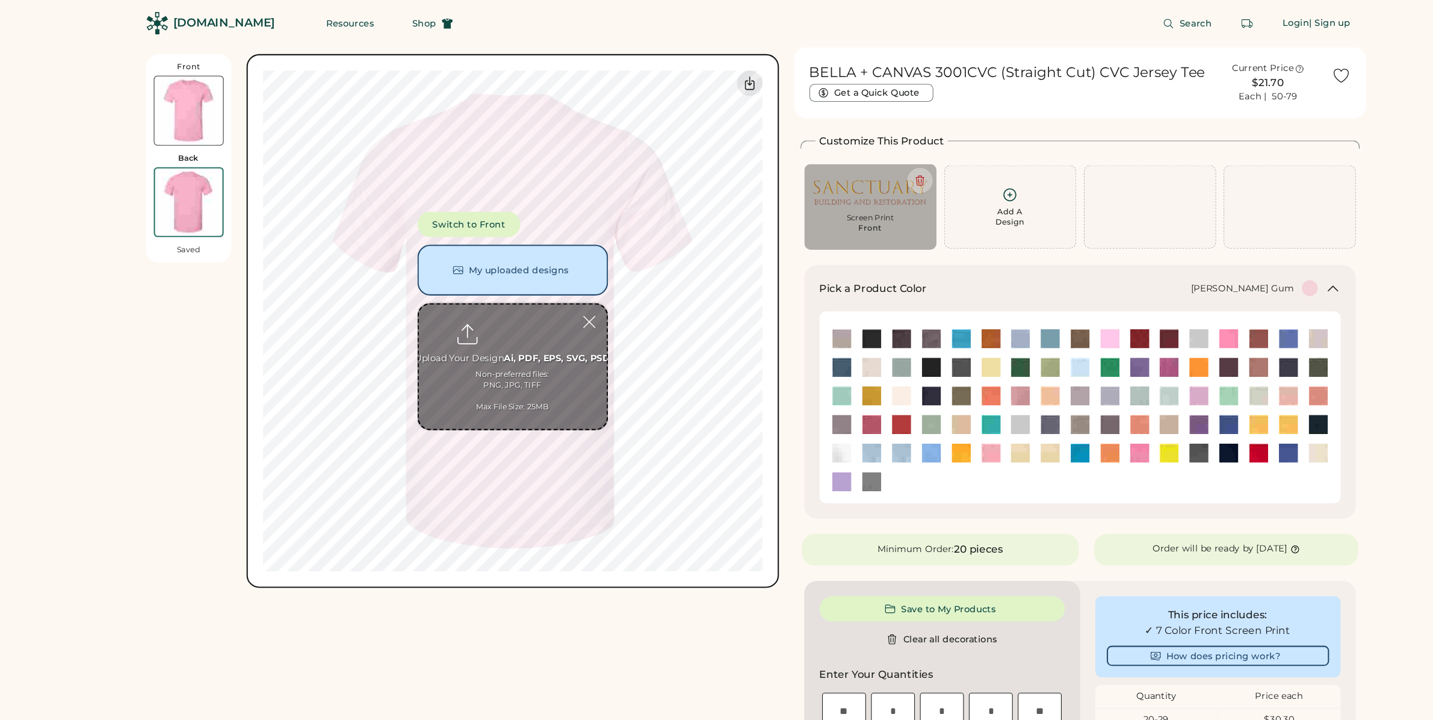
click at [482, 331] on input "file" at bounding box center [486, 348] width 178 height 118
type input "**********"
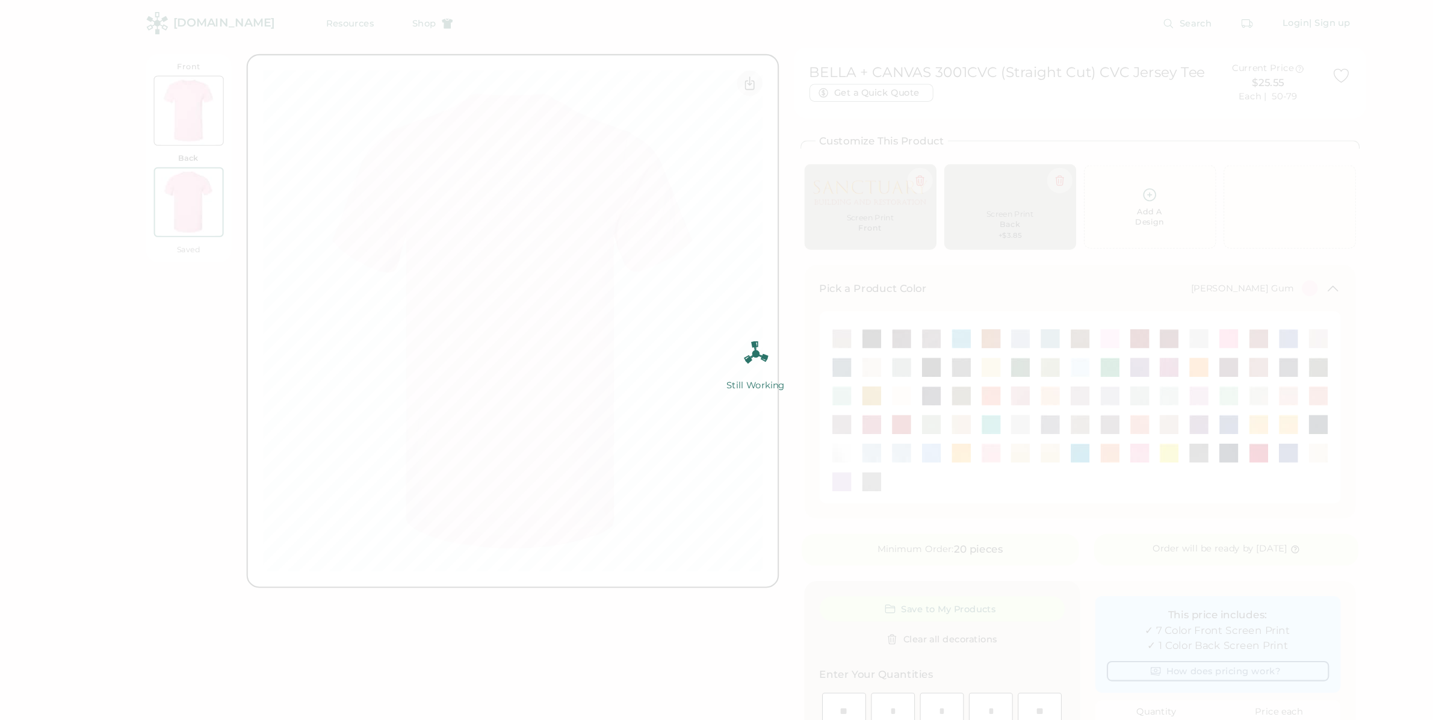
click at [412, 315] on img at bounding box center [716, 360] width 1433 height 720
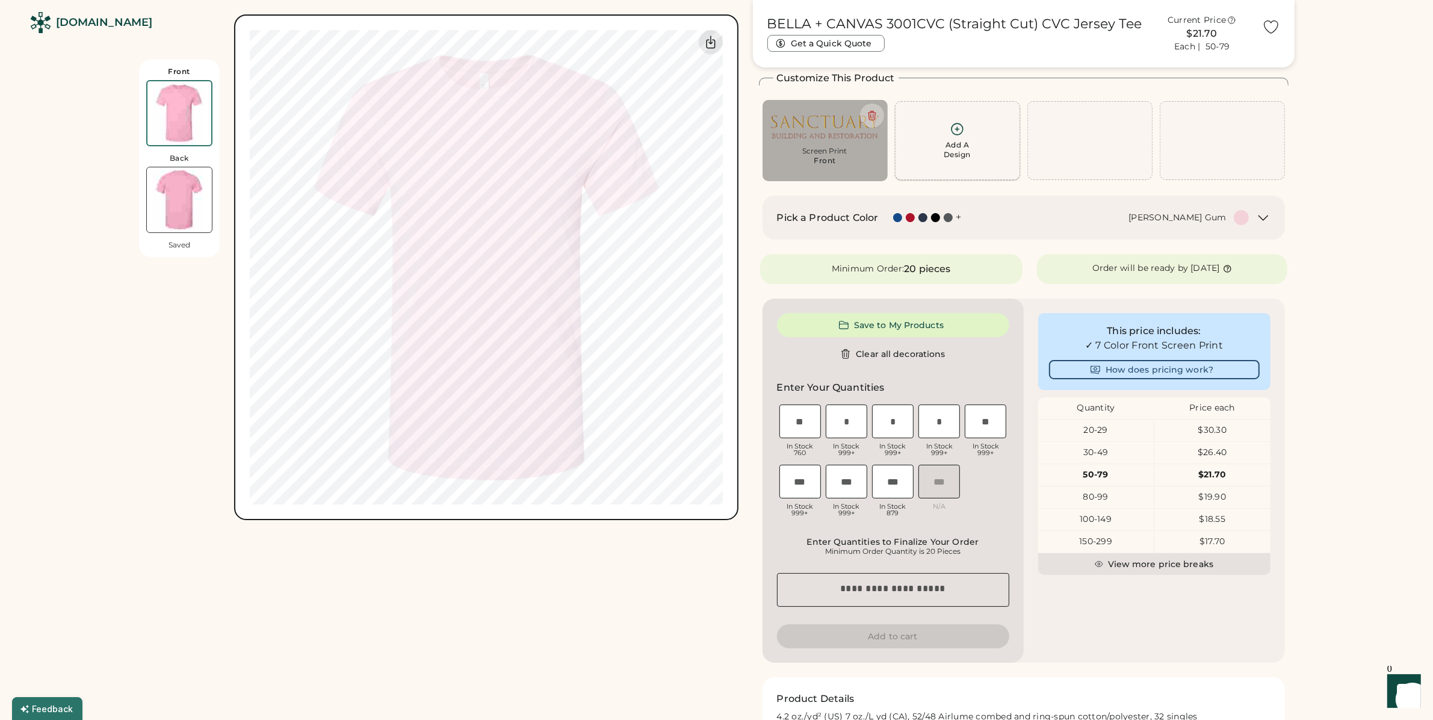
click at [954, 141] on div "Add A Design" at bounding box center [957, 149] width 27 height 19
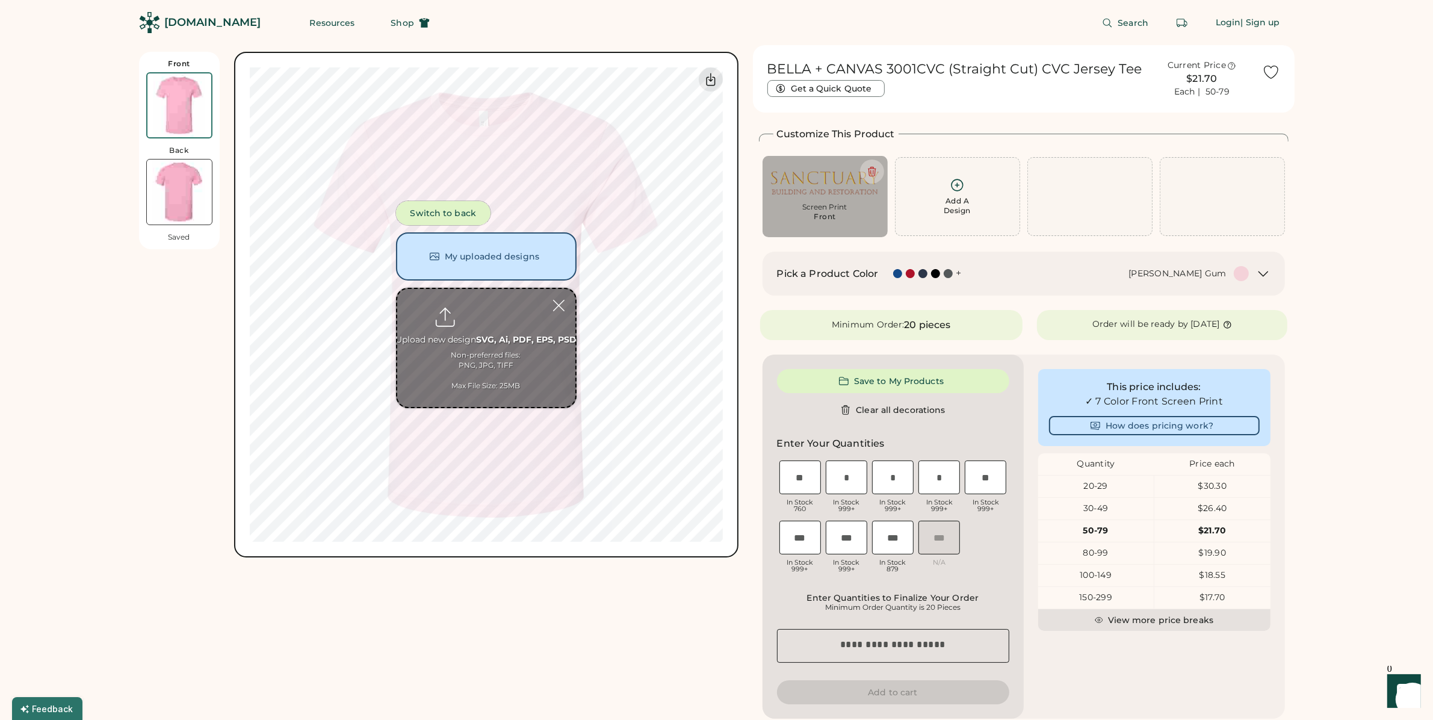
click at [432, 211] on button "Switch to back" at bounding box center [443, 213] width 95 height 24
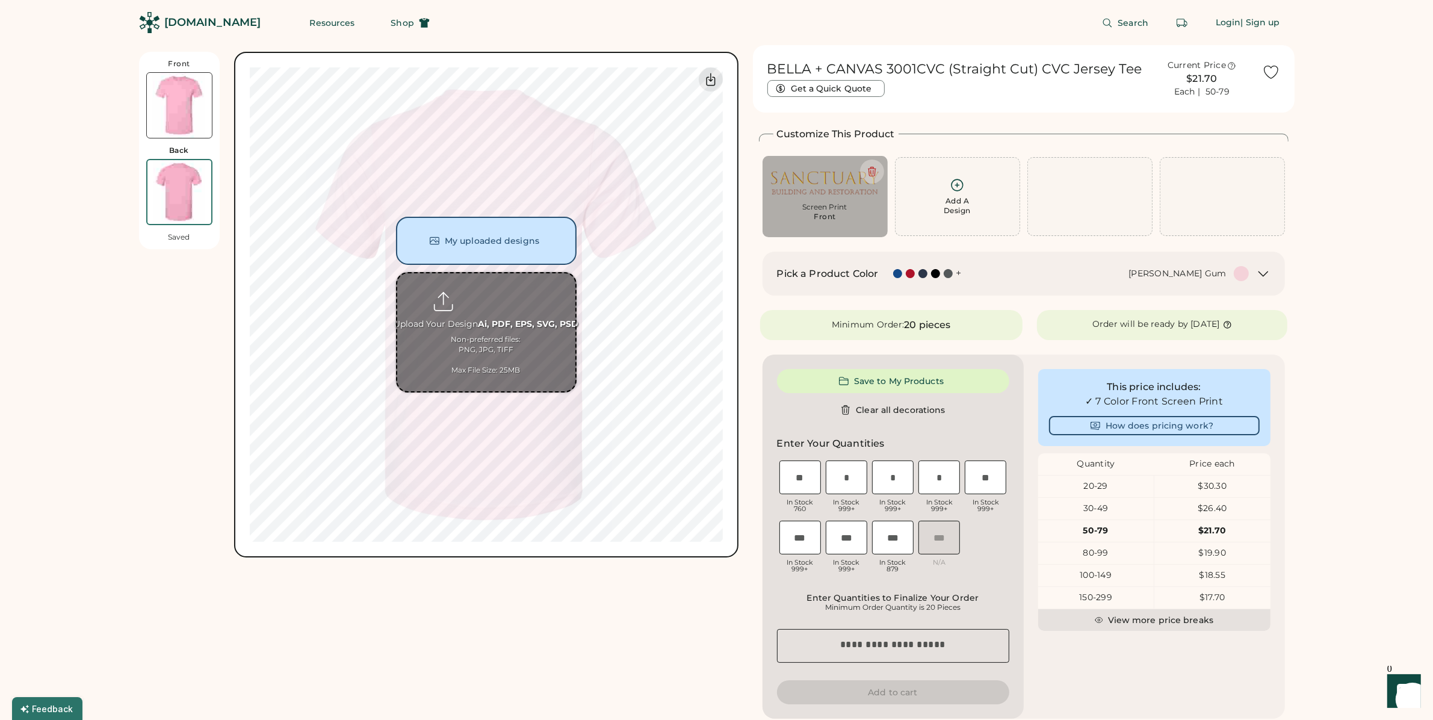
click at [477, 311] on input "file" at bounding box center [486, 332] width 178 height 118
type input "**********"
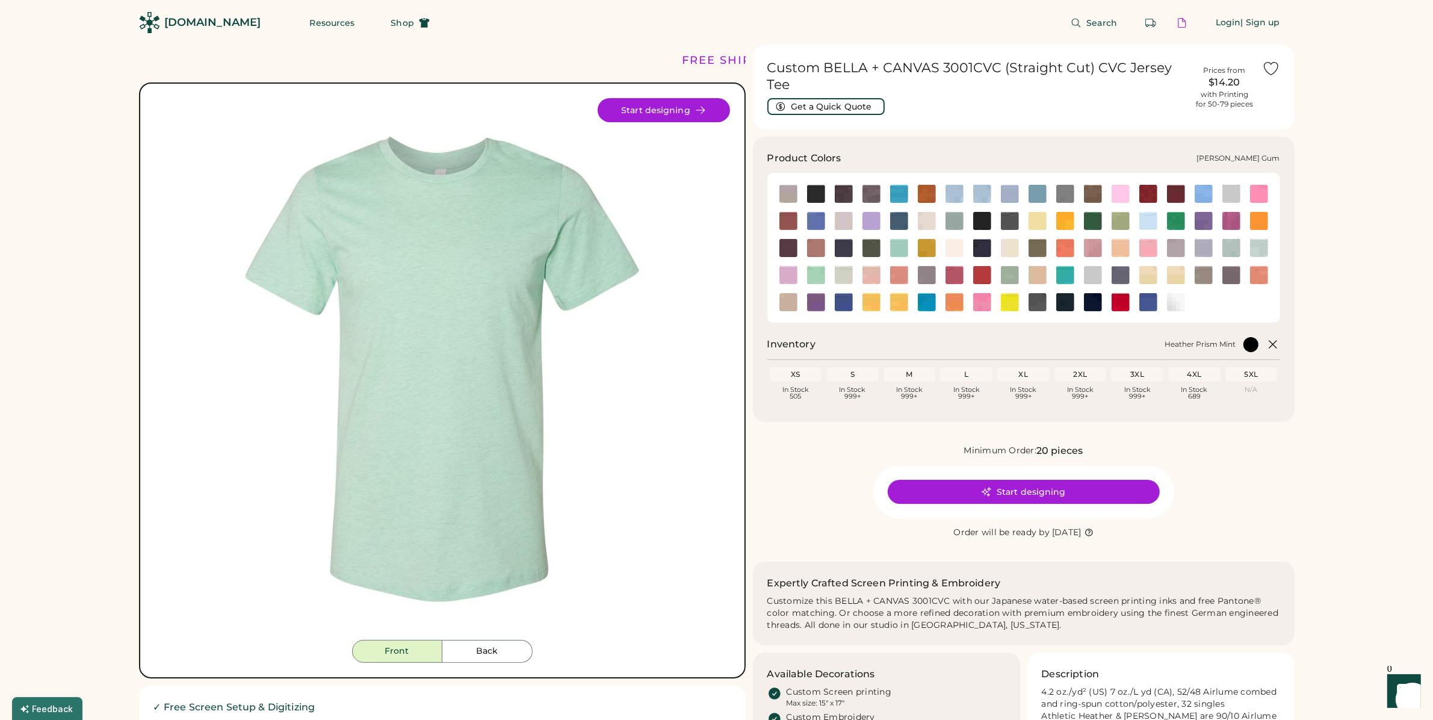
click at [1127, 185] on img at bounding box center [1121, 194] width 18 height 18
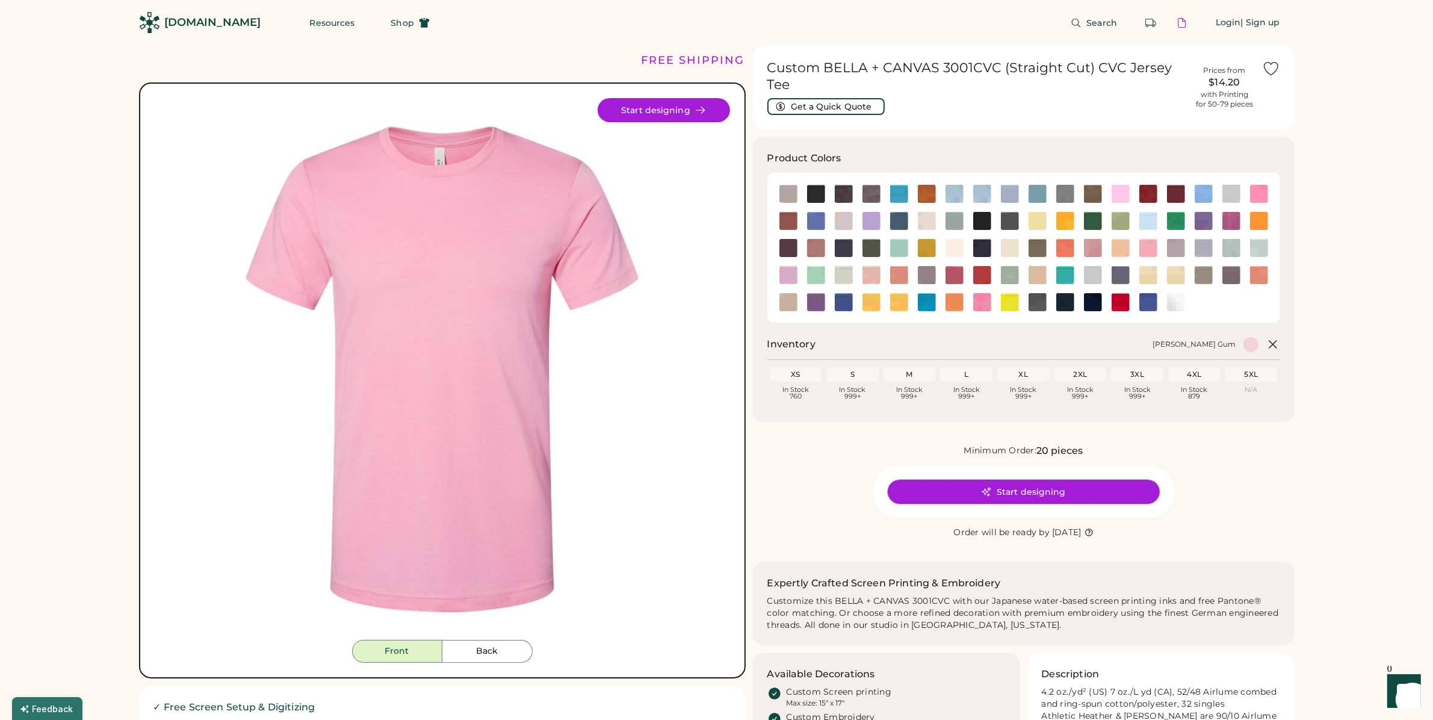
click at [1021, 498] on button "Start designing" at bounding box center [1024, 492] width 272 height 24
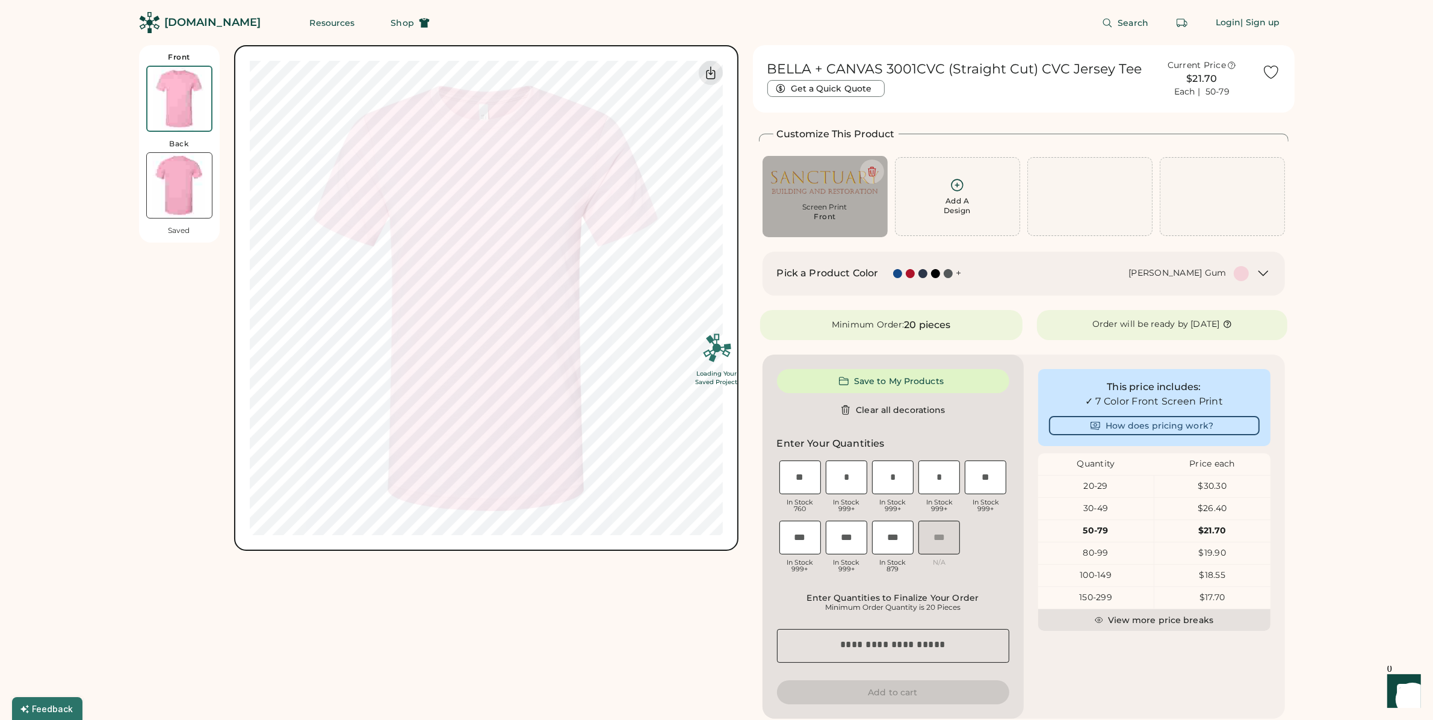
click at [953, 199] on div "Loading Your Saved Project" at bounding box center [716, 360] width 1433 height 720
click at [953, 203] on div "Loading Your Saved Project" at bounding box center [716, 360] width 1433 height 720
click at [950, 197] on div "Loading Your Saved Project" at bounding box center [716, 360] width 1433 height 720
click at [458, 245] on div "Loading Your Saved Project" at bounding box center [716, 360] width 1433 height 720
click at [468, 320] on div "Loading Your Saved Project" at bounding box center [716, 360] width 1433 height 720
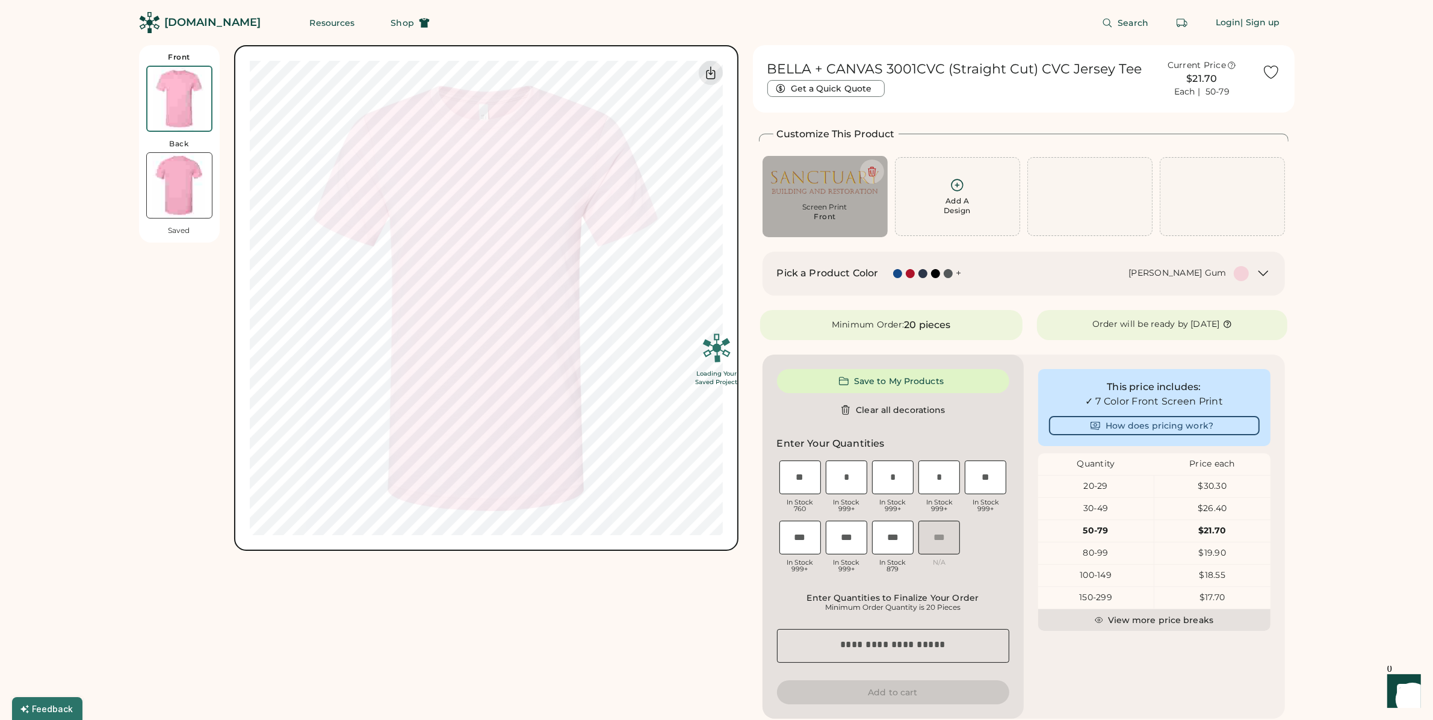
click at [447, 235] on div "Loading Your Saved Project" at bounding box center [716, 360] width 1433 height 720
drag, startPoint x: 639, startPoint y: 447, endPoint x: 649, endPoint y: 425, distance: 24.5
click at [639, 447] on div "Loading Your Saved Project" at bounding box center [716, 360] width 1433 height 720
click at [648, 344] on div "Loading Your Saved Project" at bounding box center [716, 360] width 1433 height 720
click at [0, 194] on div "Loading Your Saved Project" at bounding box center [716, 360] width 1433 height 720
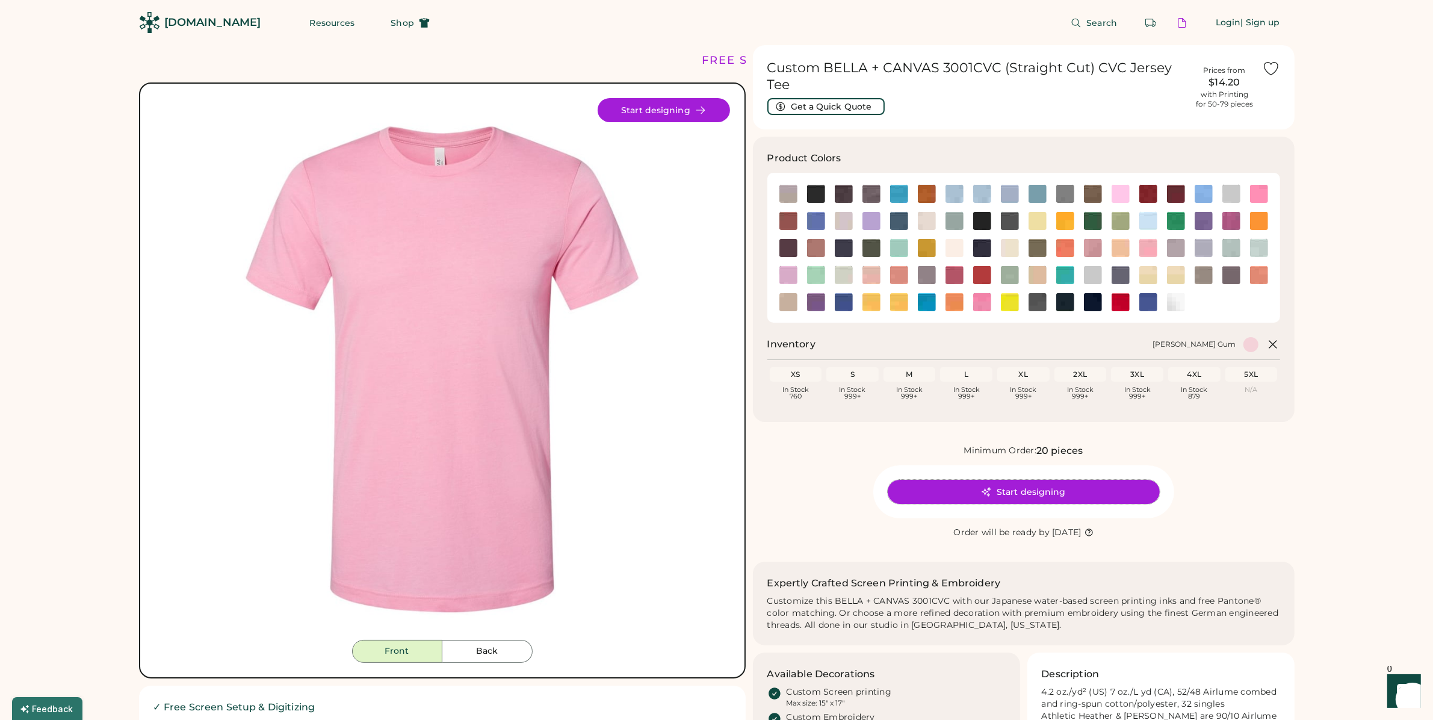
click at [1007, 492] on button "Start designing" at bounding box center [1024, 492] width 272 height 24
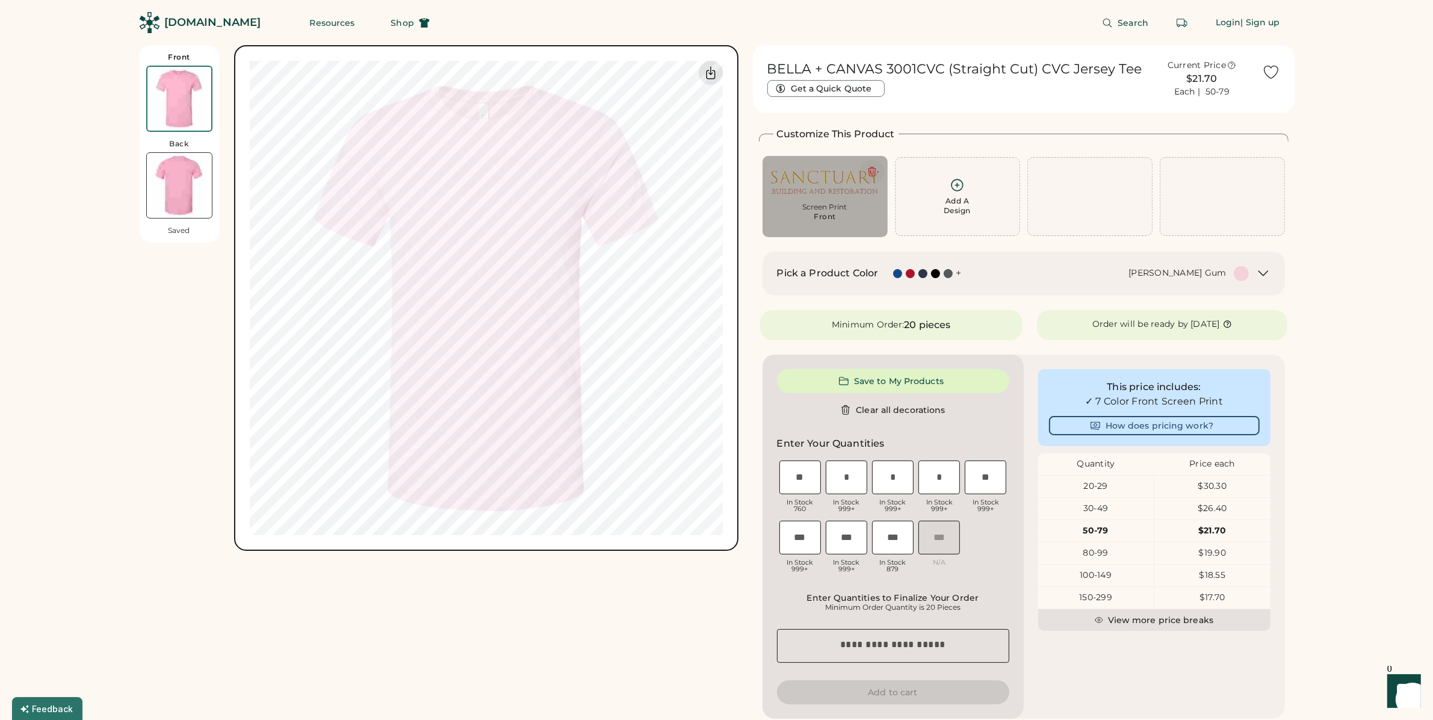
click at [871, 163] on button at bounding box center [872, 172] width 24 height 24
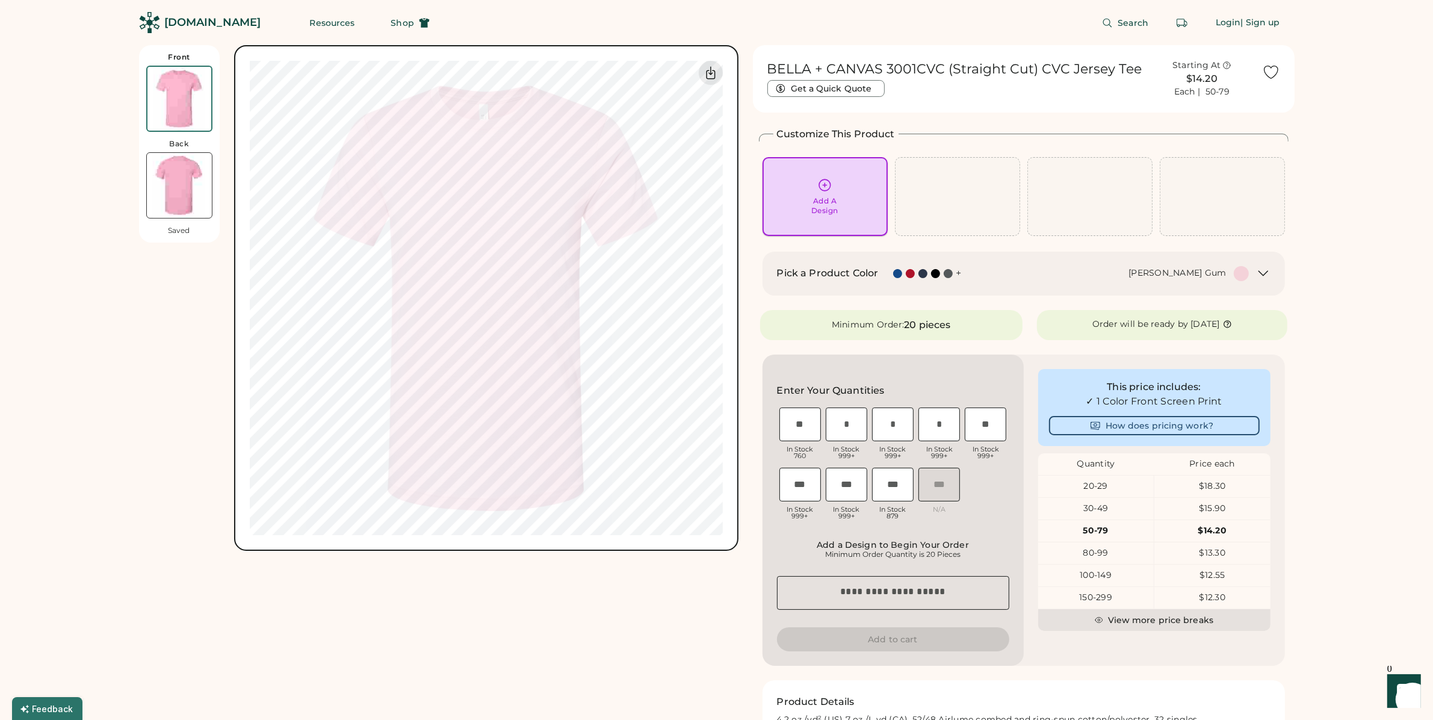
click at [814, 178] on div "Add A Design" at bounding box center [825, 197] width 108 height 38
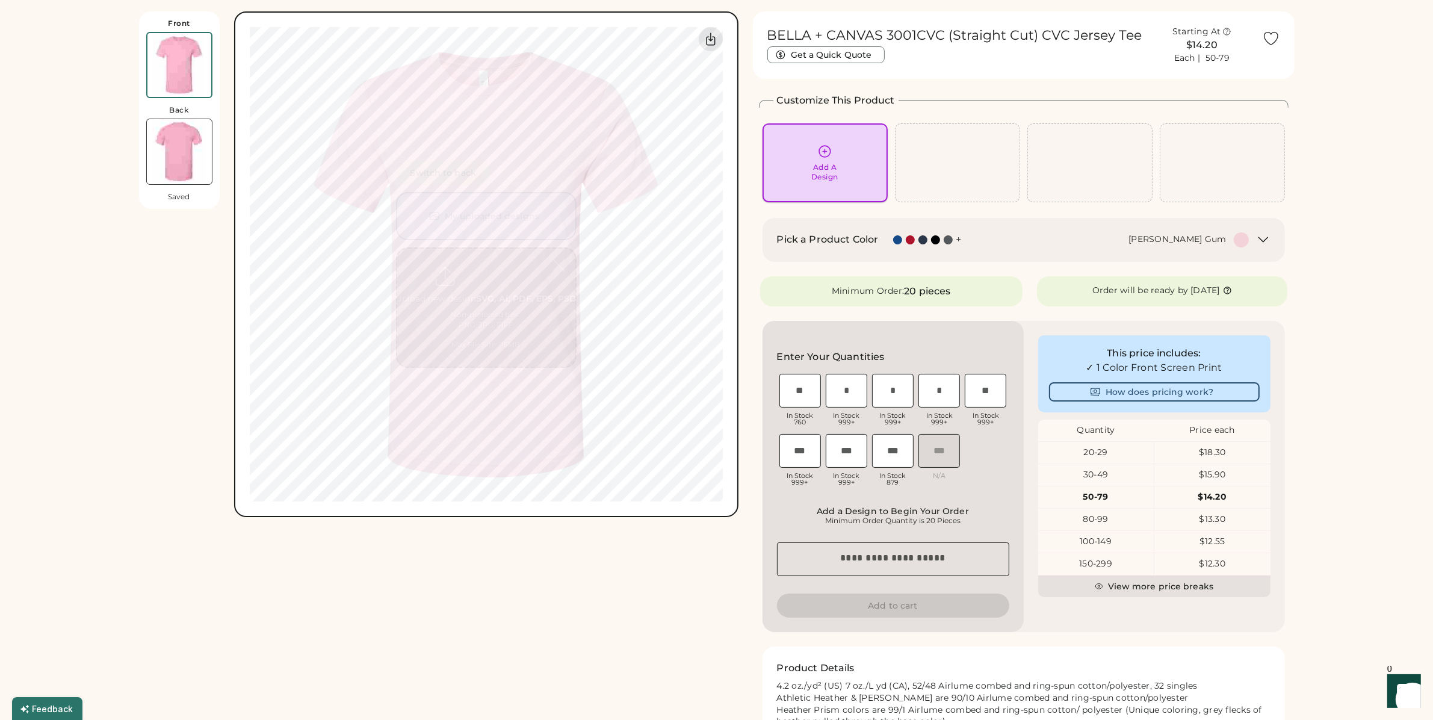
scroll to position [45, 0]
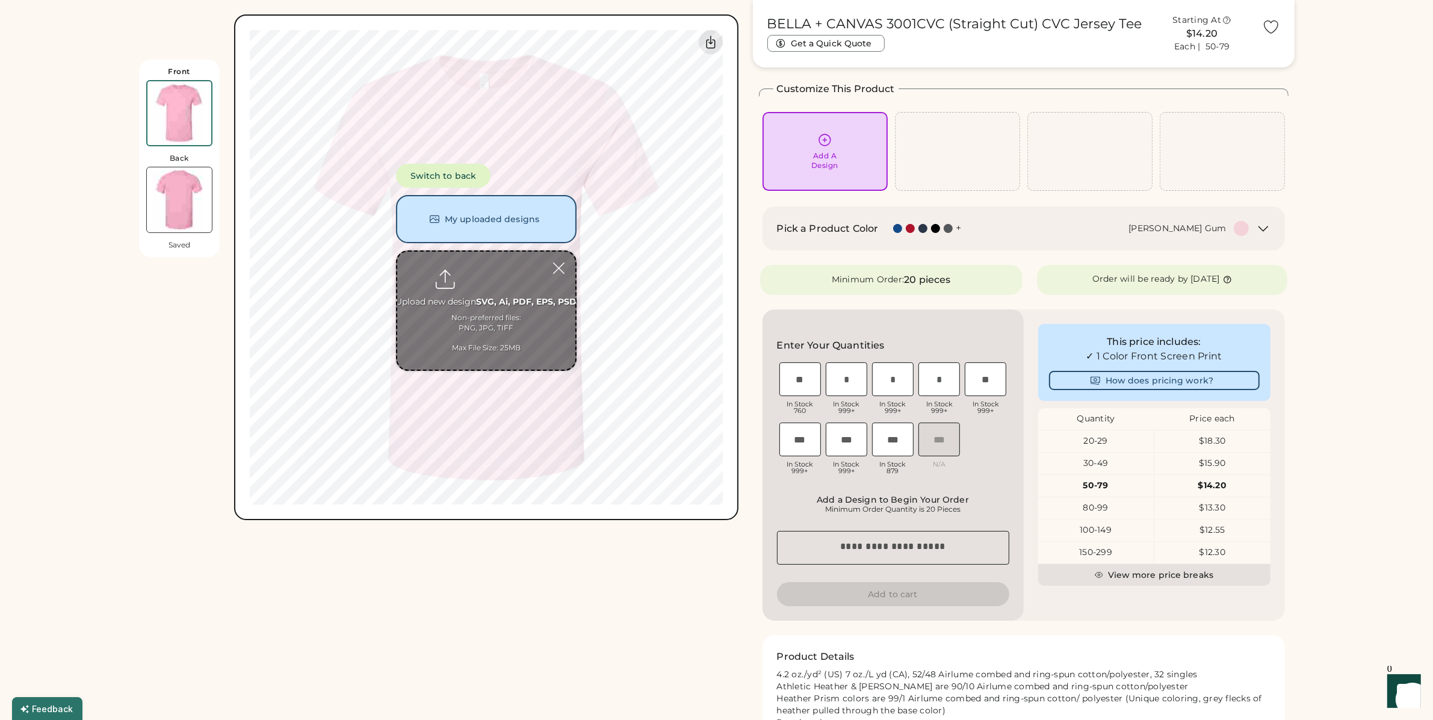
click at [468, 283] on input "file" at bounding box center [486, 311] width 178 height 118
type input "**********"
